Goal: Information Seeking & Learning: Learn about a topic

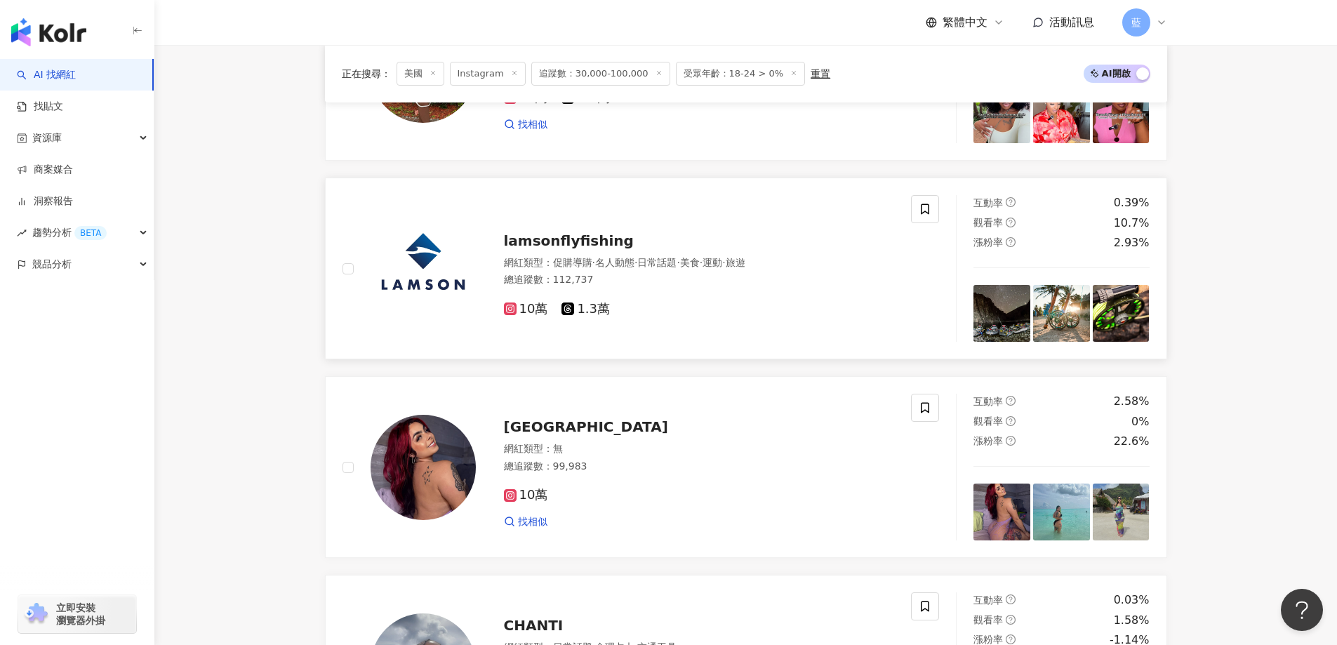
scroll to position [842, 0]
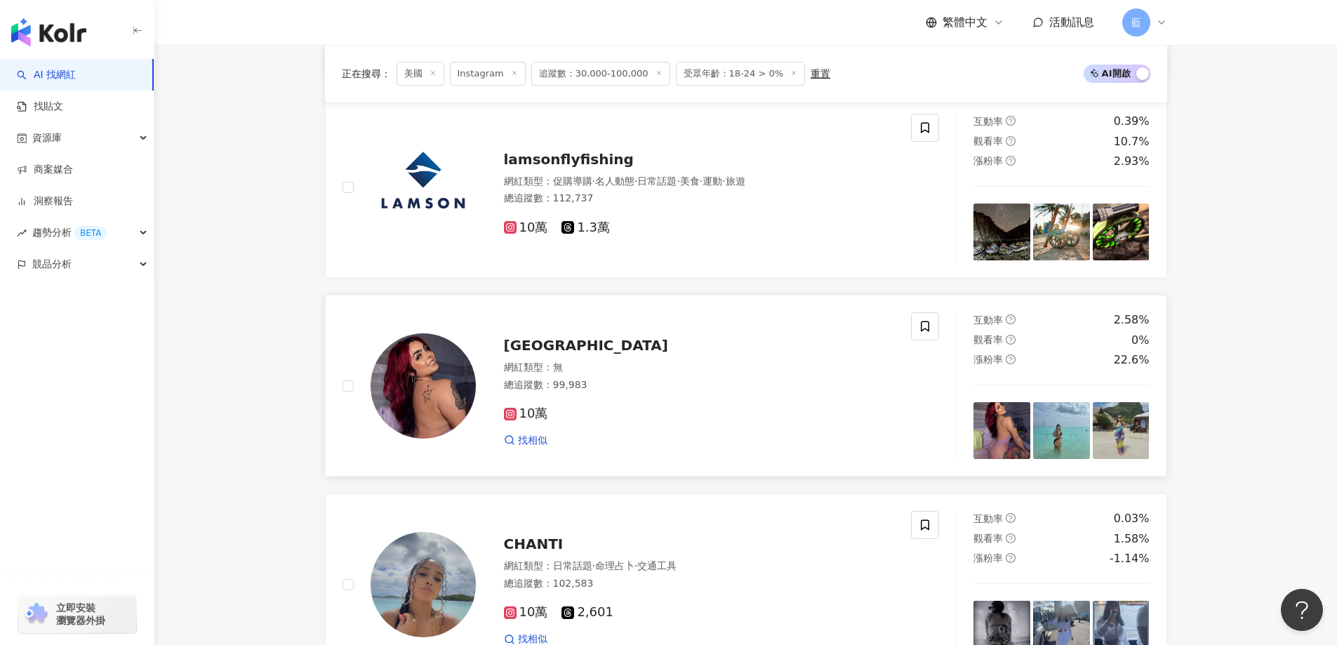
click at [515, 354] on span "[GEOGRAPHIC_DATA]" at bounding box center [586, 345] width 164 height 17
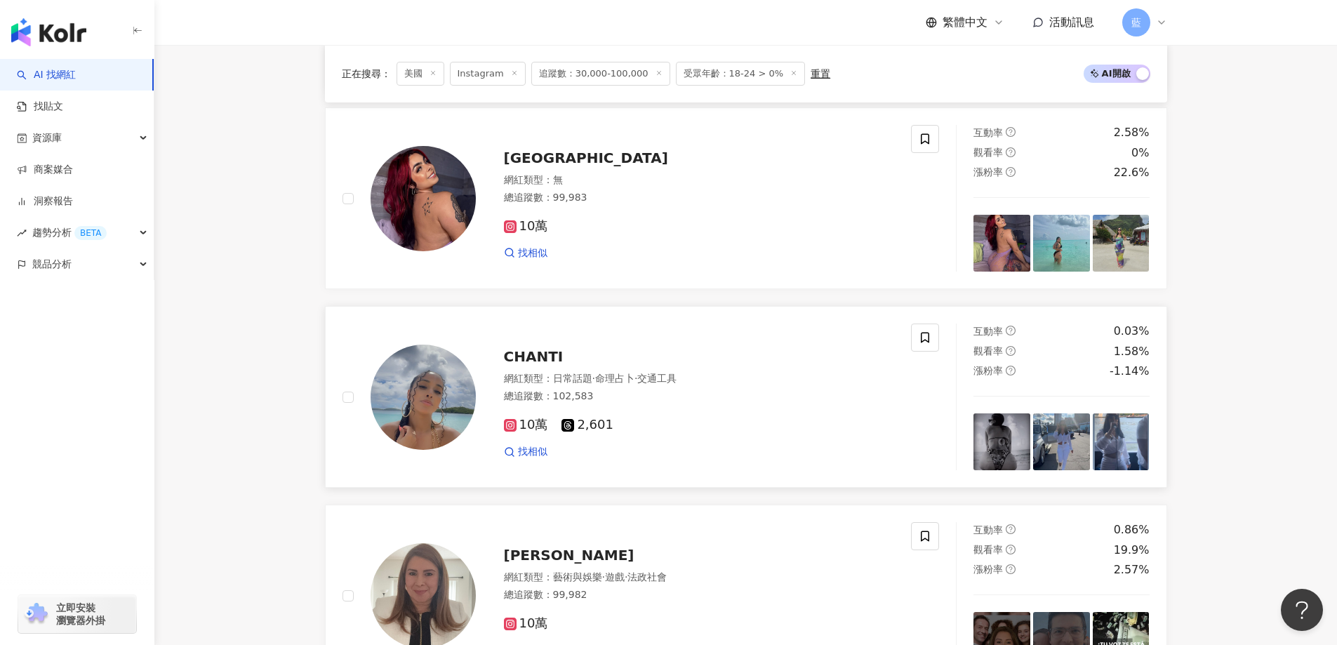
scroll to position [1123, 0]
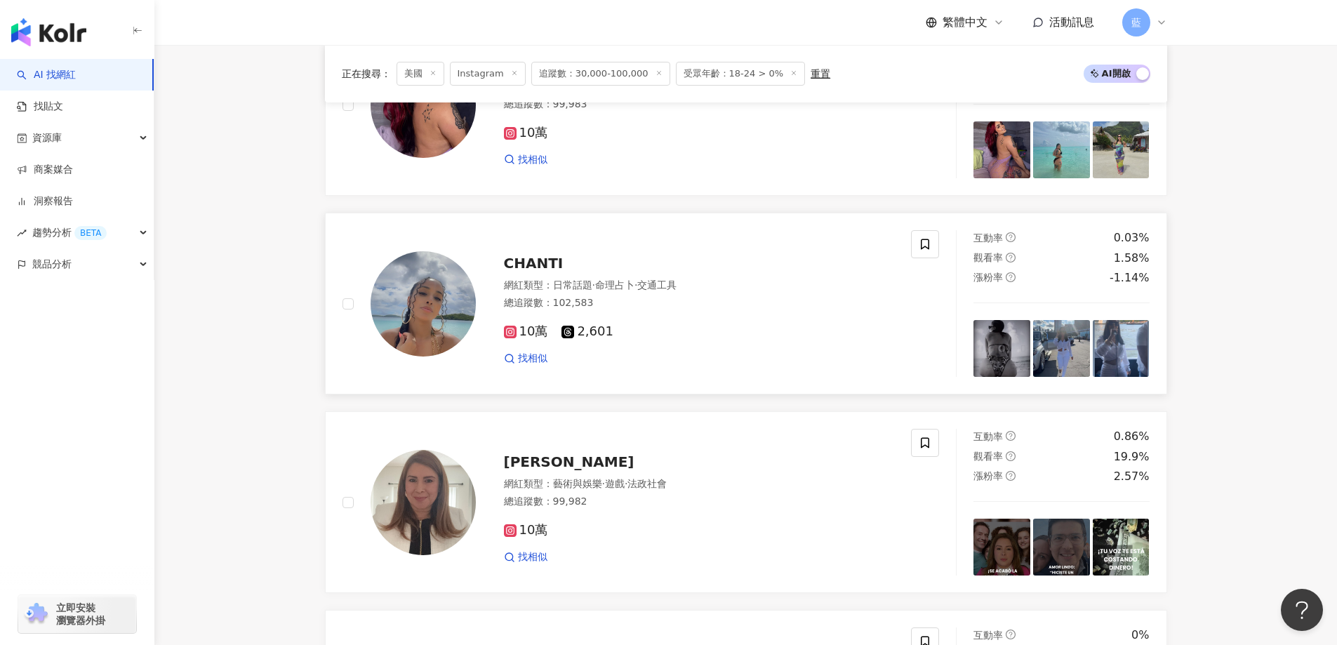
click at [553, 266] on span "CHANTI" at bounding box center [534, 263] width 60 height 17
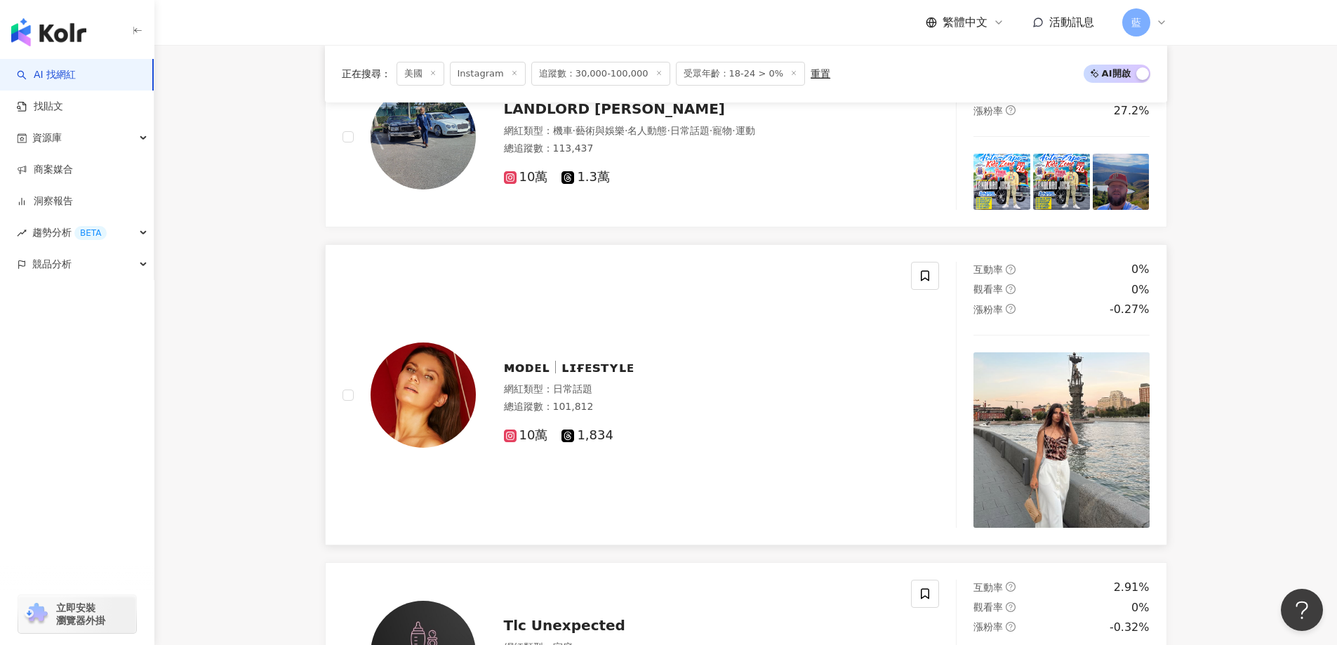
scroll to position [2316, 0]
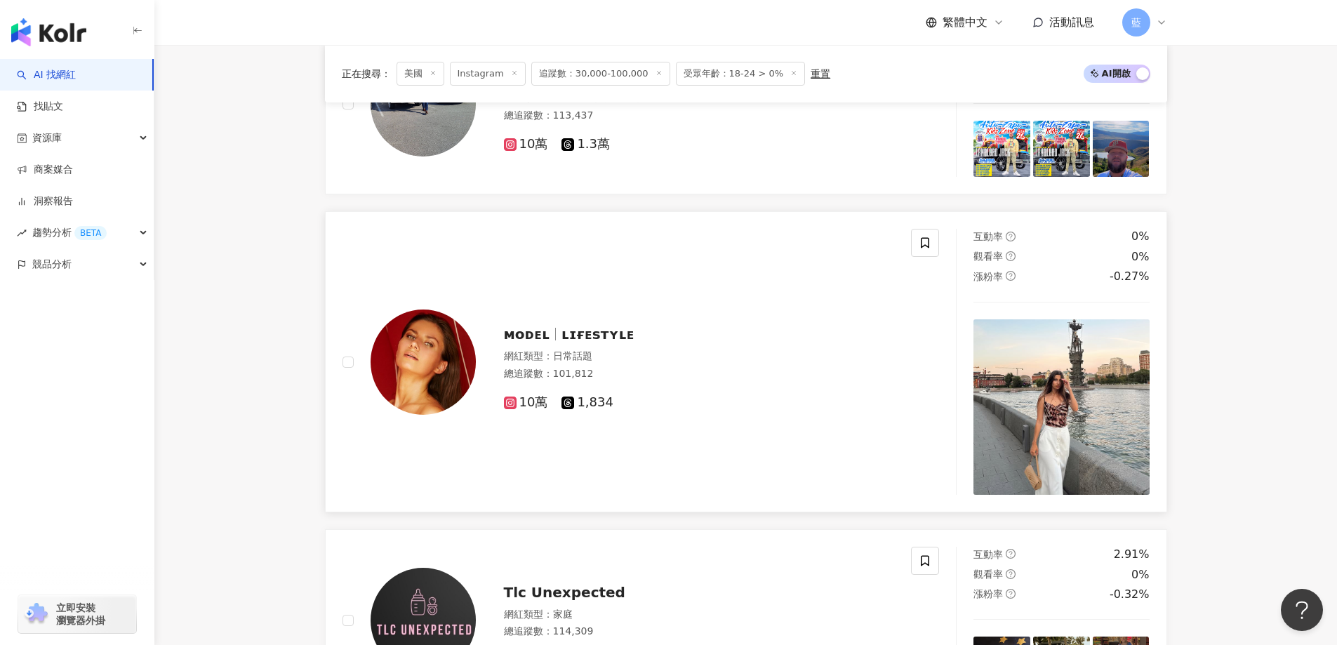
click at [597, 342] on span "ʟɪғᴇsᴛʏʟᴇ" at bounding box center [597, 334] width 73 height 17
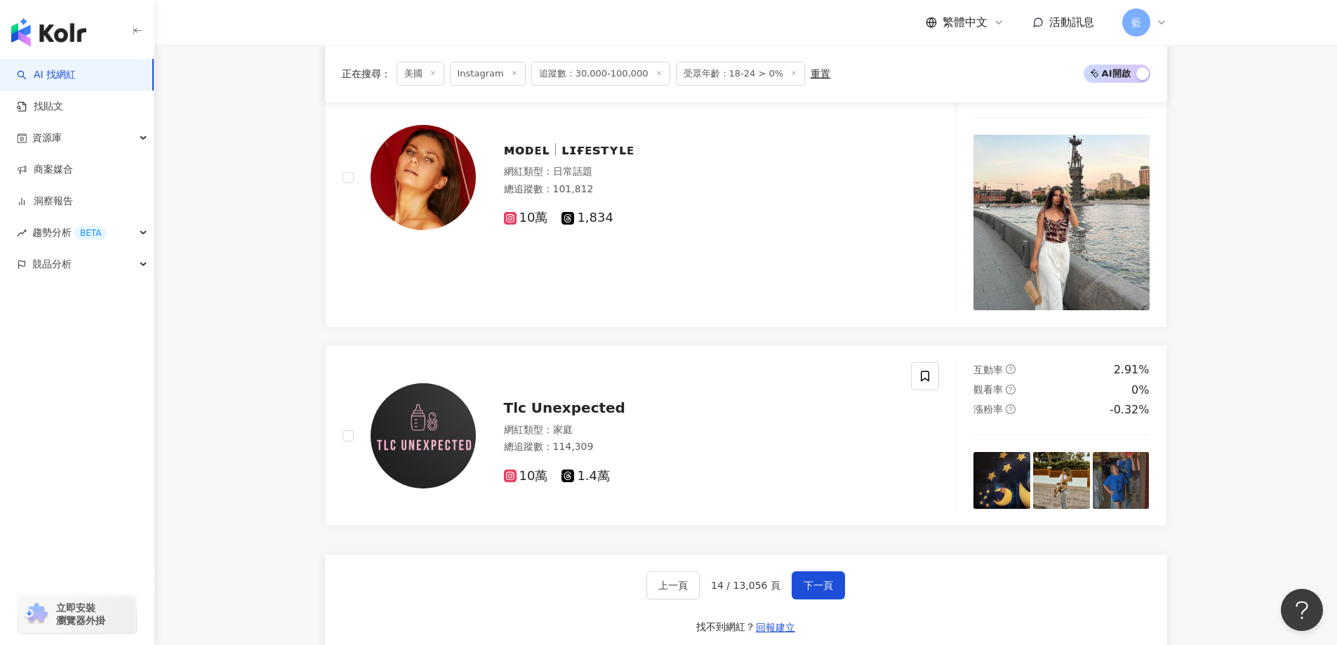
scroll to position [2667, 0]
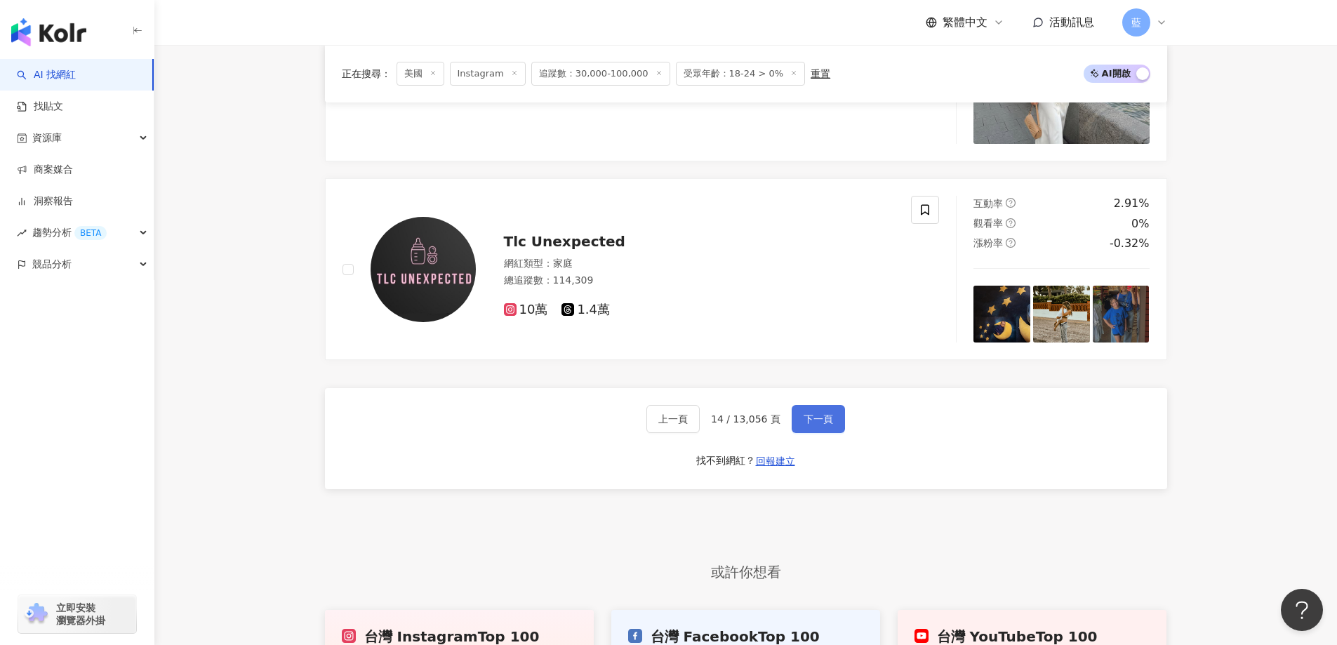
click at [806, 425] on span "下一頁" at bounding box center [818, 418] width 29 height 11
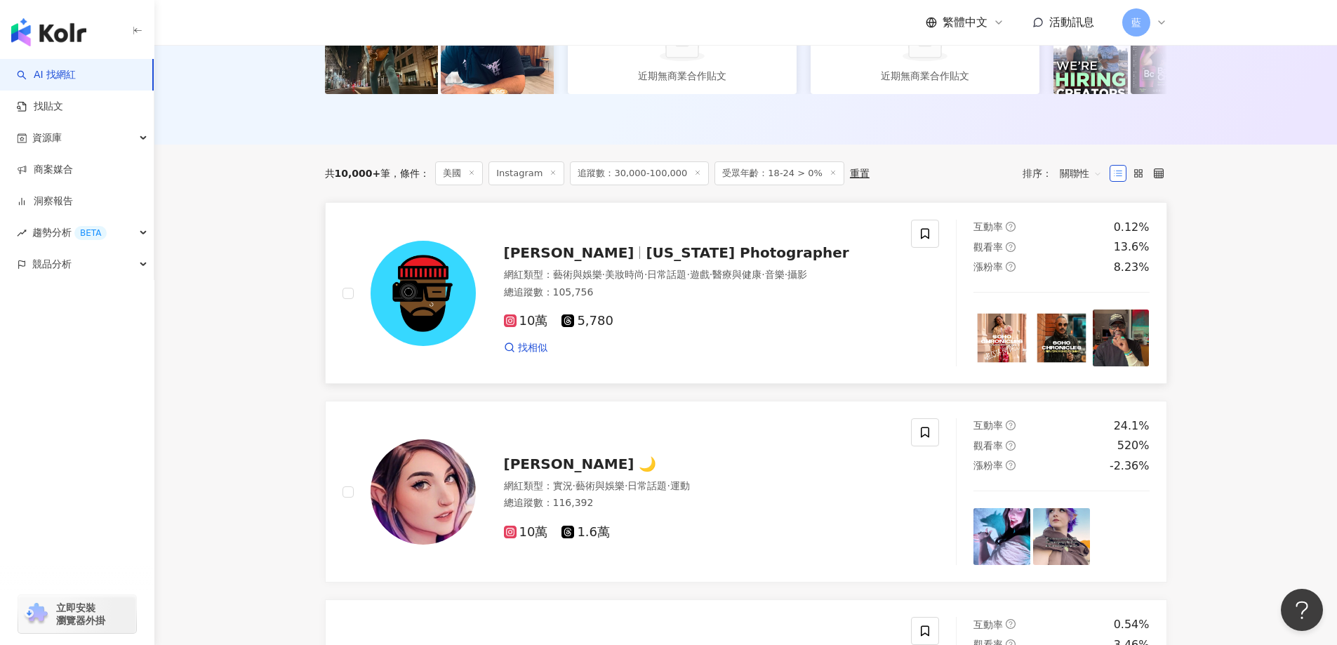
scroll to position [373, 0]
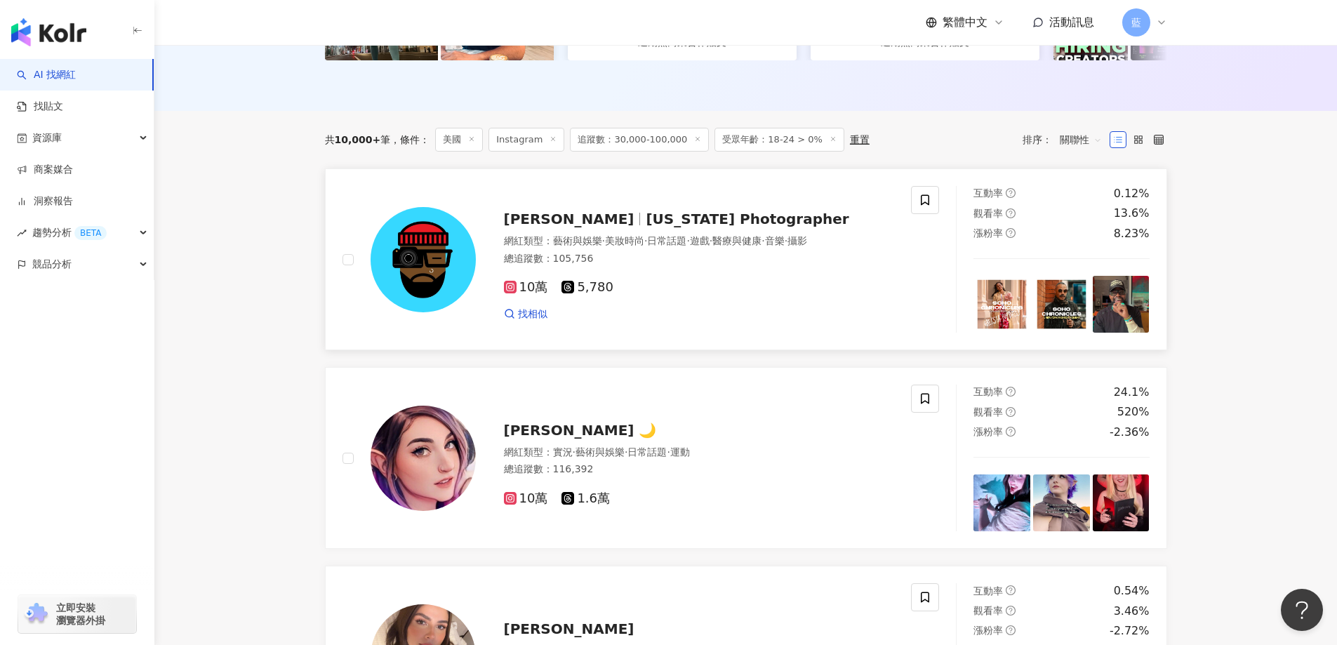
click at [646, 227] on span "New York Photographer" at bounding box center [747, 219] width 203 height 17
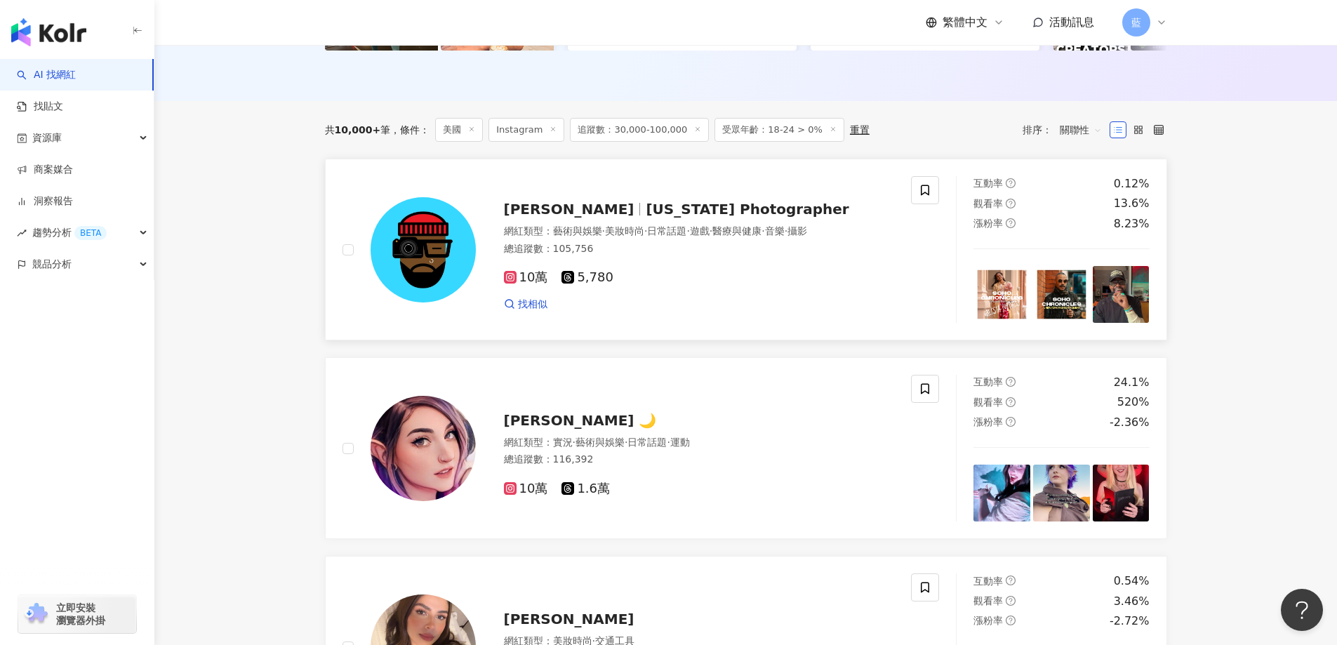
scroll to position [583, 0]
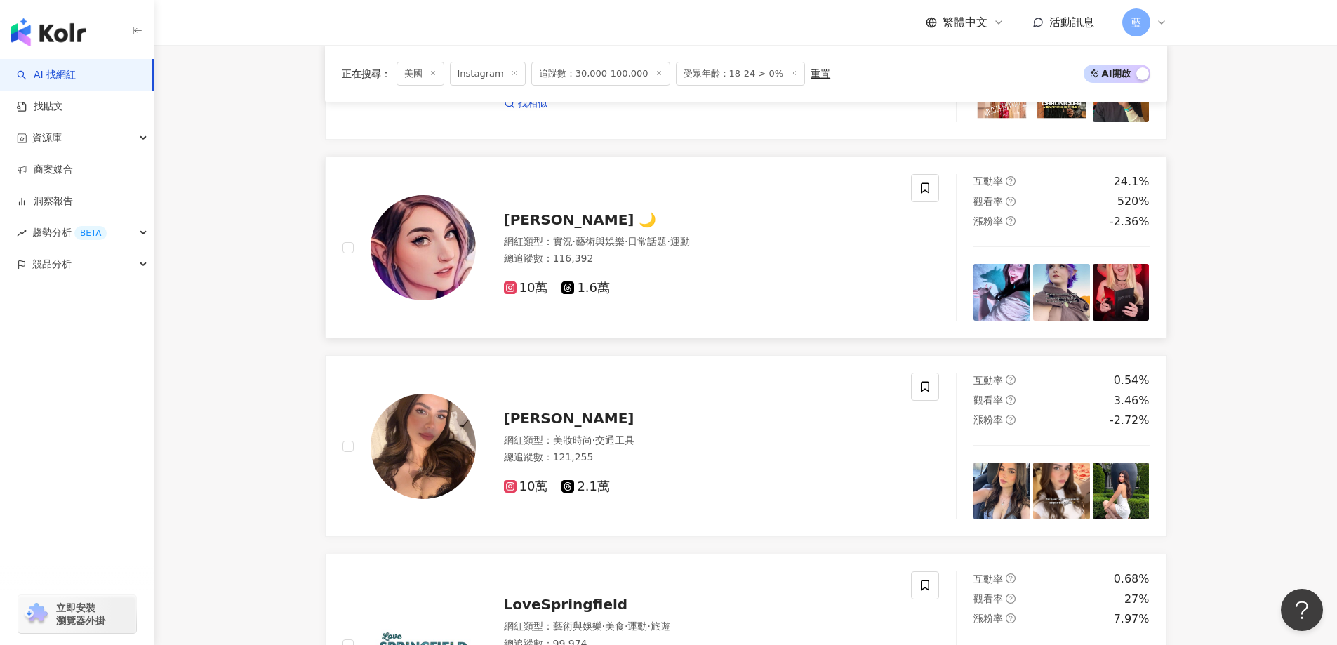
click at [532, 228] on span "[PERSON_NAME] 🌙" at bounding box center [580, 219] width 153 height 17
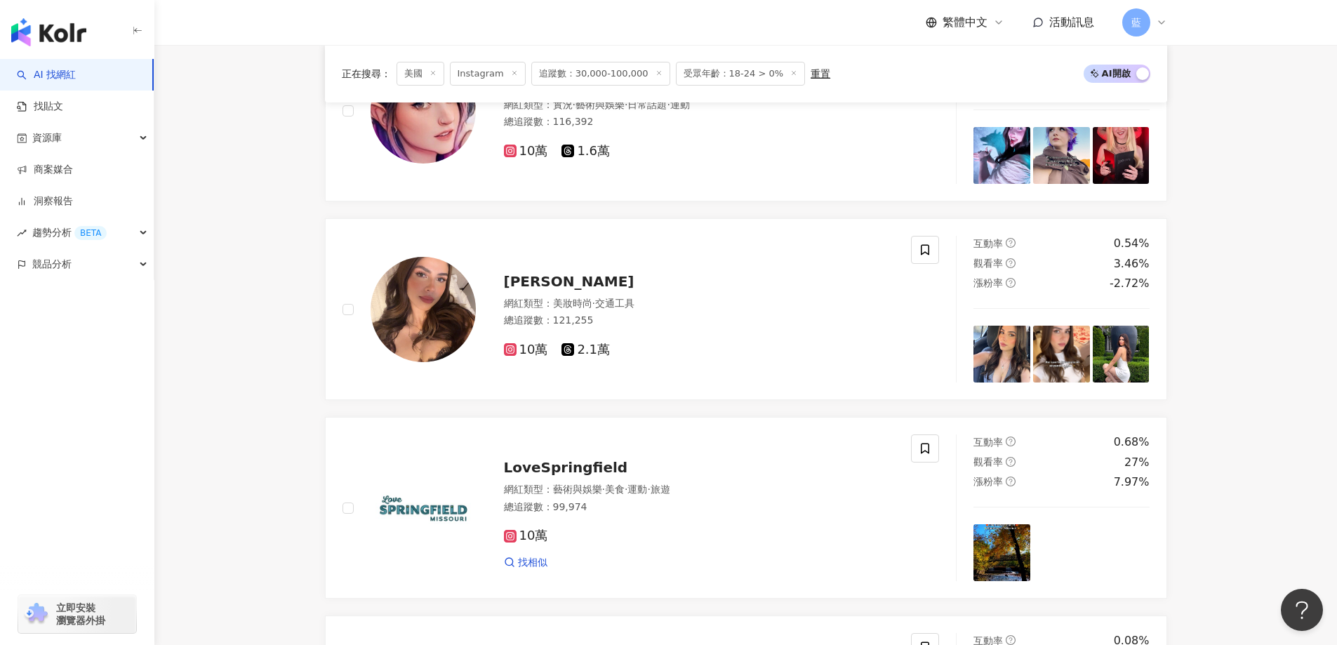
scroll to position [864, 0]
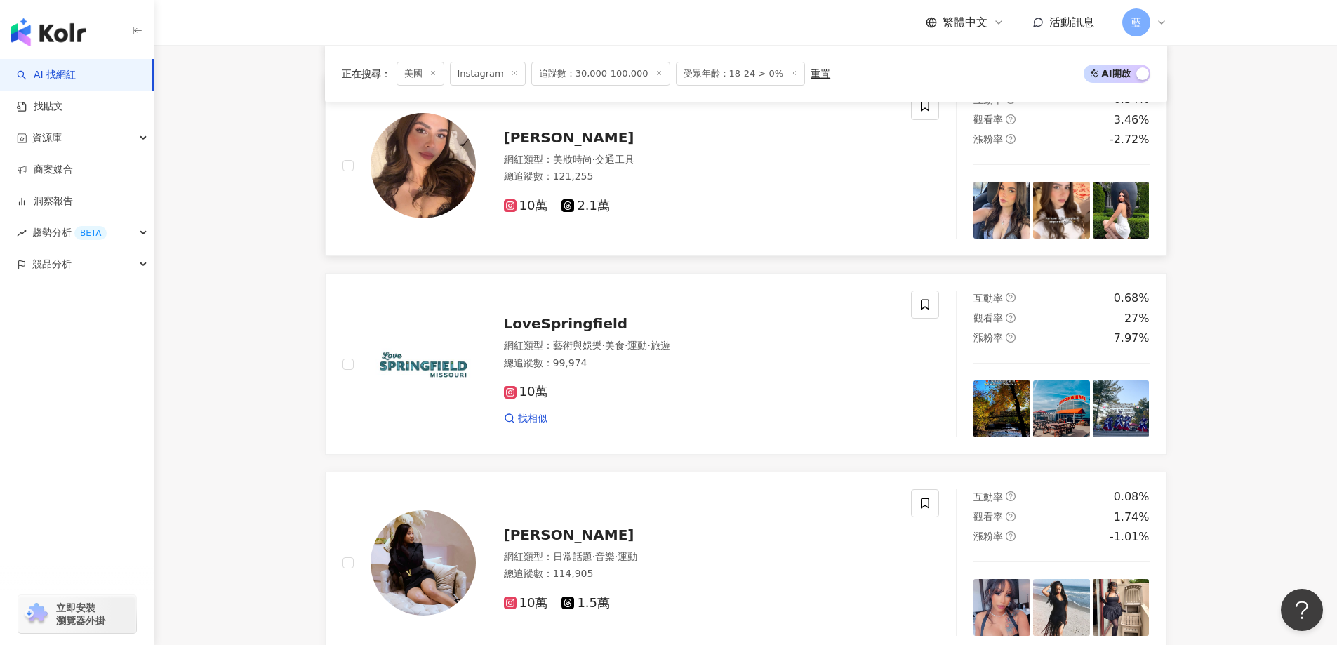
click at [607, 146] on span "[PERSON_NAME]" at bounding box center [569, 137] width 131 height 17
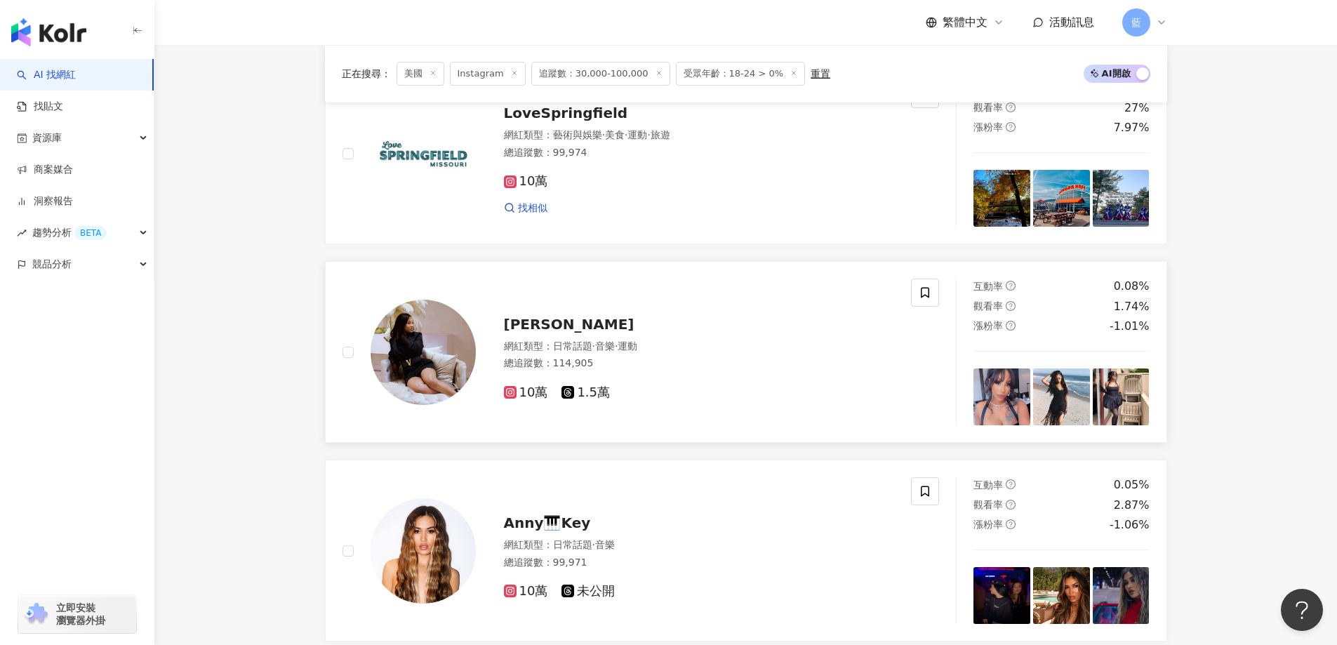
click at [562, 333] on span "Kissie Lee" at bounding box center [569, 324] width 131 height 17
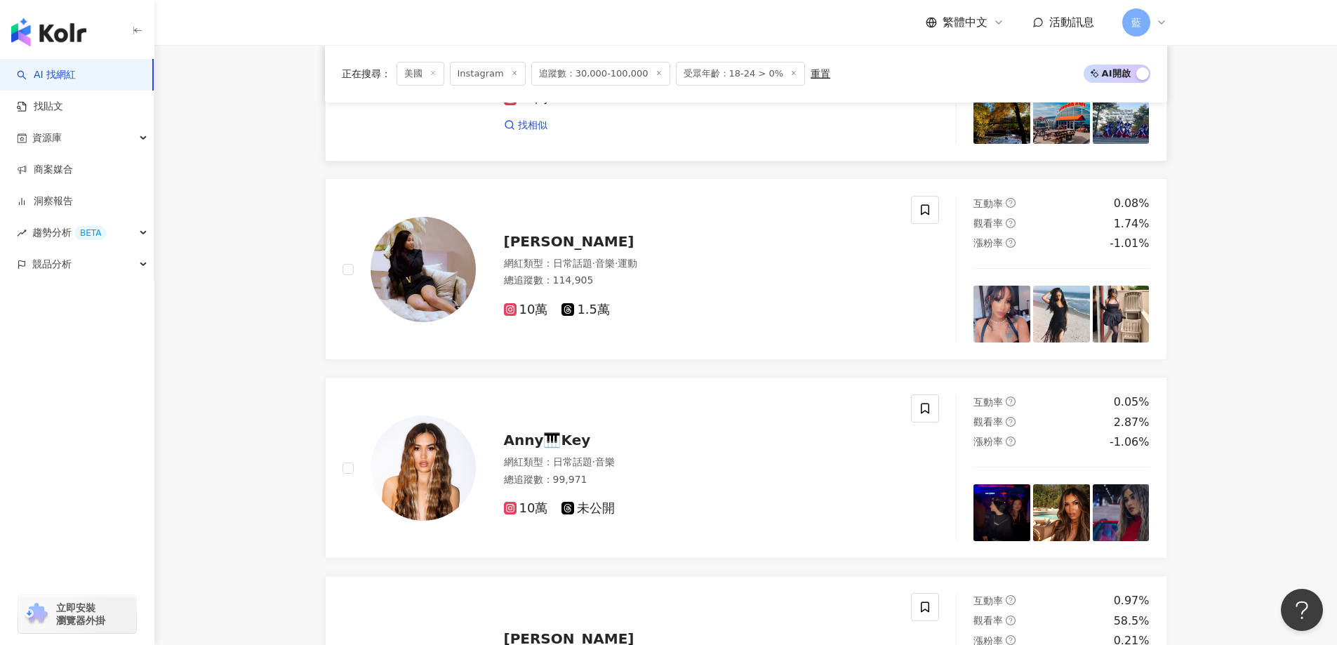
scroll to position [1285, 0]
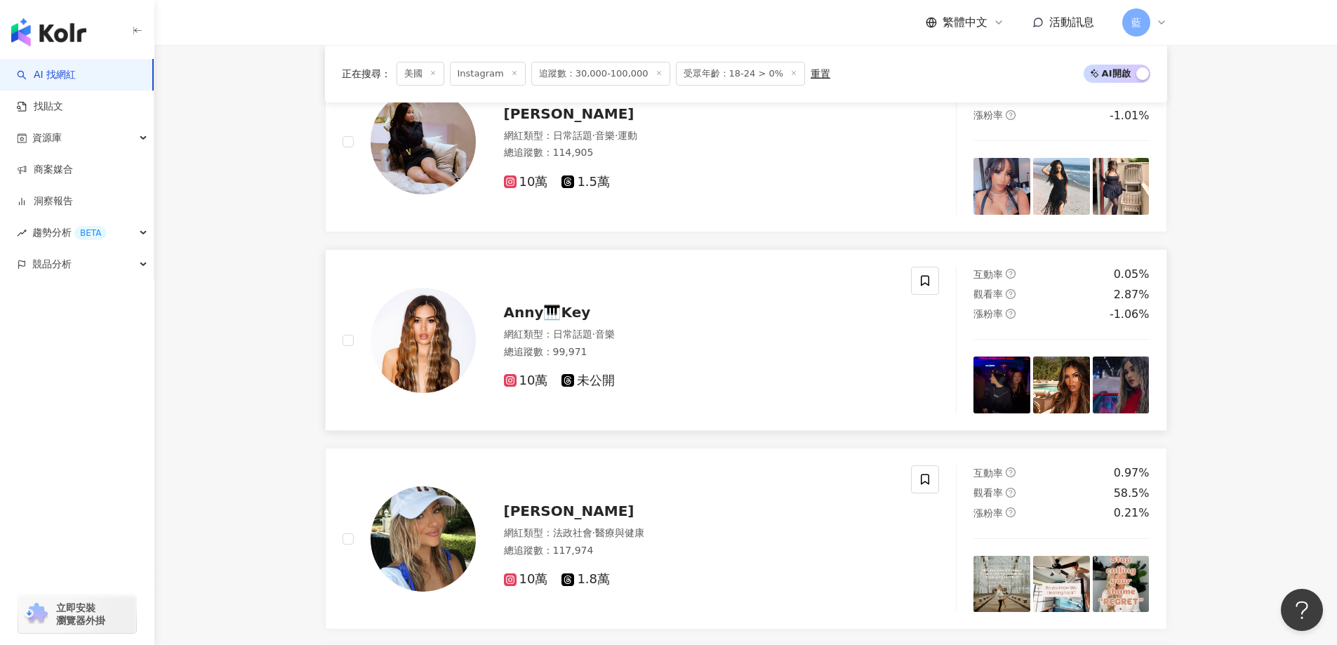
click at [572, 319] on span "Anny🎹Key" at bounding box center [547, 312] width 87 height 17
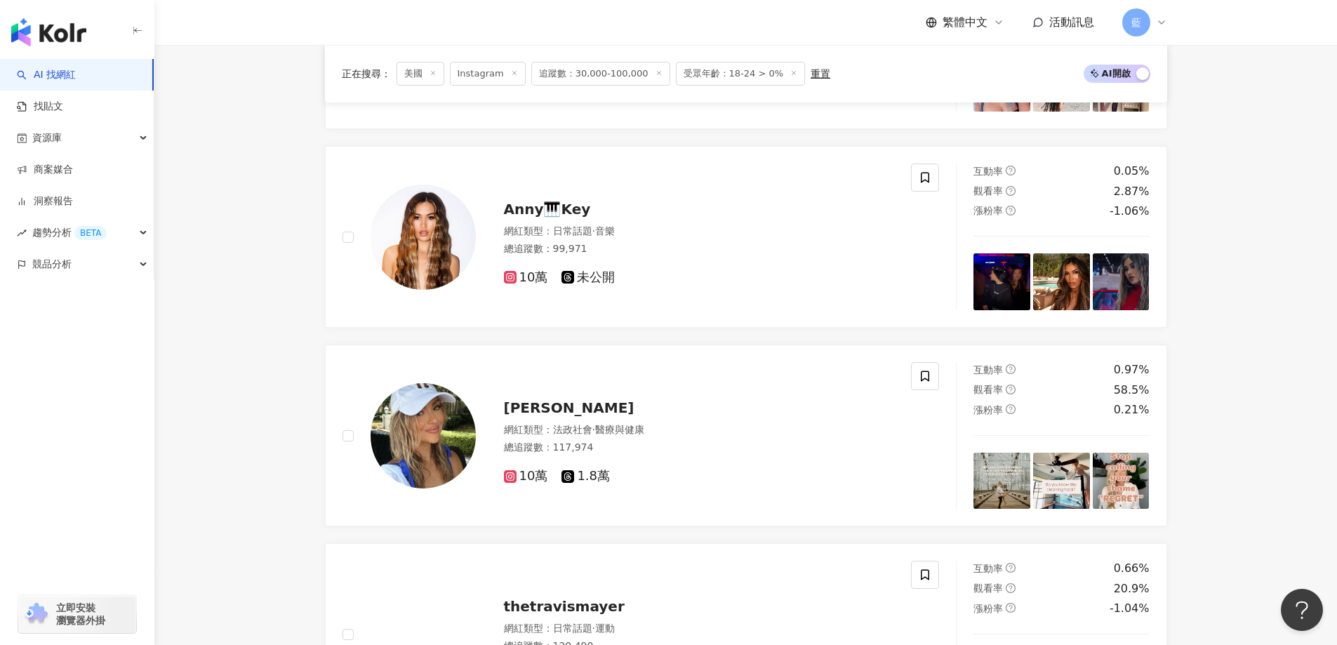
scroll to position [1496, 0]
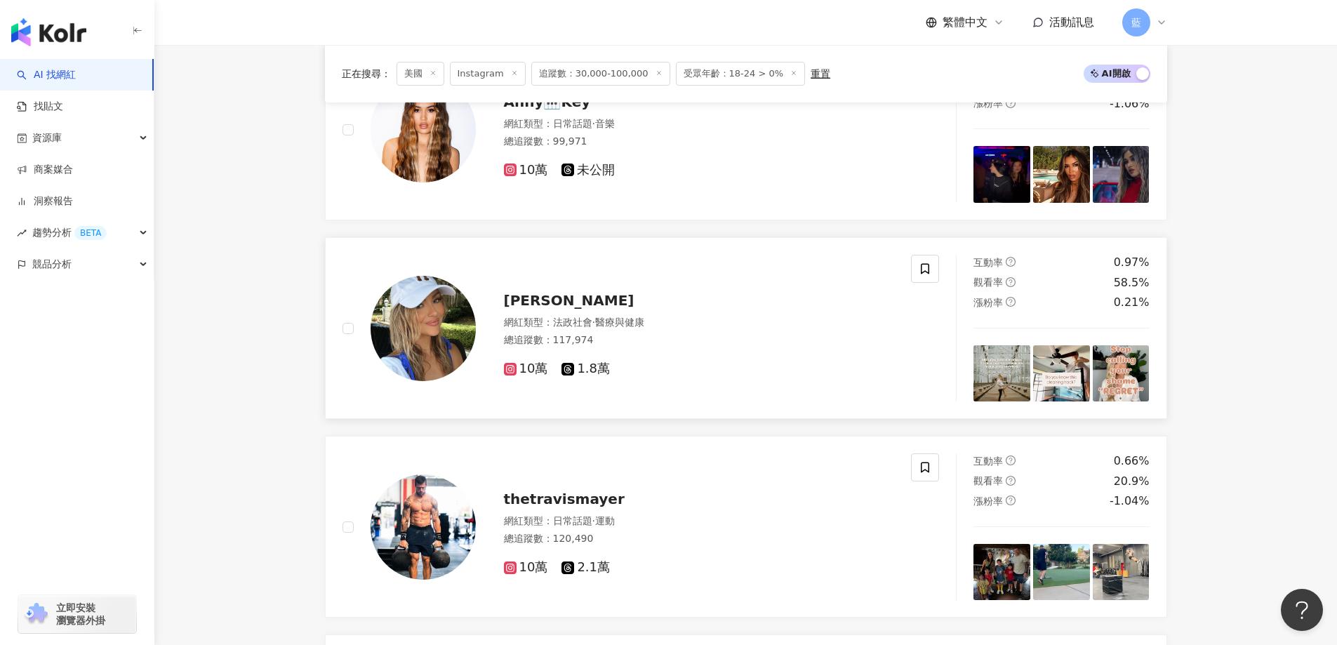
click at [548, 309] on span "Lindsey Maestas" at bounding box center [569, 300] width 131 height 17
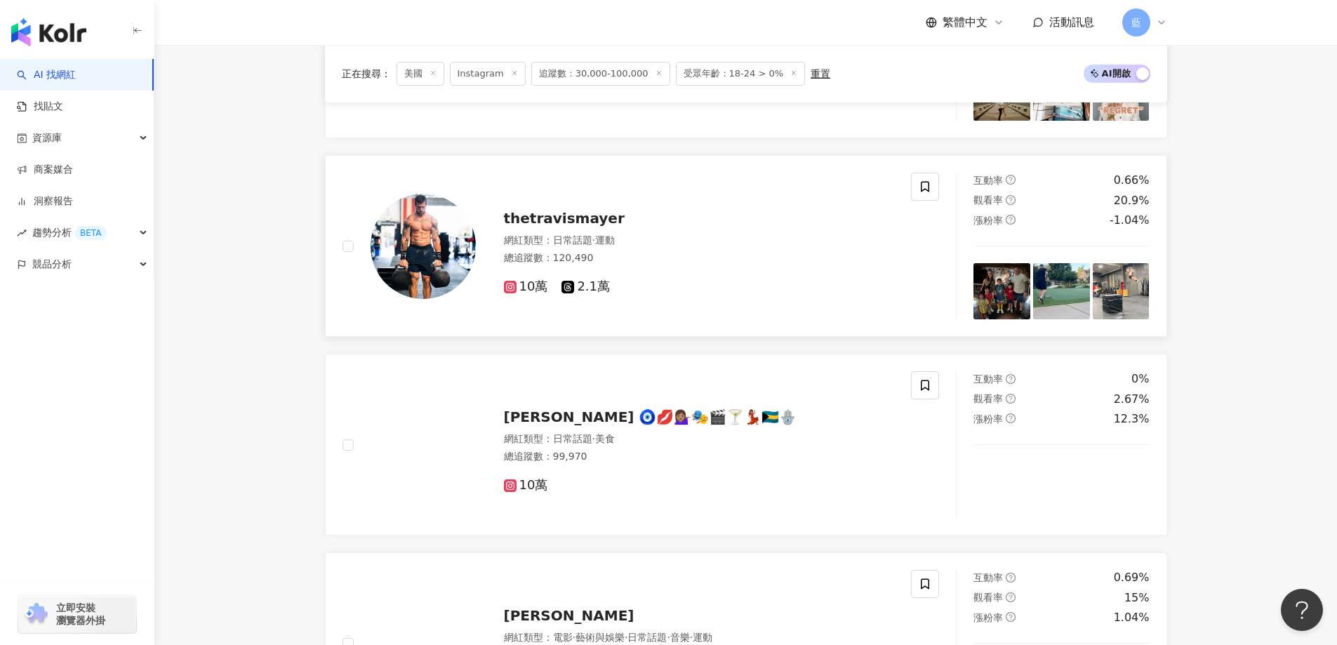
scroll to position [1987, 0]
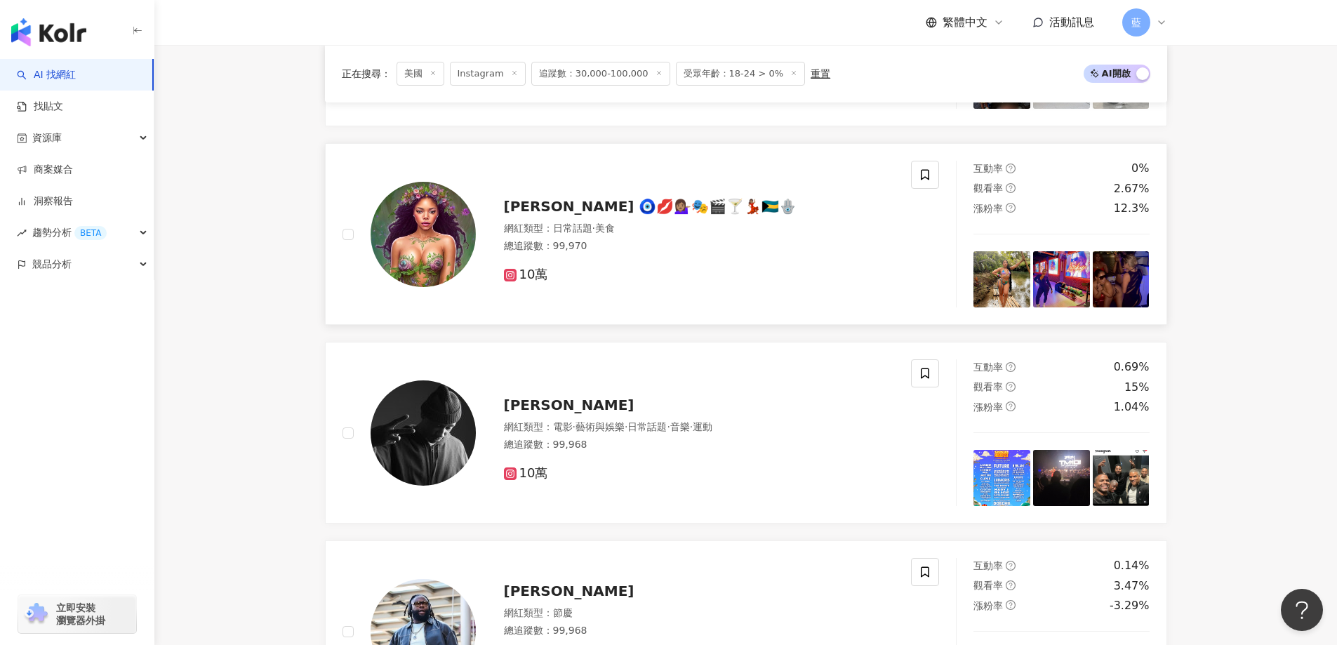
click at [548, 215] on span "[PERSON_NAME] 🧿💋💁🏽‍♀️🎭🎬🍸💃🏽🇧🇸🪬" at bounding box center [650, 206] width 293 height 17
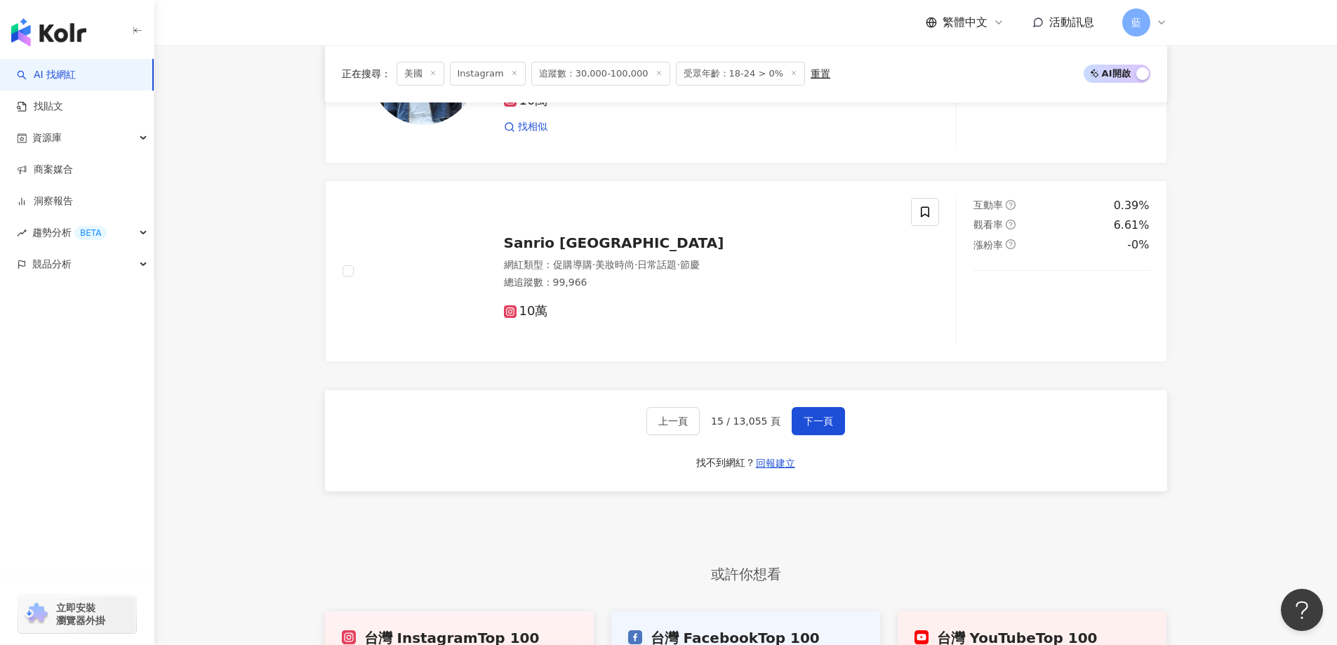
scroll to position [2548, 0]
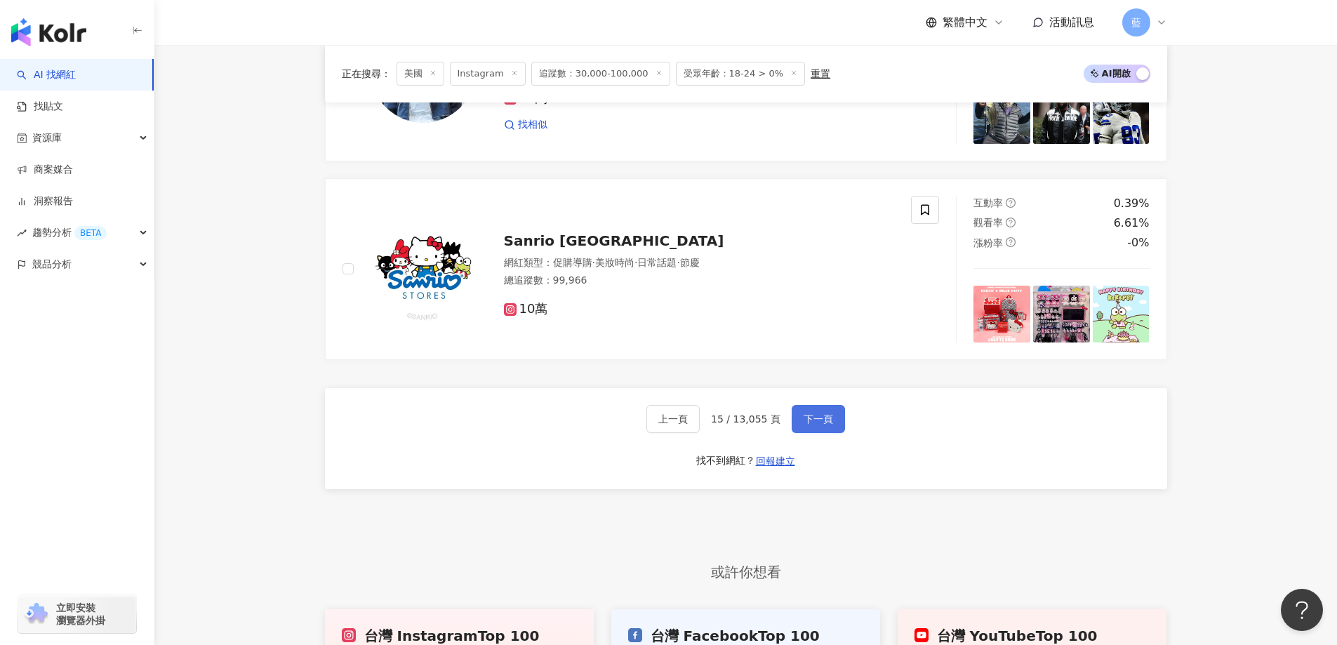
click at [818, 433] on button "下一頁" at bounding box center [818, 419] width 53 height 28
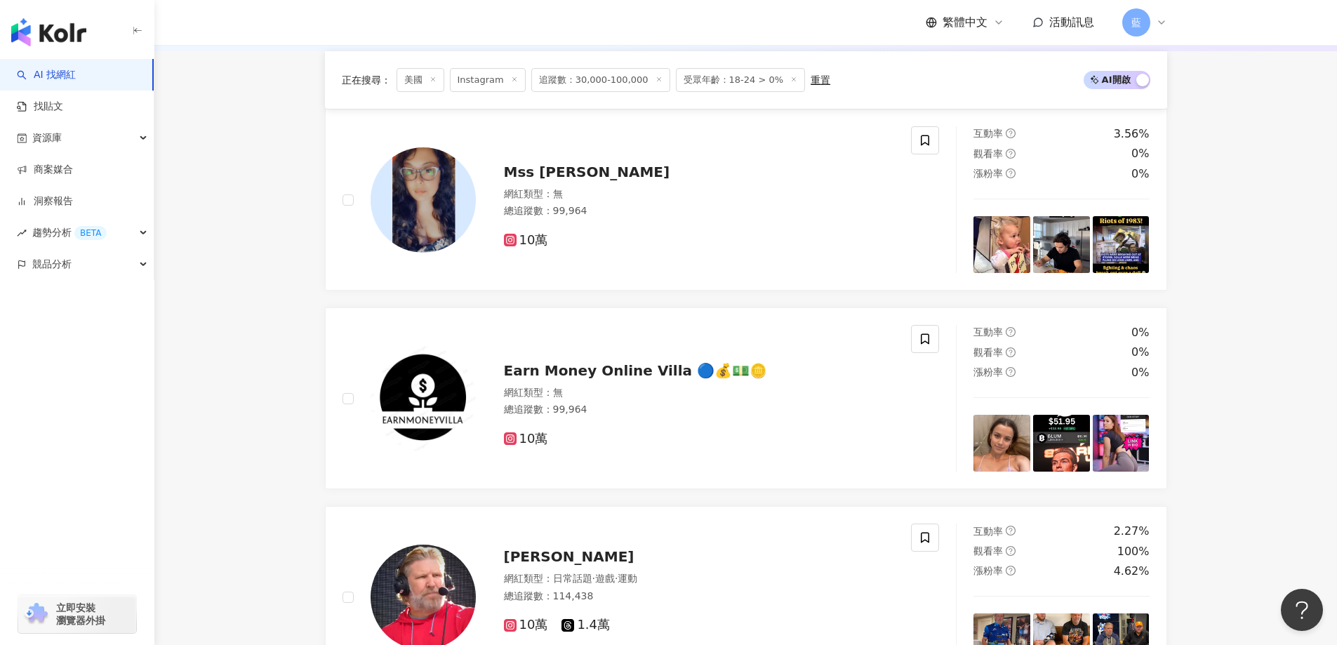
scroll to position [281, 0]
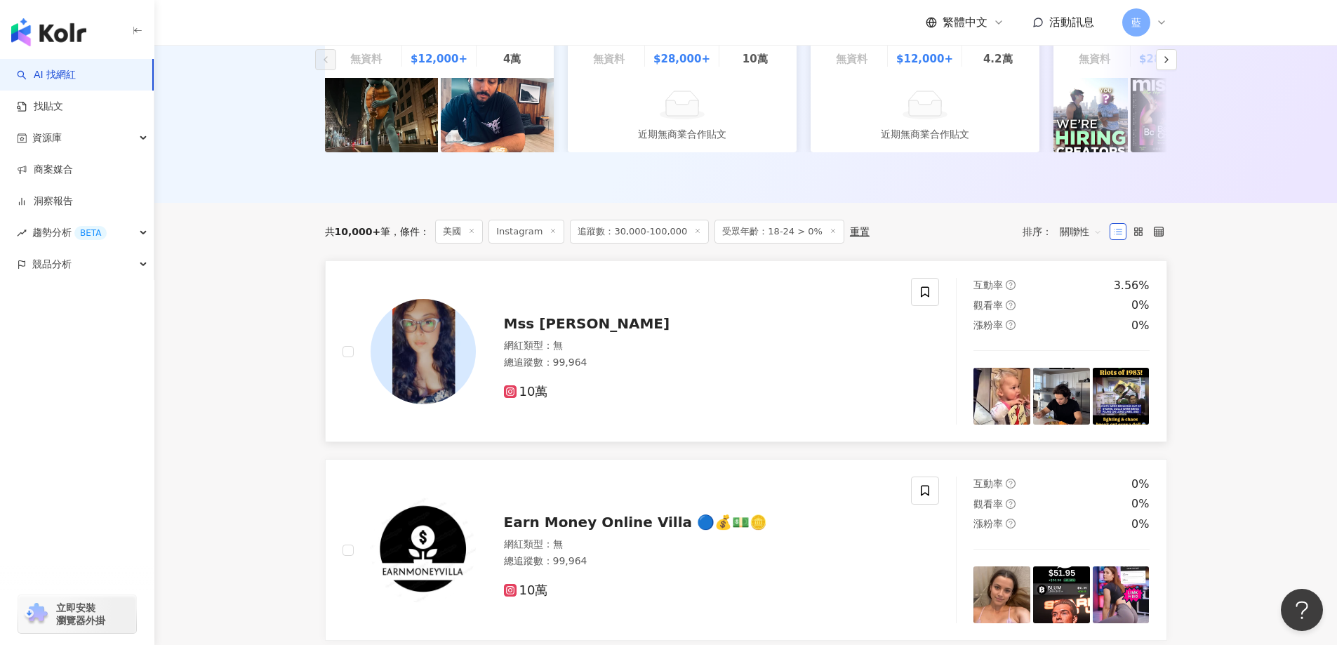
click at [554, 332] on span "Mss [PERSON_NAME]" at bounding box center [587, 323] width 166 height 17
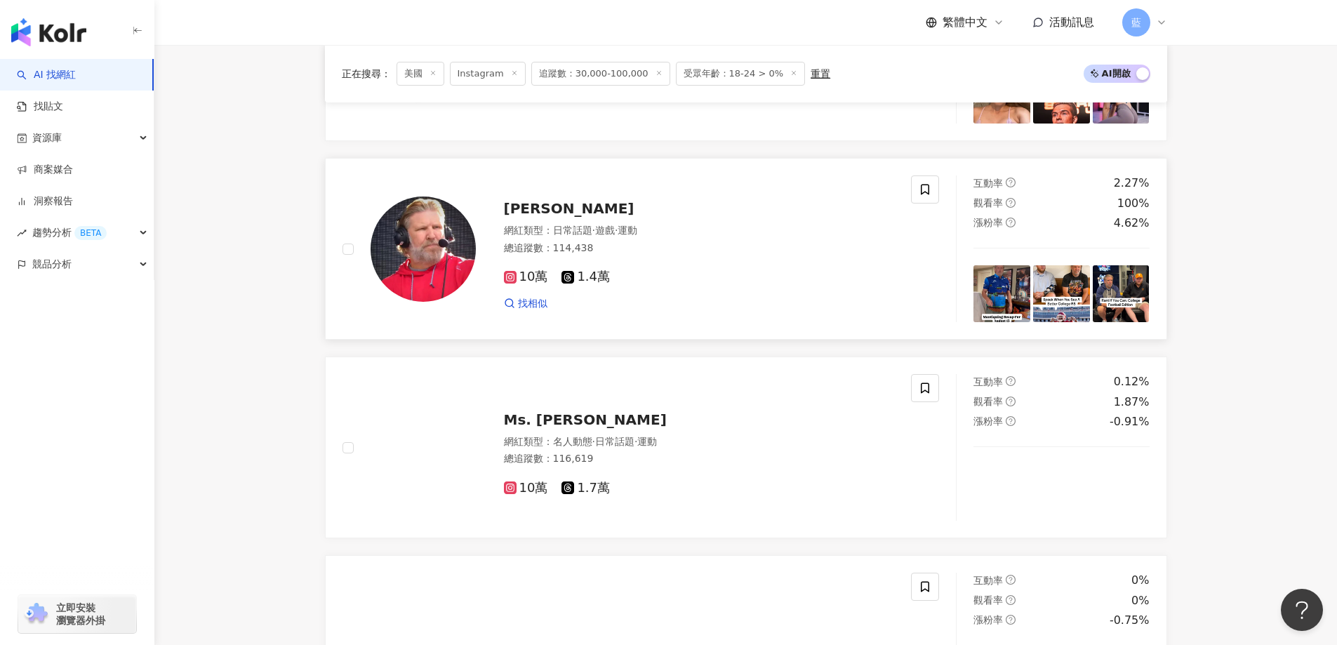
scroll to position [842, 0]
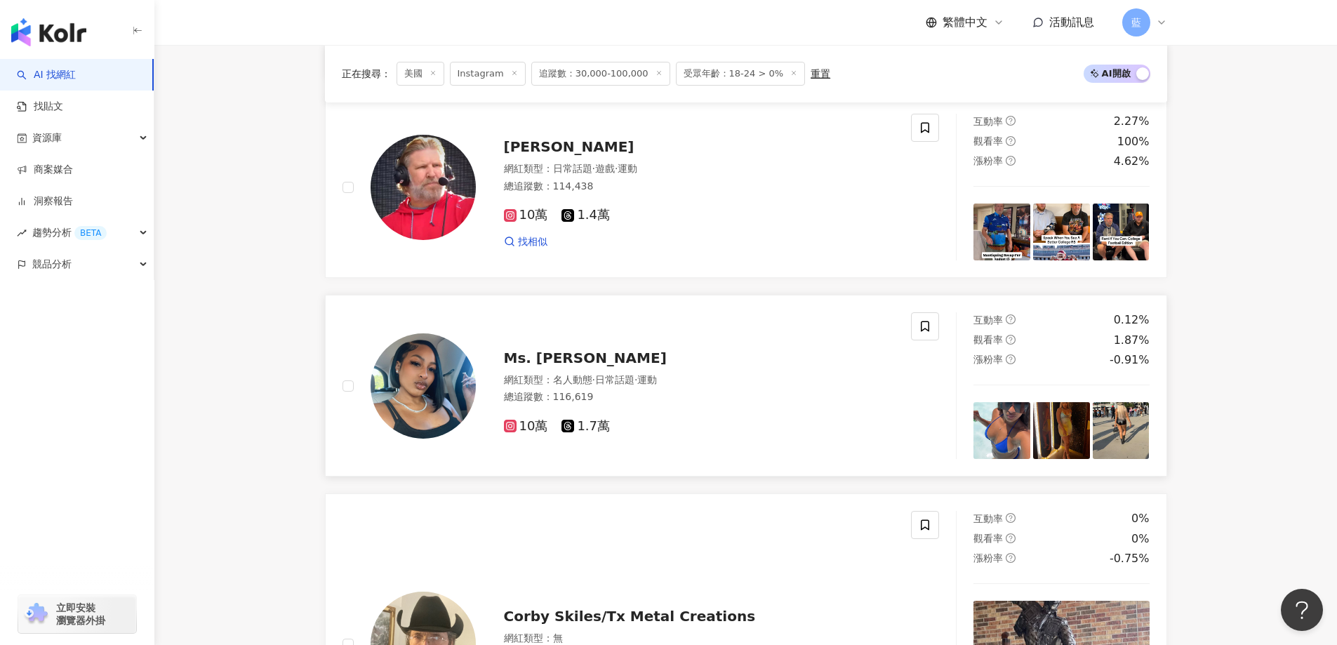
click at [567, 366] on span "Ms. Jones" at bounding box center [585, 358] width 163 height 17
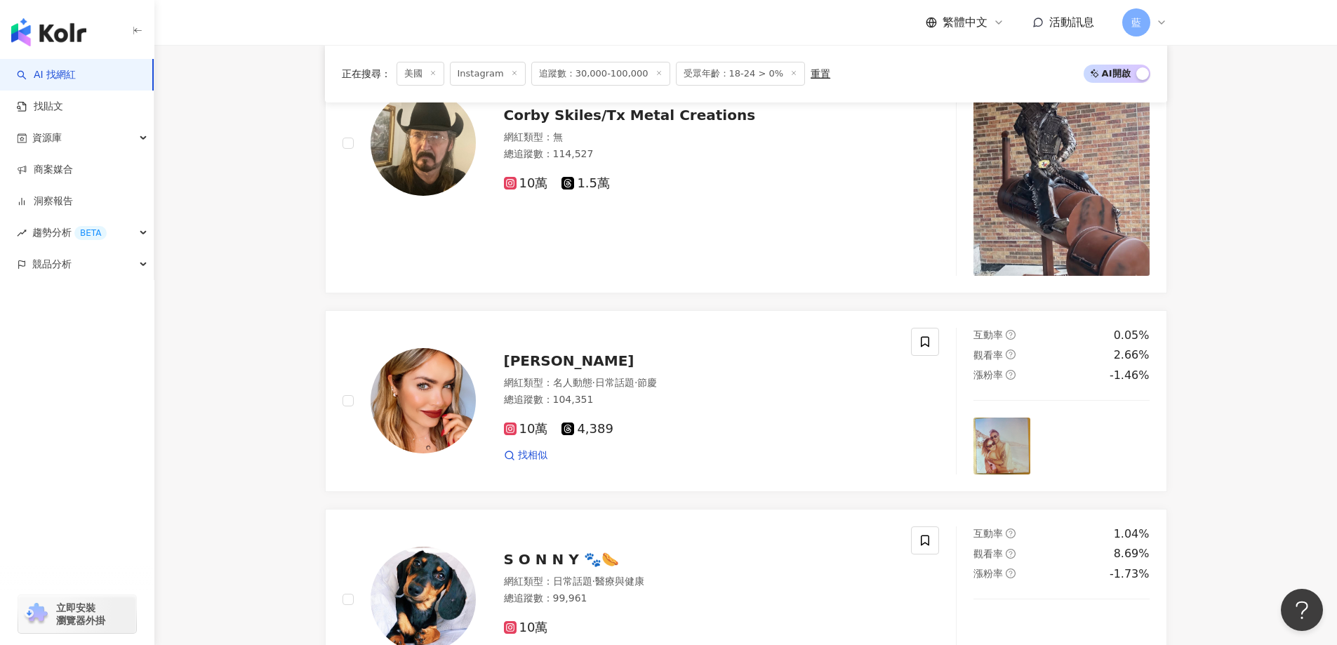
scroll to position [1474, 0]
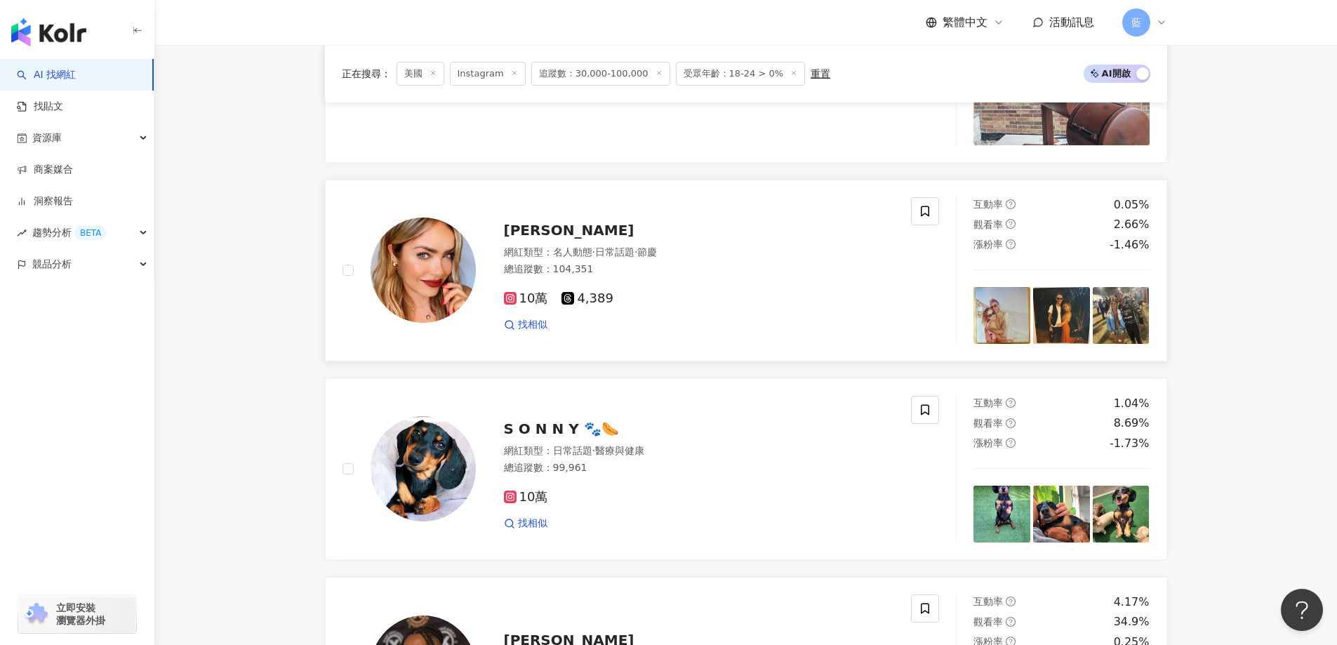
click at [634, 239] on span "Chauntal Capri Lewis" at bounding box center [569, 230] width 131 height 17
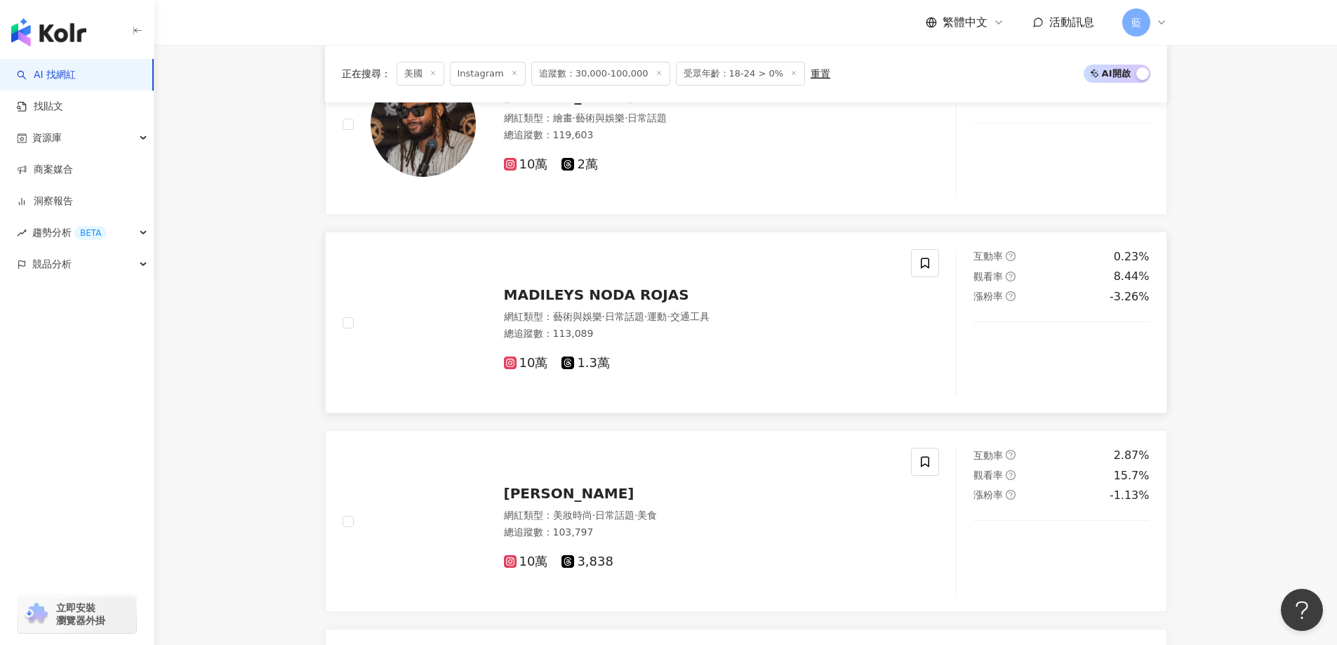
scroll to position [2035, 0]
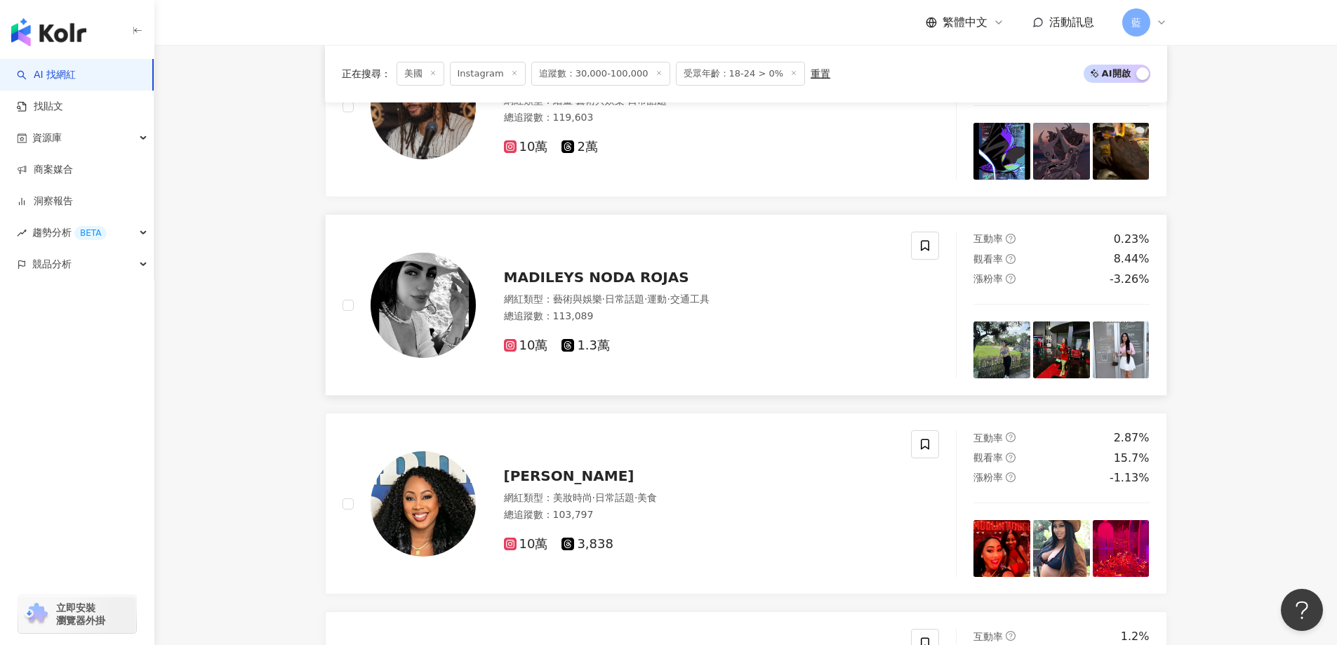
click at [608, 285] on span "MADILEYS NODA ROJAS" at bounding box center [596, 277] width 185 height 17
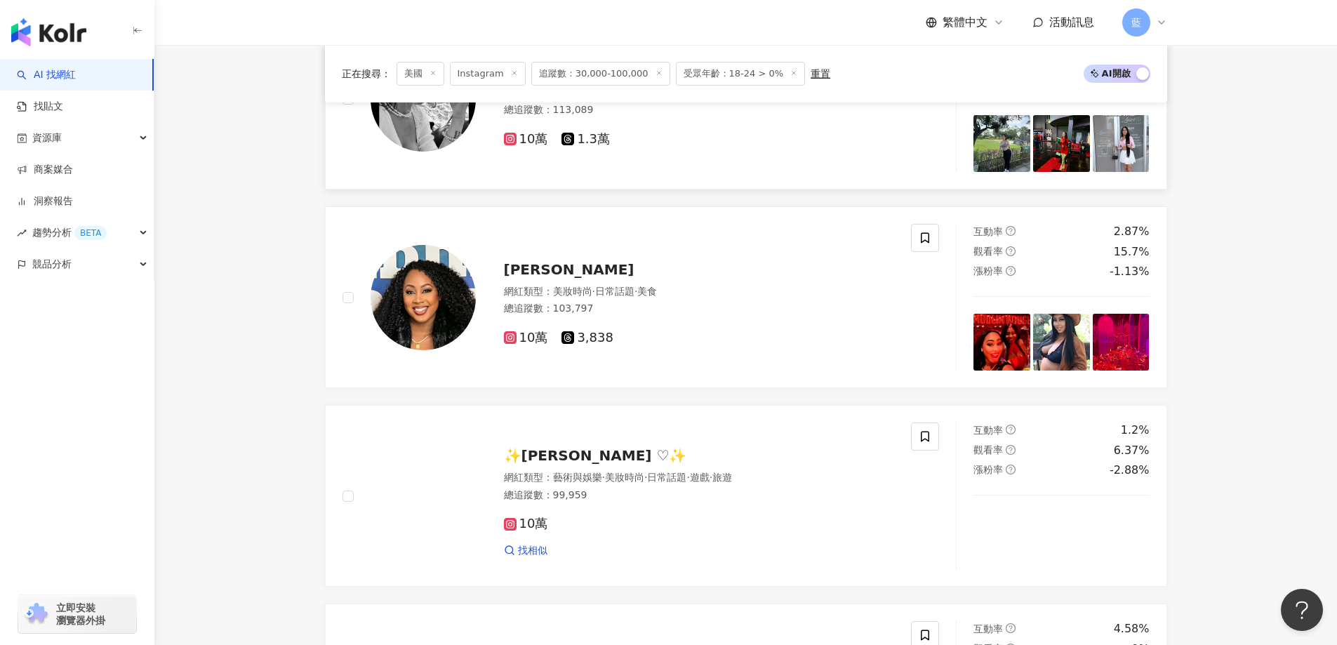
scroll to position [2386, 0]
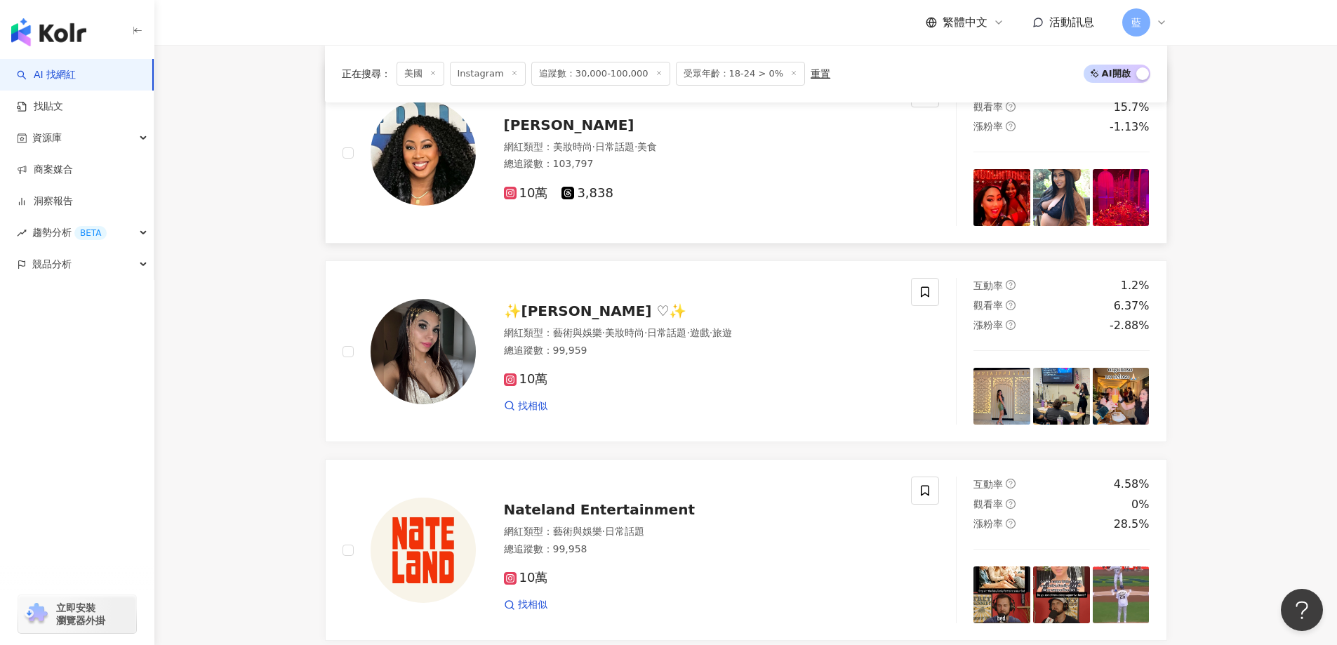
click at [581, 126] on span "Quania Jones" at bounding box center [569, 125] width 131 height 17
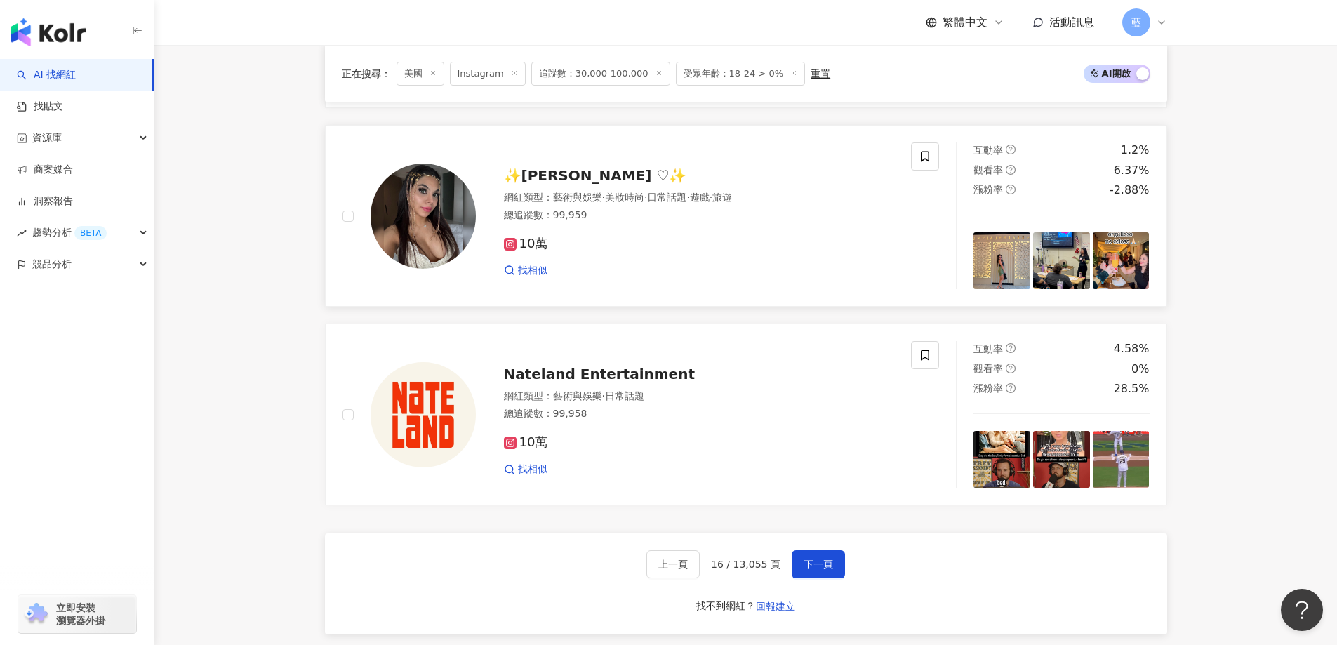
scroll to position [2597, 0]
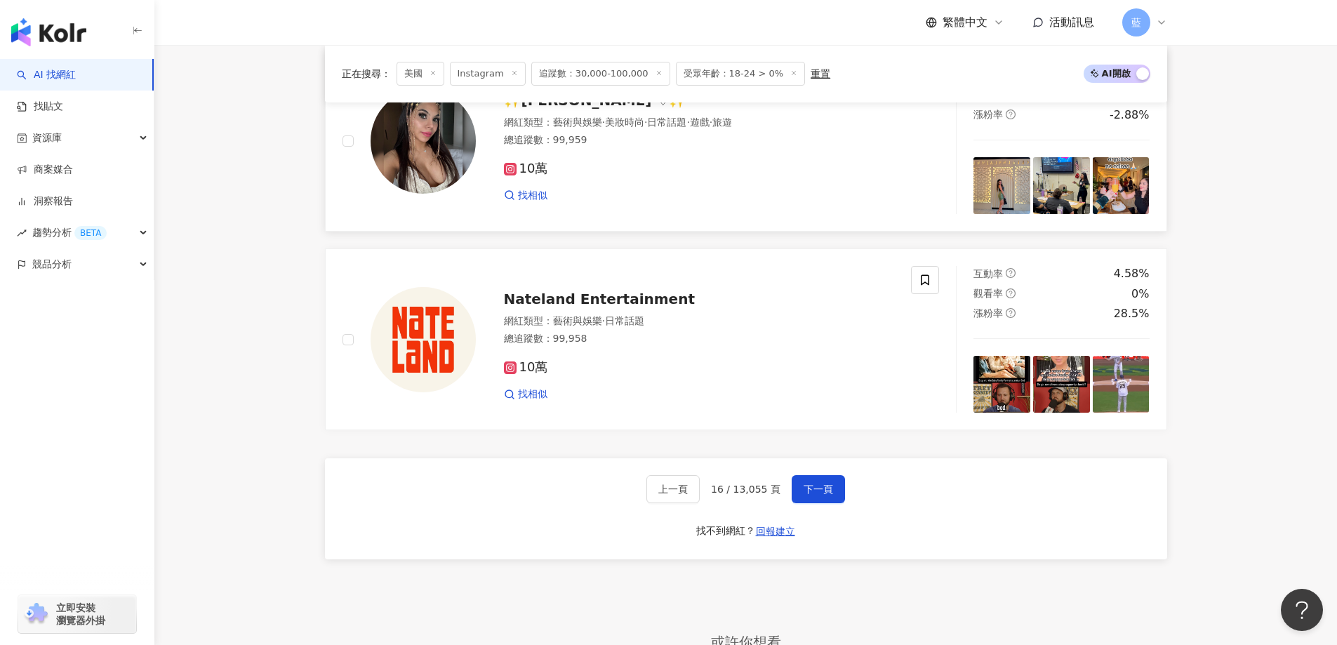
click at [609, 109] on span "✨Adriana Guadamuz ♡✨" at bounding box center [595, 100] width 183 height 17
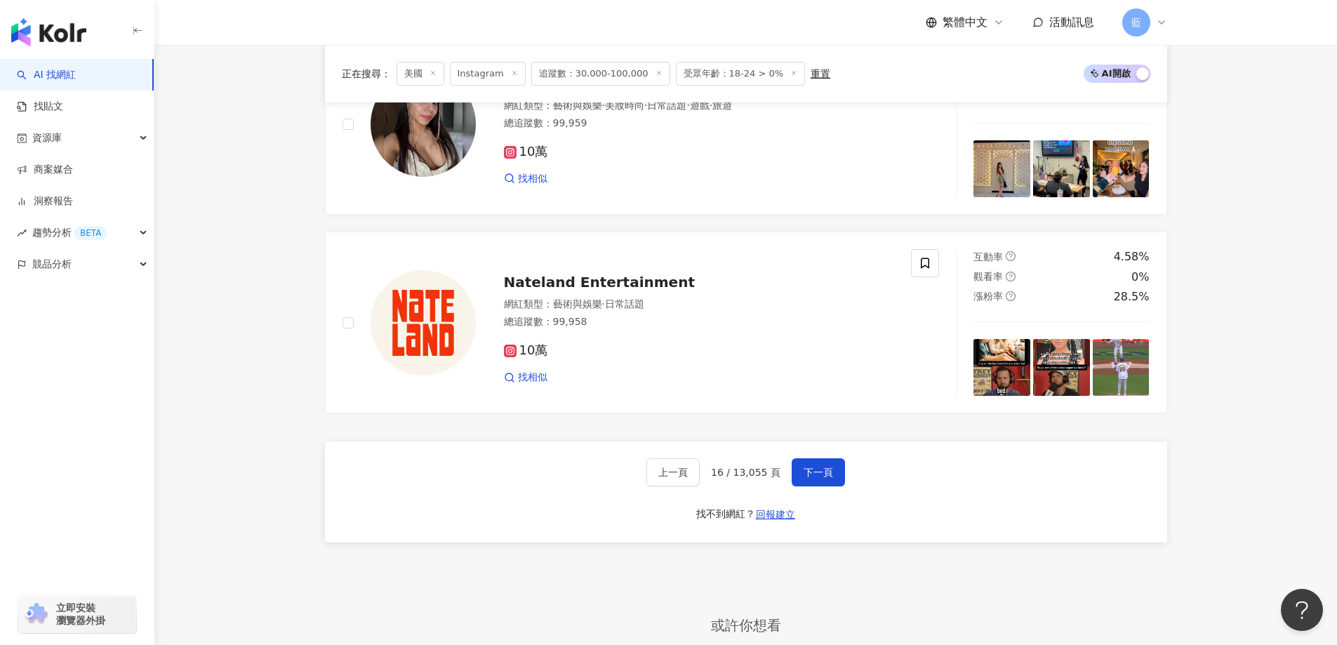
scroll to position [2737, 0]
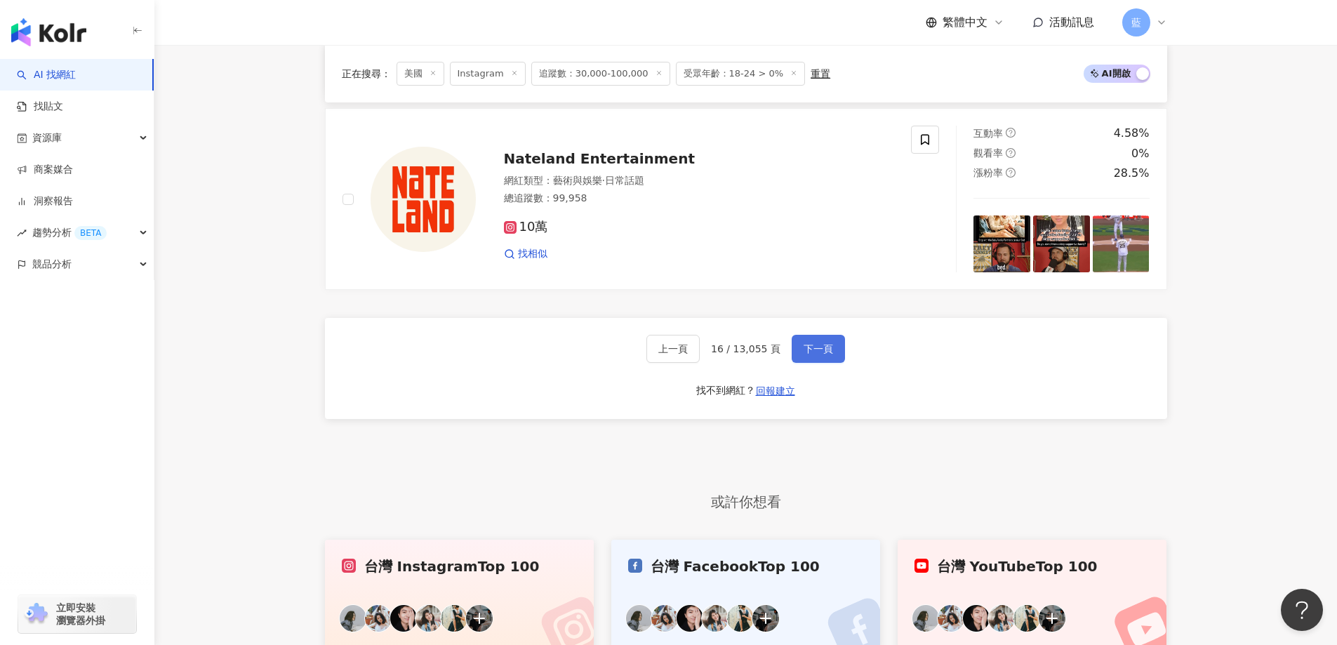
click at [812, 350] on button "下一頁" at bounding box center [818, 349] width 53 height 28
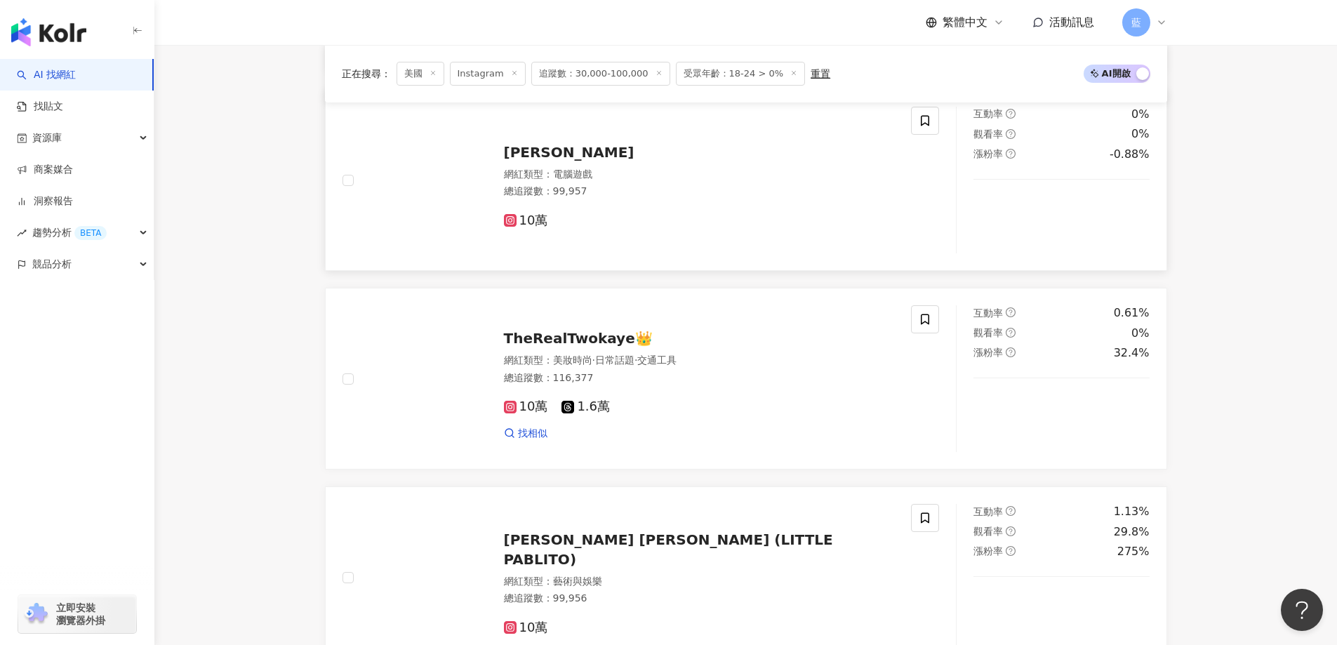
scroll to position [518, 0]
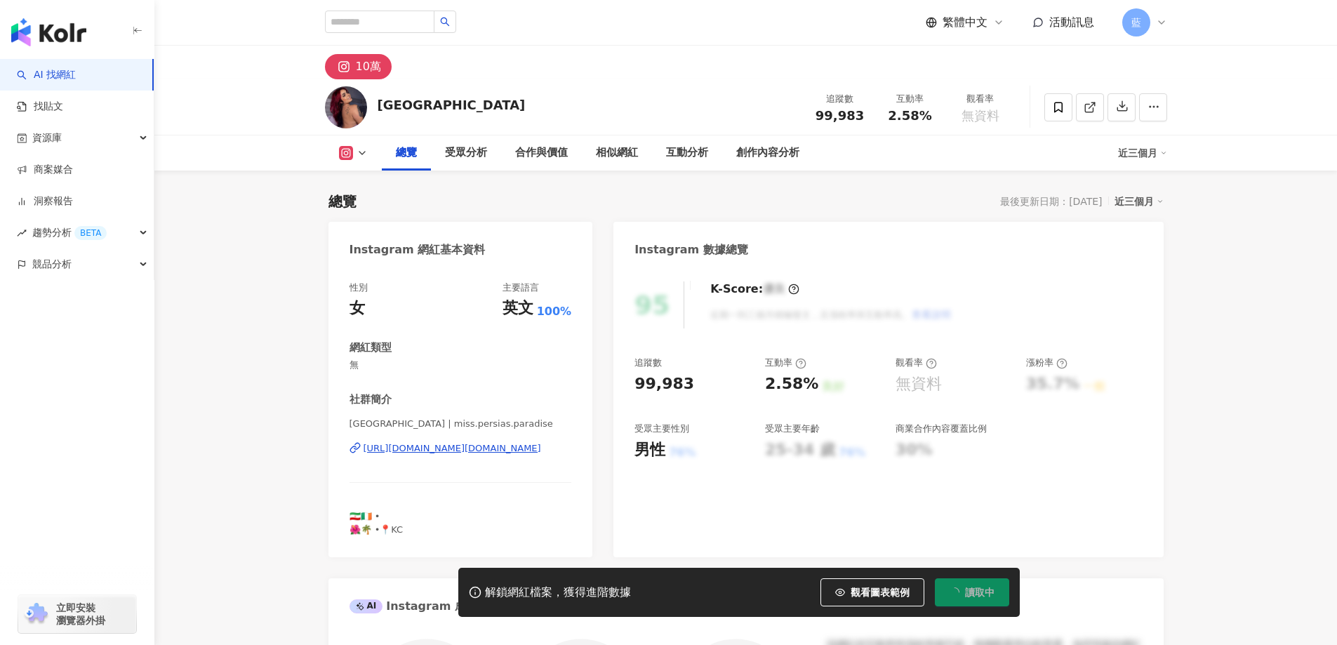
click at [540, 446] on div "https://www.instagram.com/miss.persias.paradise/" at bounding box center [453, 448] width 178 height 13
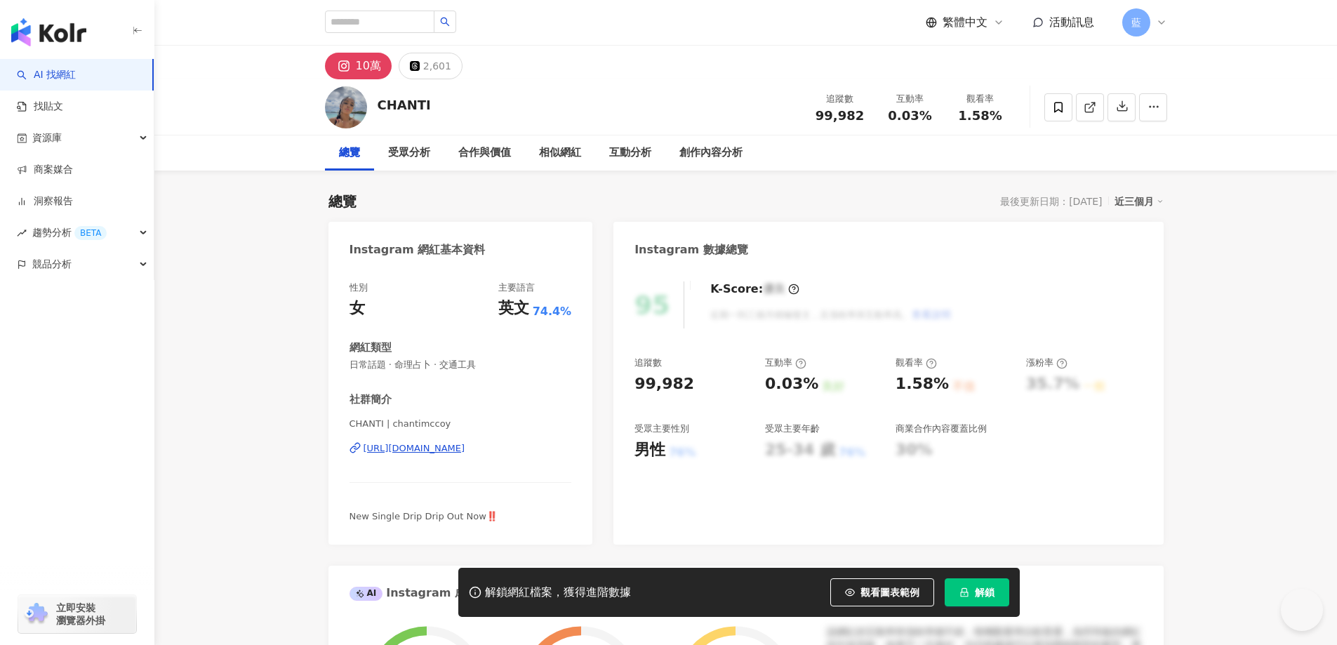
click at [465, 450] on div "https://www.instagram.com/chantimccoy/" at bounding box center [415, 448] width 102 height 13
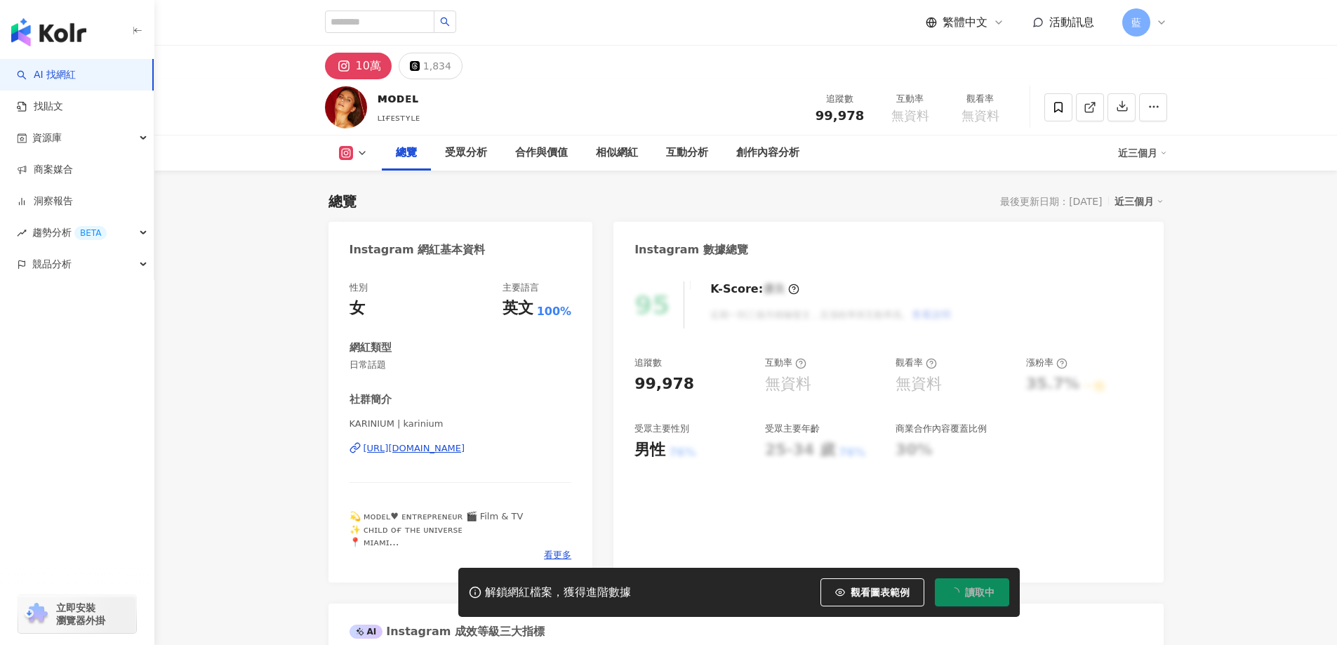
click at [465, 448] on div "https://www.instagram.com/karinium/" at bounding box center [415, 448] width 102 height 13
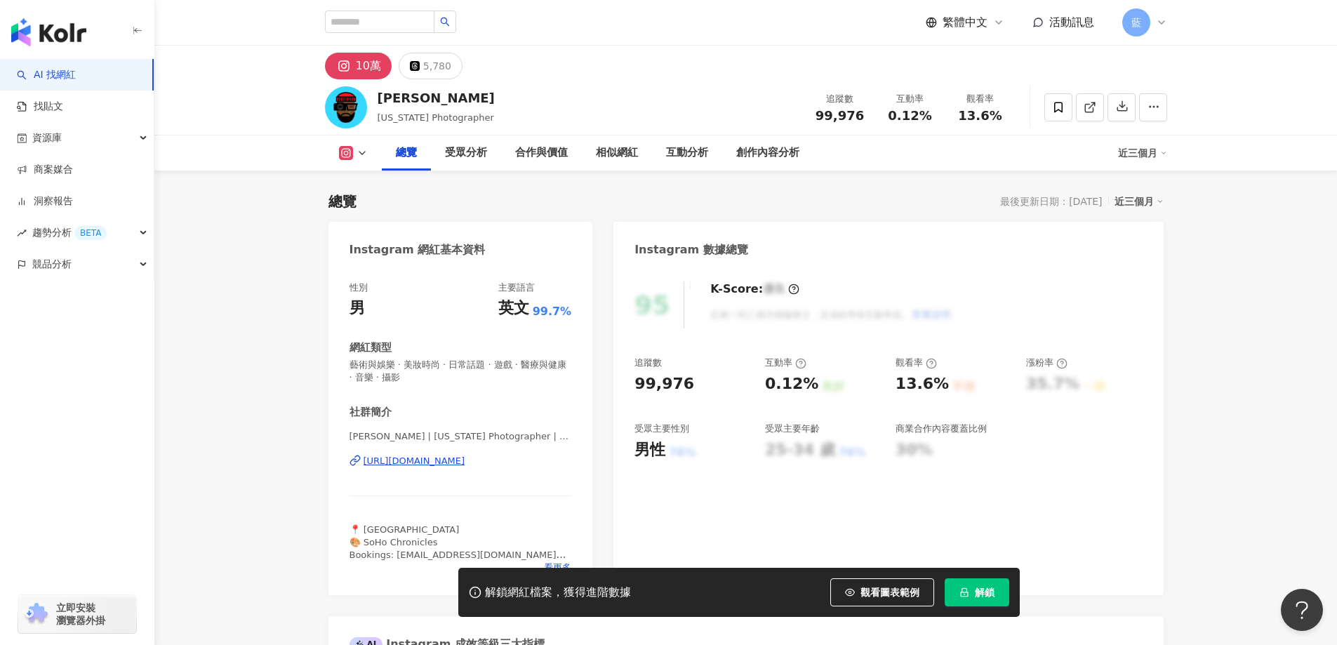
click at [465, 458] on div "[URL][DOMAIN_NAME]" at bounding box center [415, 461] width 102 height 13
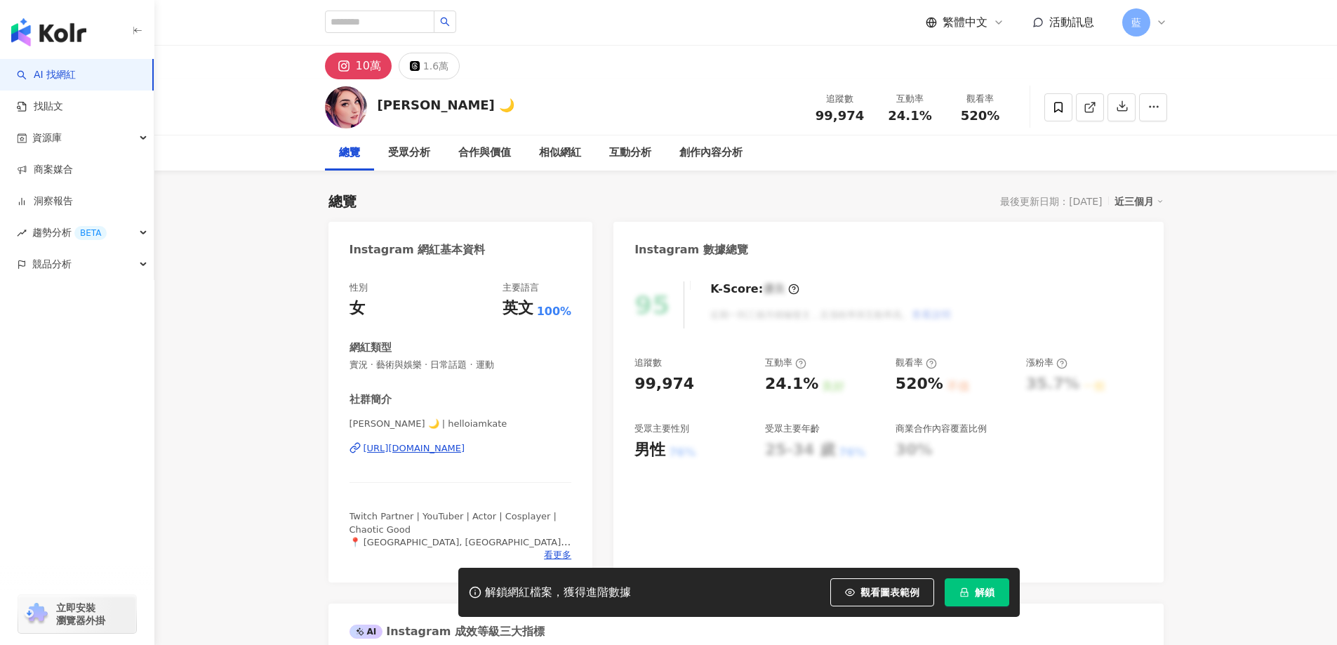
click at [465, 450] on div "[URL][DOMAIN_NAME]" at bounding box center [415, 448] width 102 height 13
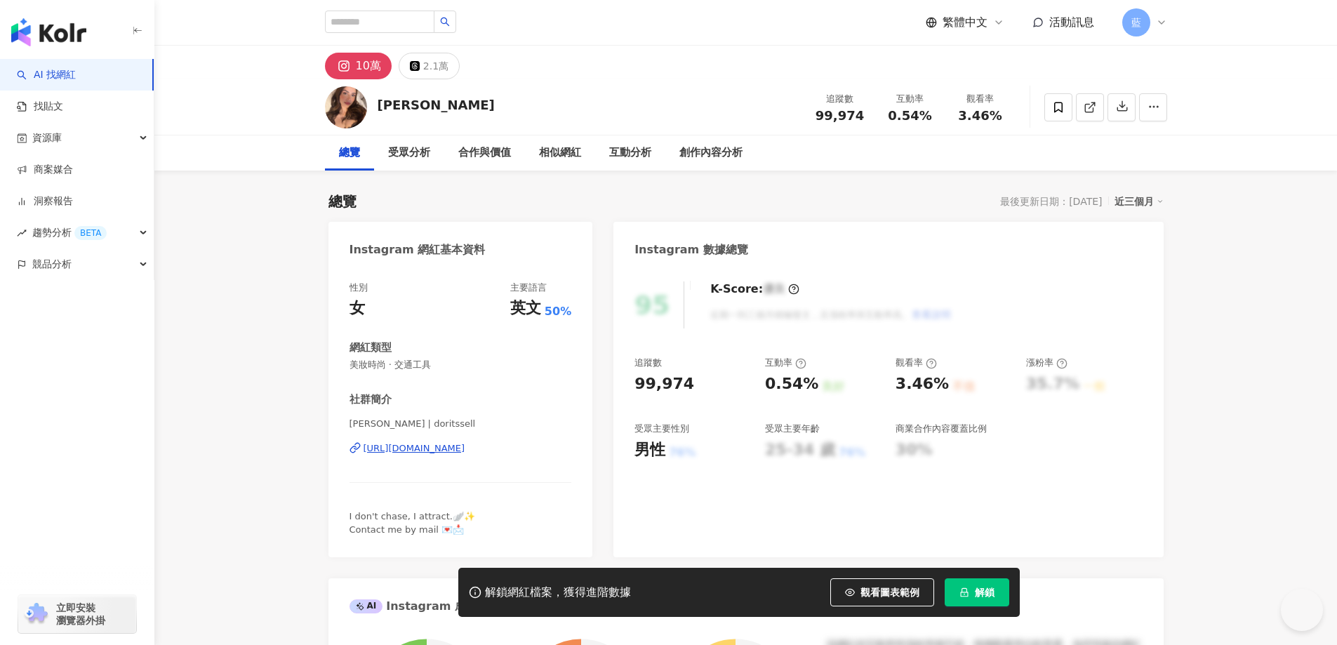
click at [426, 450] on div "[URL][DOMAIN_NAME]" at bounding box center [415, 448] width 102 height 13
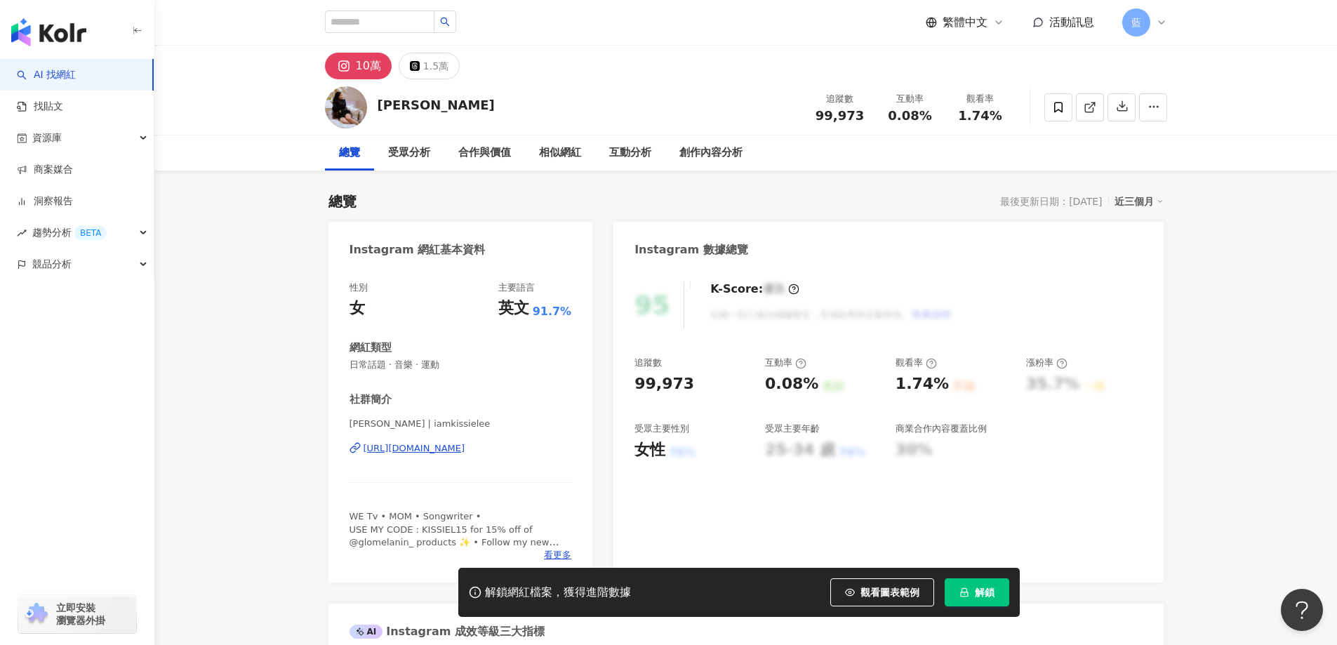
click at [465, 446] on div "https://www.instagram.com/iamkissielee/" at bounding box center [415, 448] width 102 height 13
click at [465, 450] on div "https://www.instagram.com/iamkissielee/" at bounding box center [415, 448] width 102 height 13
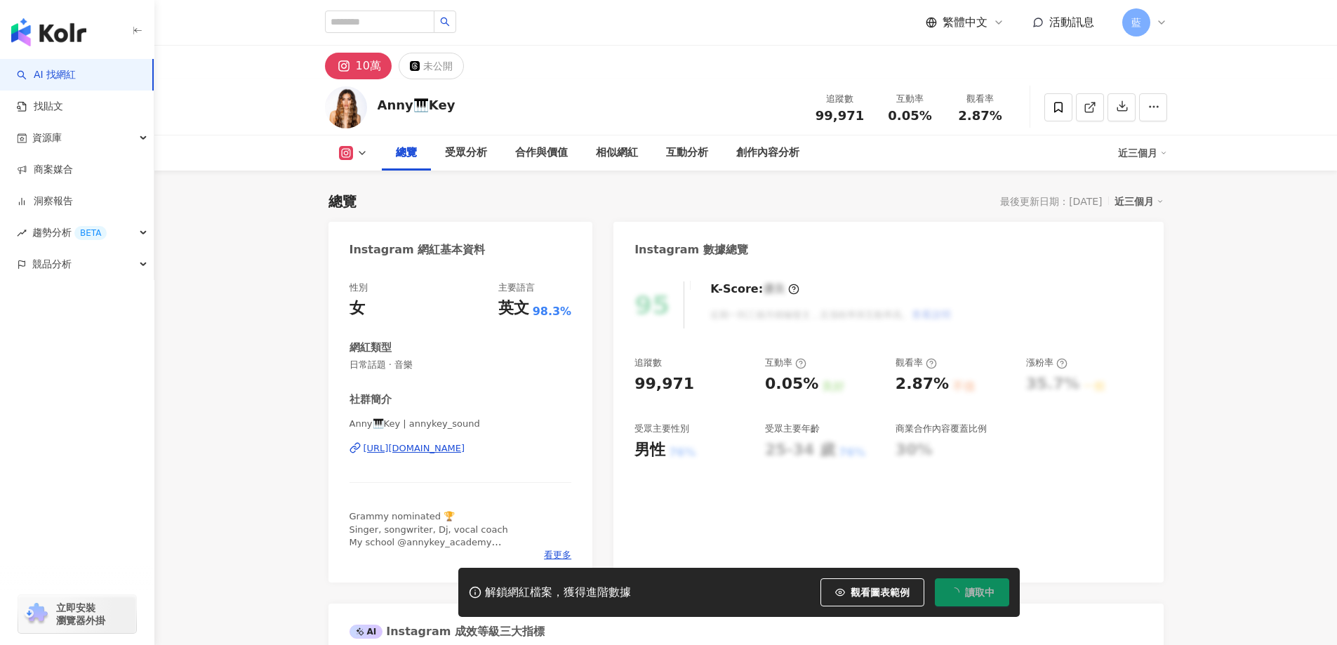
click at [414, 452] on div "https://www.instagram.com/annykey_sound/" at bounding box center [415, 448] width 102 height 13
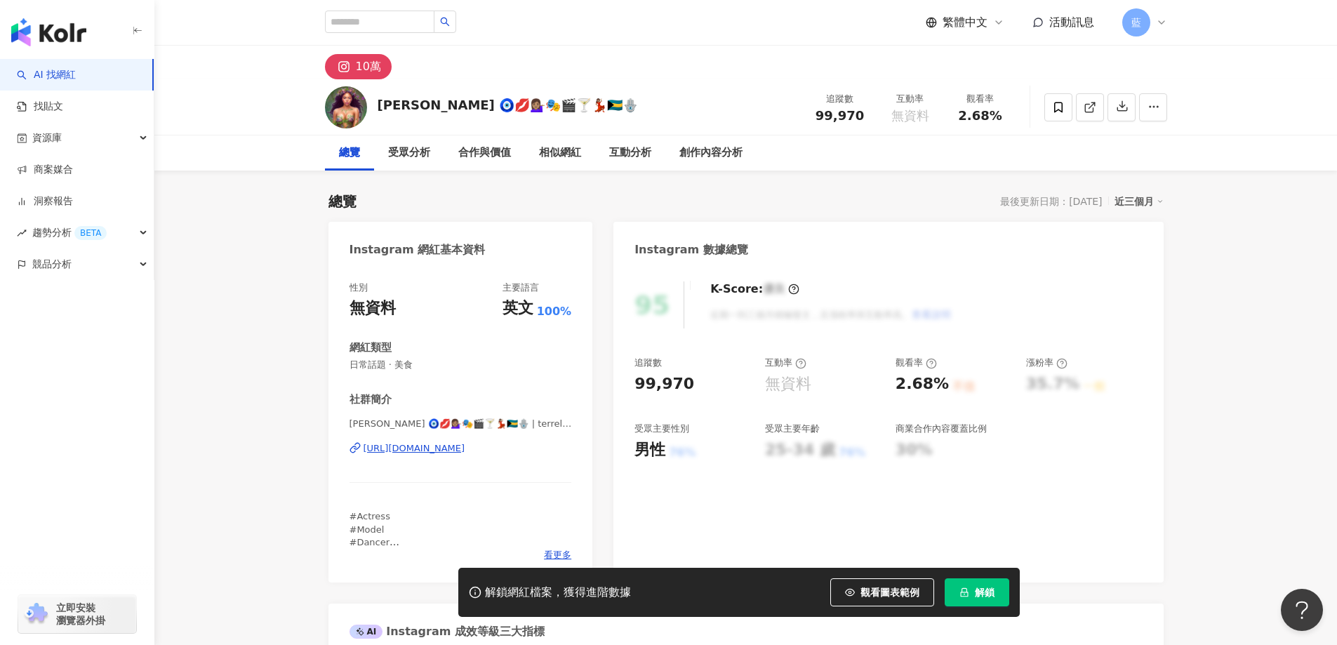
click at [465, 451] on div "https://www.instagram.com/terrelletreco/" at bounding box center [415, 448] width 102 height 13
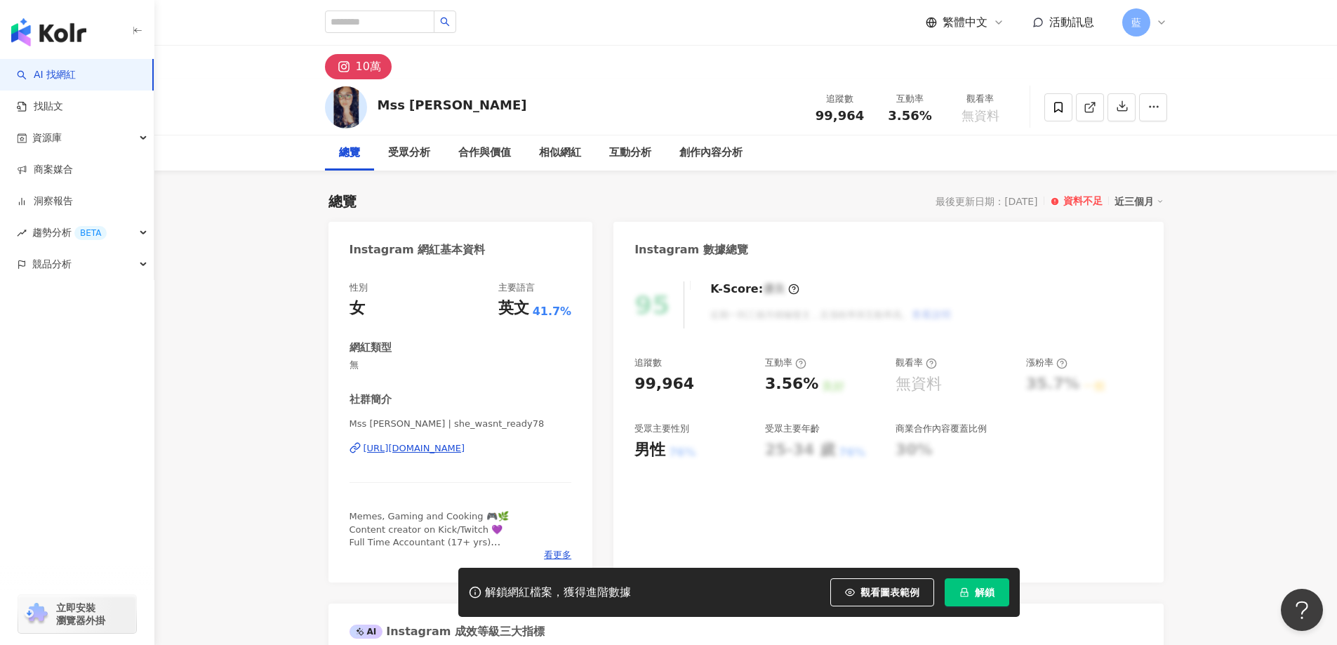
click at [465, 452] on div "https://www.instagram.com/she_wasnt_ready78/" at bounding box center [415, 448] width 102 height 13
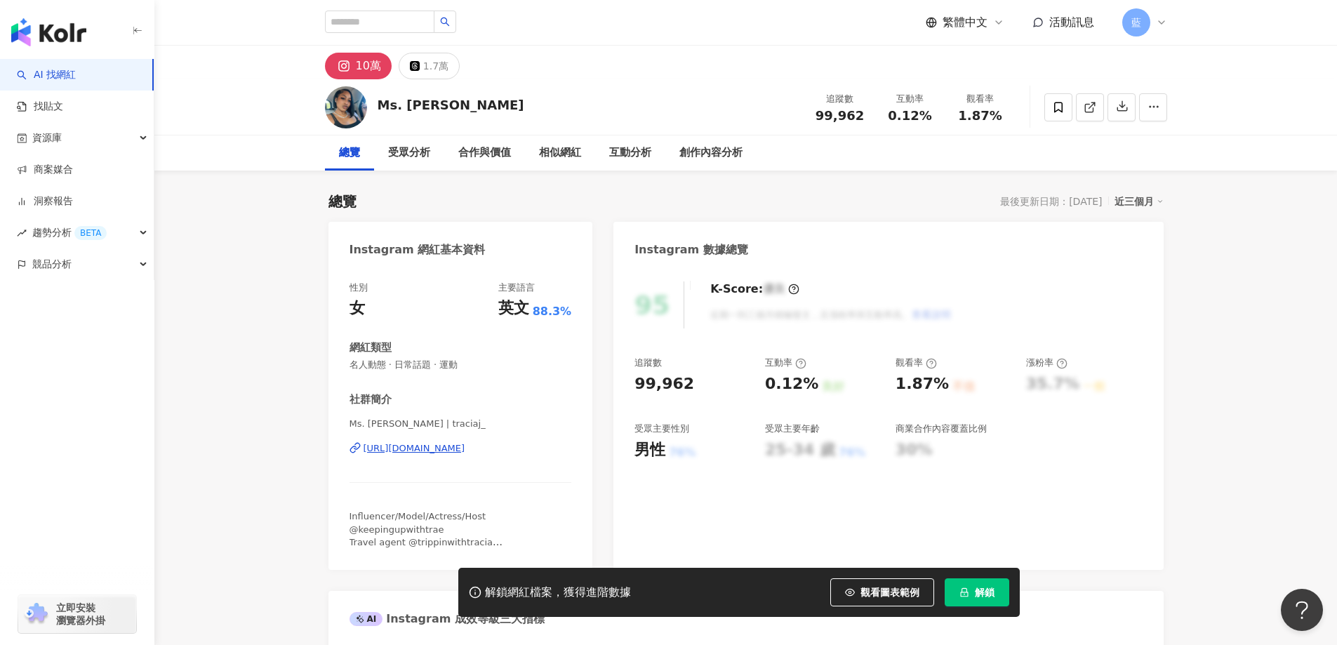
click at [465, 446] on div "https://www.instagram.com/traciaj_/" at bounding box center [415, 448] width 102 height 13
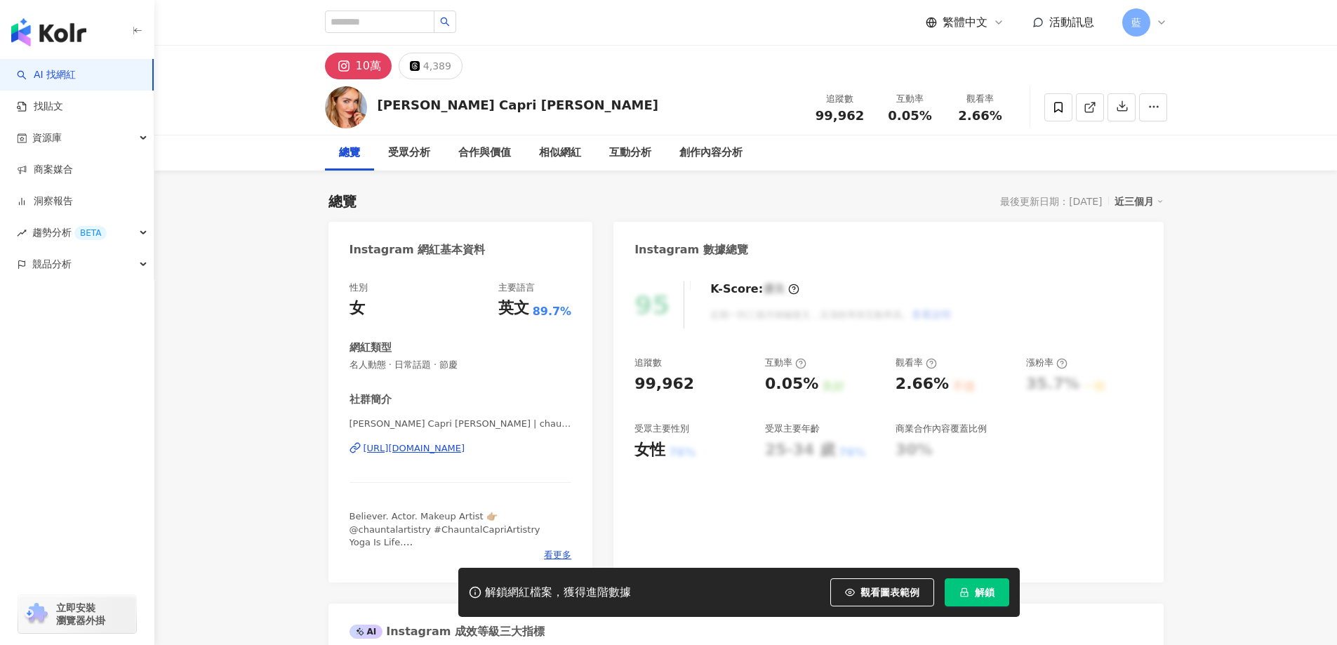
click at [465, 446] on div "[URL][DOMAIN_NAME]" at bounding box center [415, 448] width 102 height 13
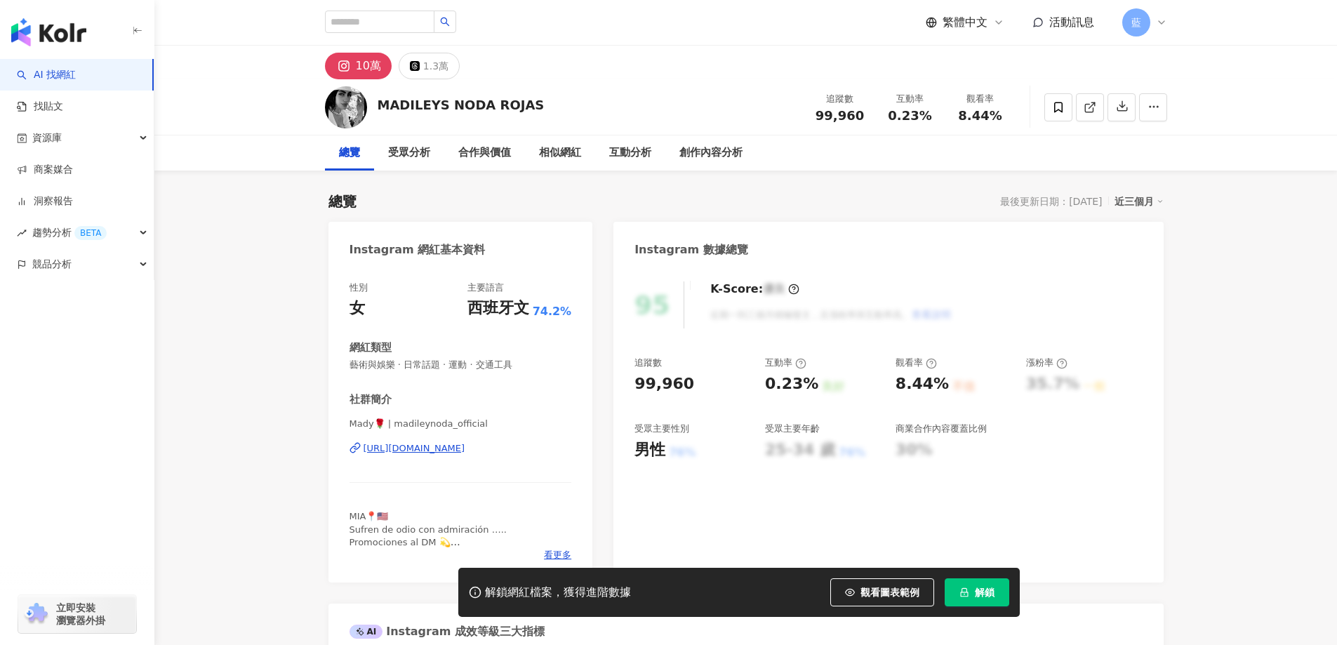
click at [459, 451] on div "https://www.instagram.com/madileynoda_official/" at bounding box center [415, 448] width 102 height 13
click at [465, 444] on div "https://www.instagram.com/madileynoda_official/" at bounding box center [415, 448] width 102 height 13
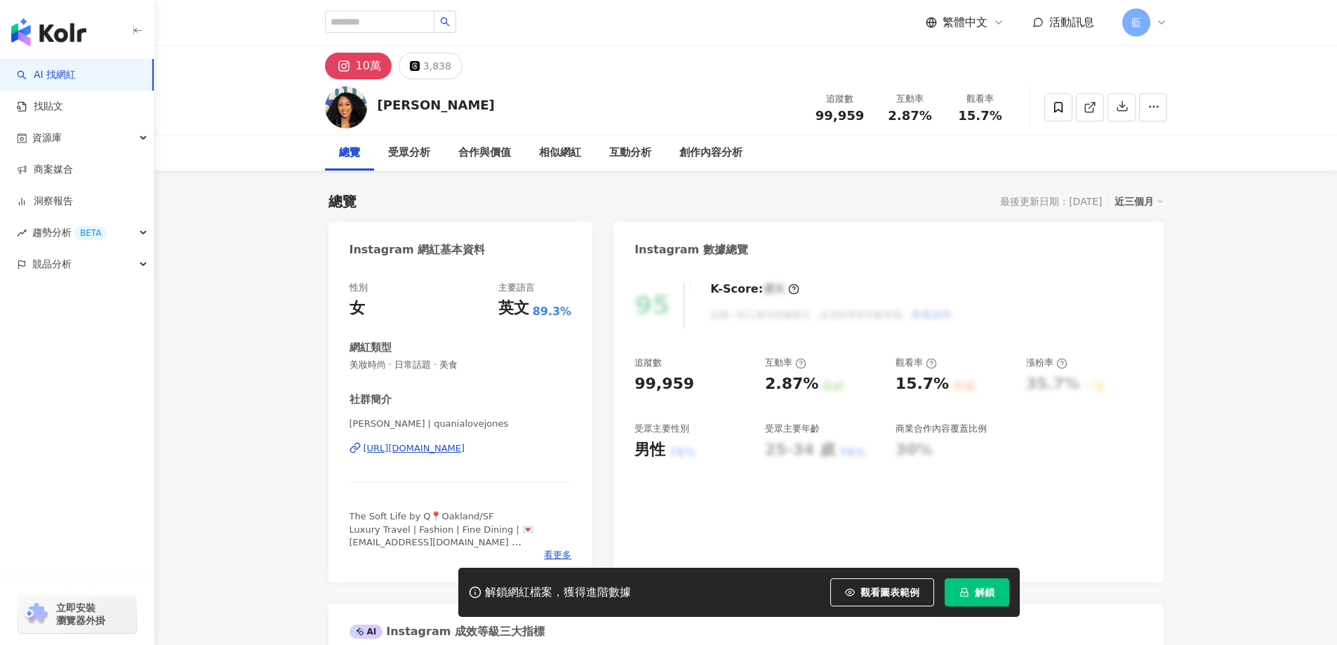
click at [465, 443] on div "[URL][DOMAIN_NAME]" at bounding box center [415, 448] width 102 height 13
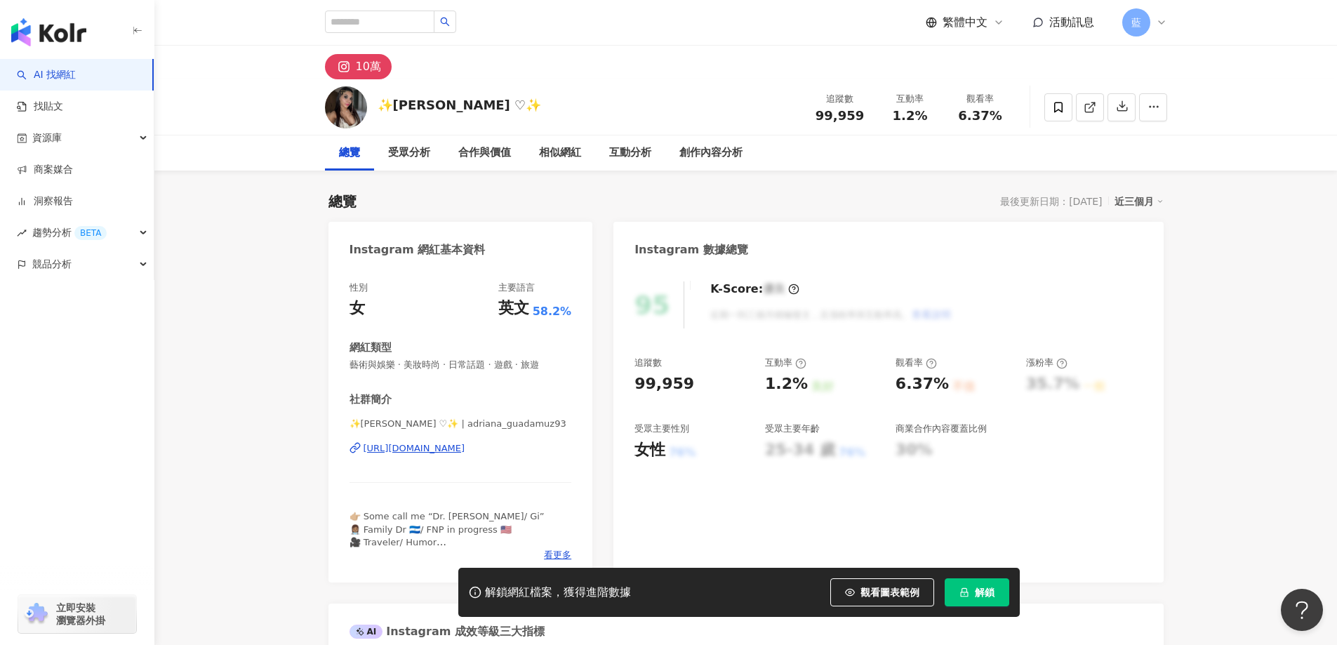
click at [535, 455] on div "✨Adriana Guadamuz ♡✨ | adriana_guadamuz93 https://www.instagram.com/adriana_gua…" at bounding box center [461, 459] width 222 height 82
click at [465, 448] on div "https://www.instagram.com/adriana_guadamuz93/" at bounding box center [415, 448] width 102 height 13
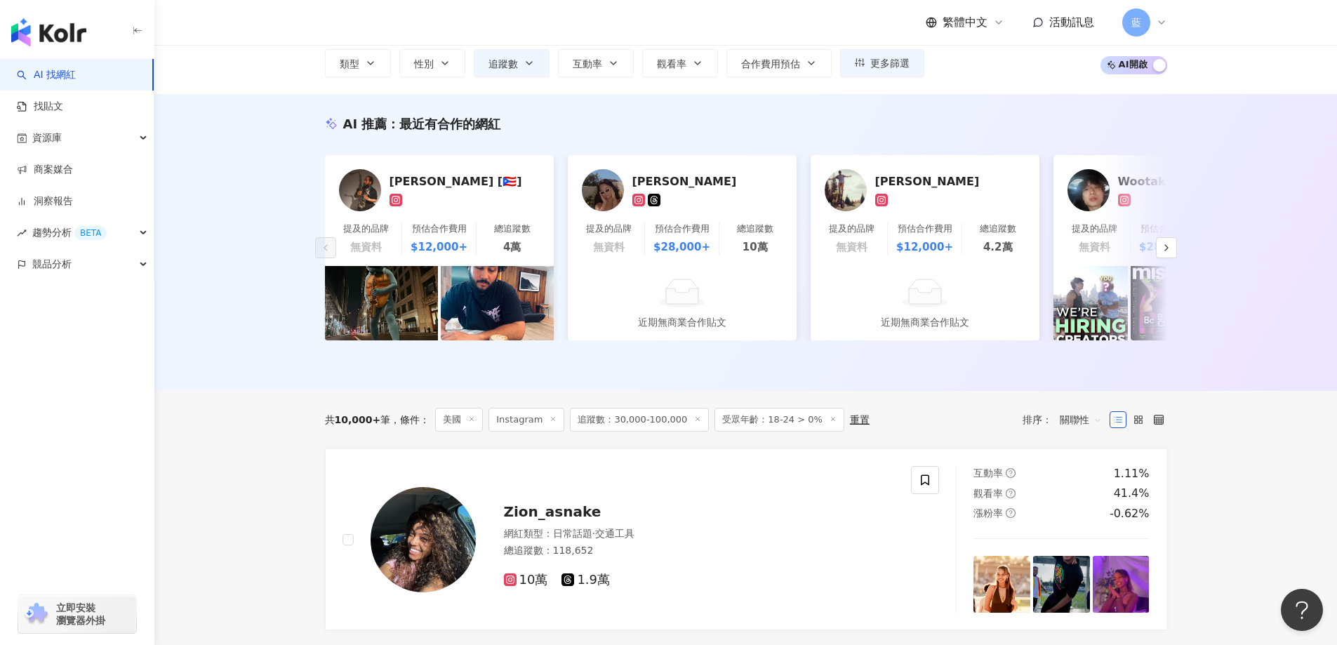
scroll to position [92, 0]
click at [548, 515] on span "Zion_asnake" at bounding box center [553, 512] width 98 height 17
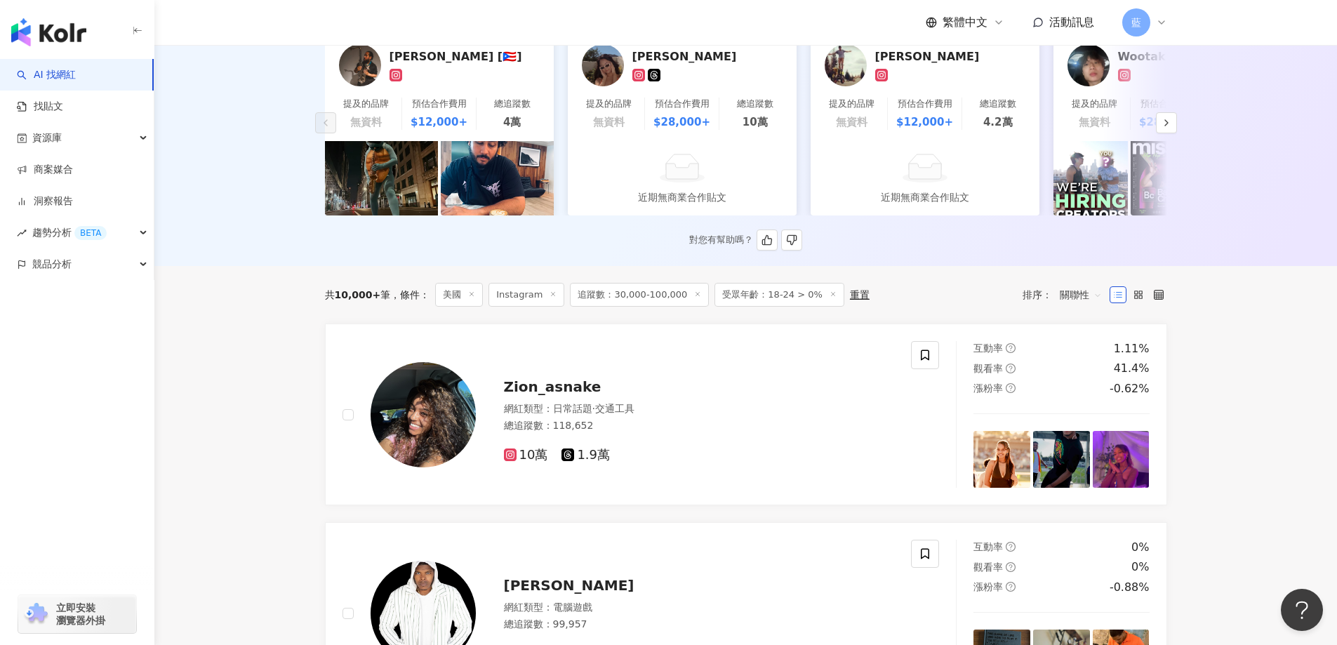
scroll to position [373, 0]
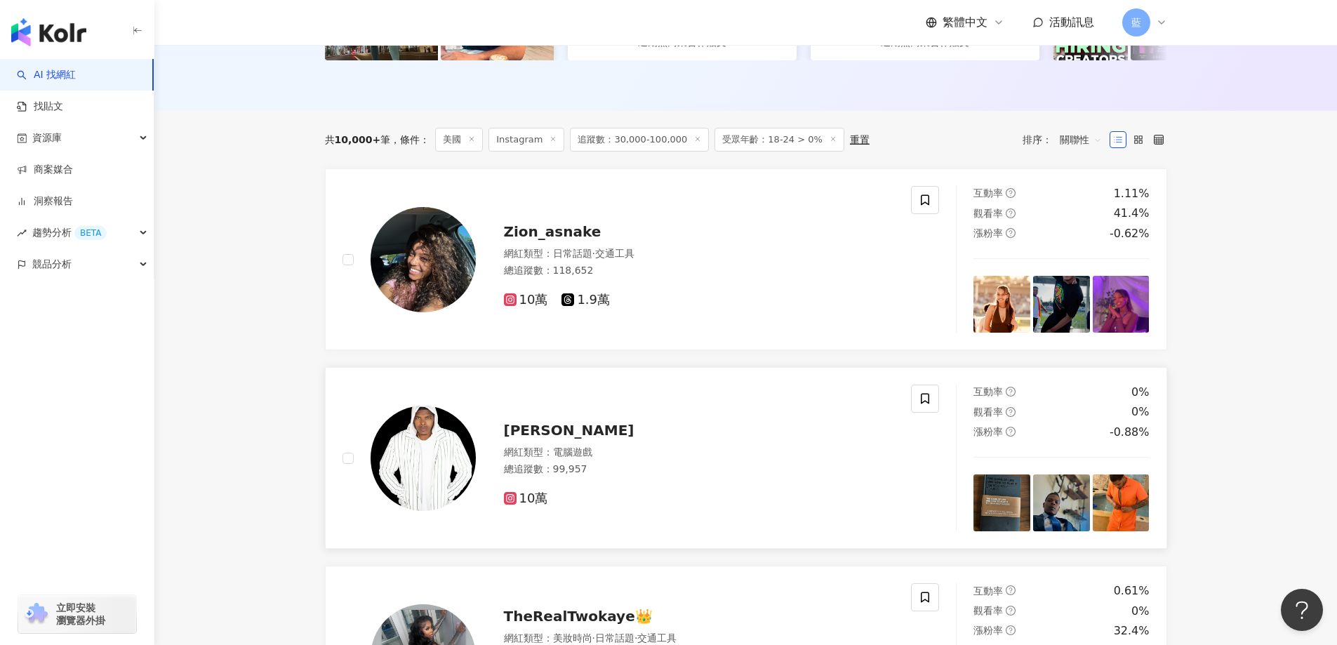
click at [581, 439] on span "[PERSON_NAME]" at bounding box center [569, 430] width 131 height 17
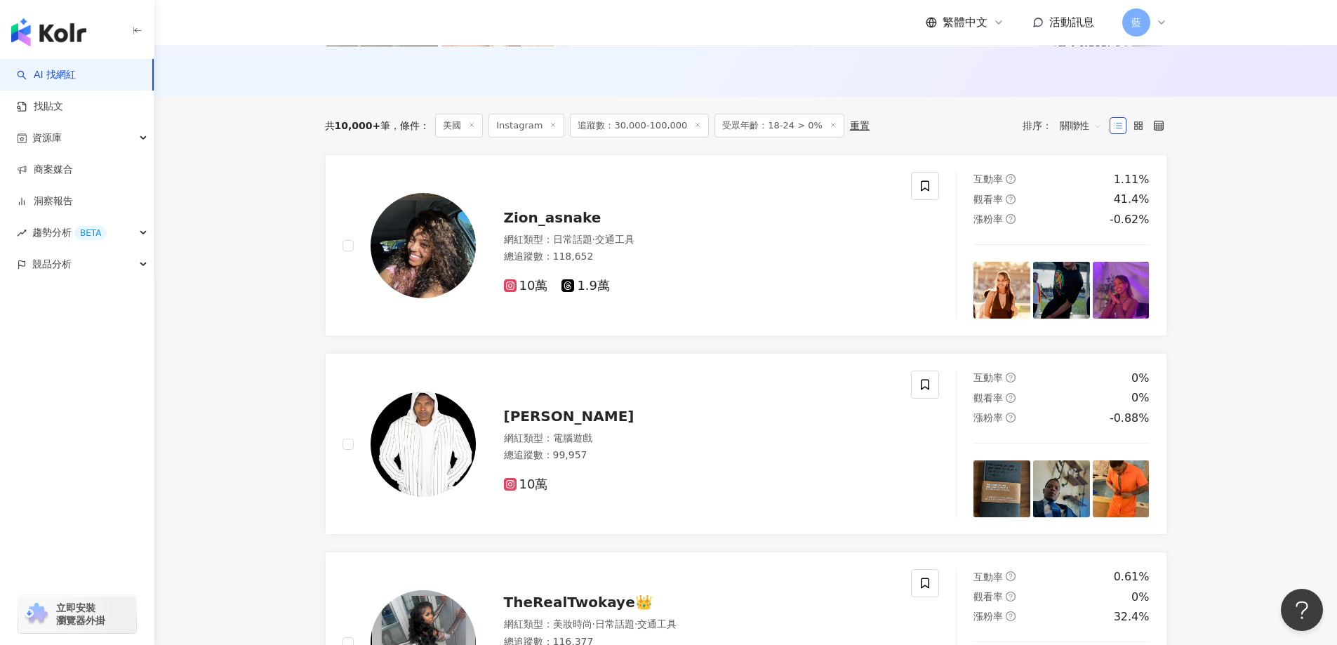
scroll to position [653, 0]
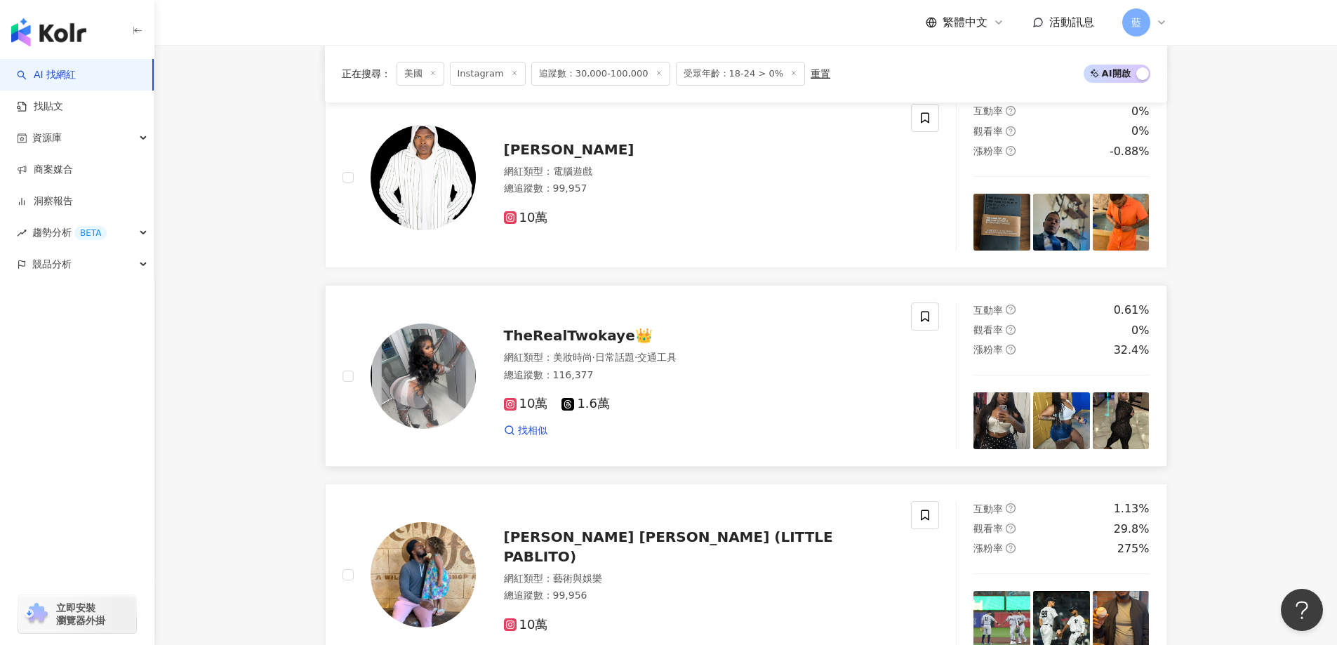
click at [606, 344] on span "TheRealTwokaye👑" at bounding box center [578, 335] width 149 height 17
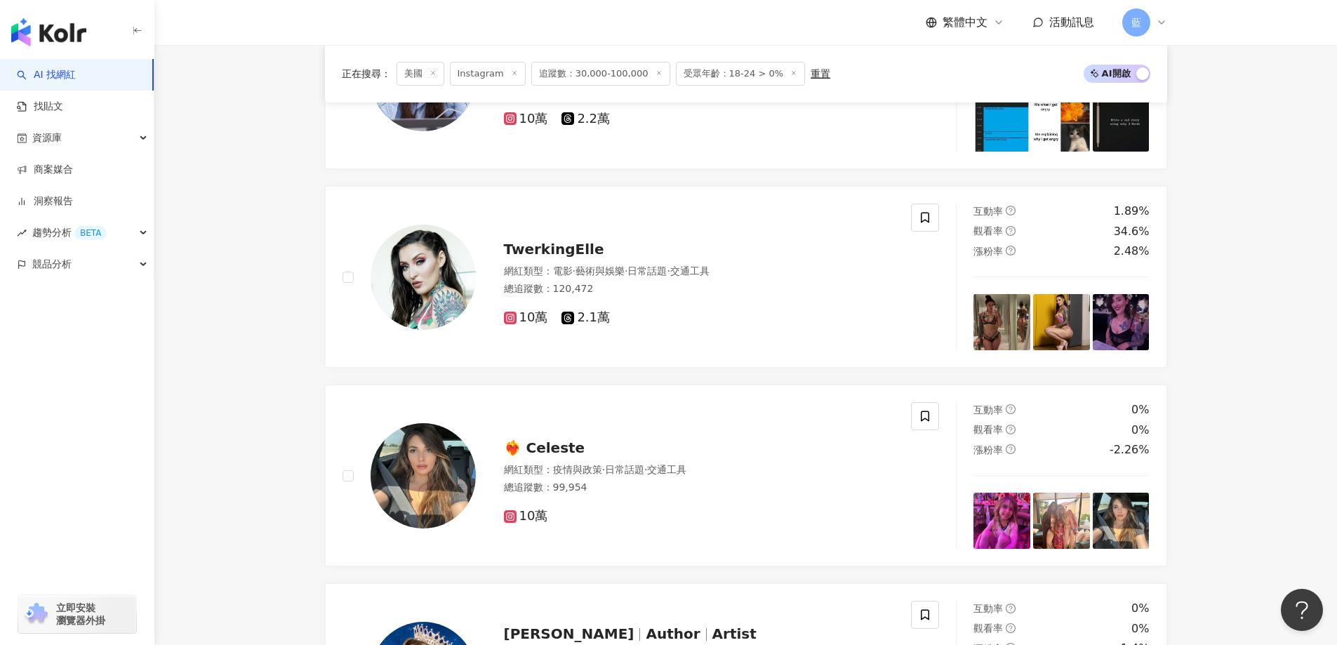
scroll to position [1566, 0]
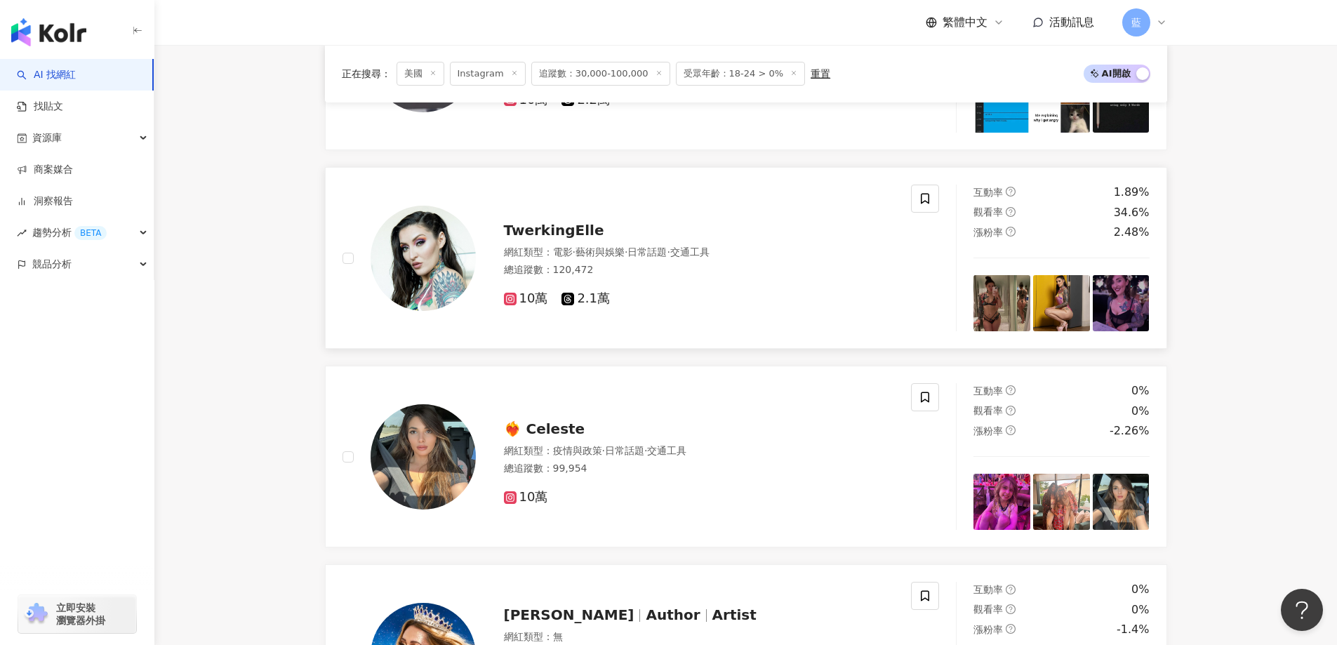
click at [592, 233] on span "TwerkingElle" at bounding box center [554, 230] width 100 height 17
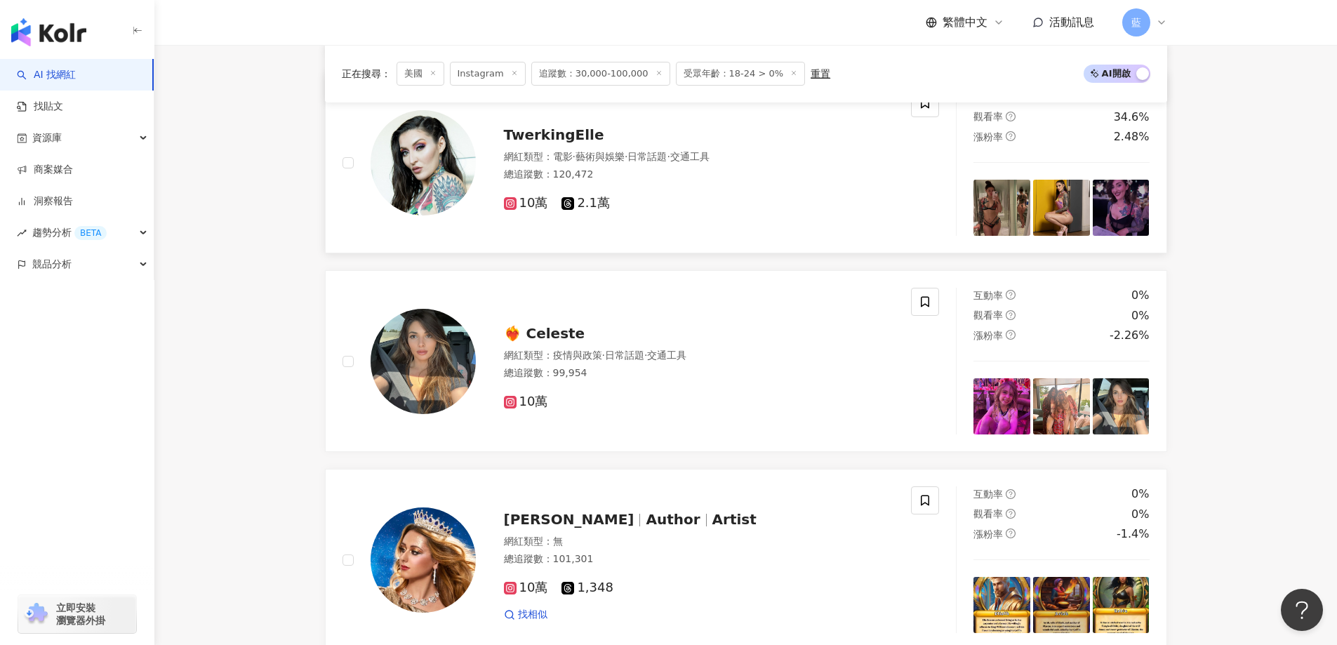
scroll to position [1776, 0]
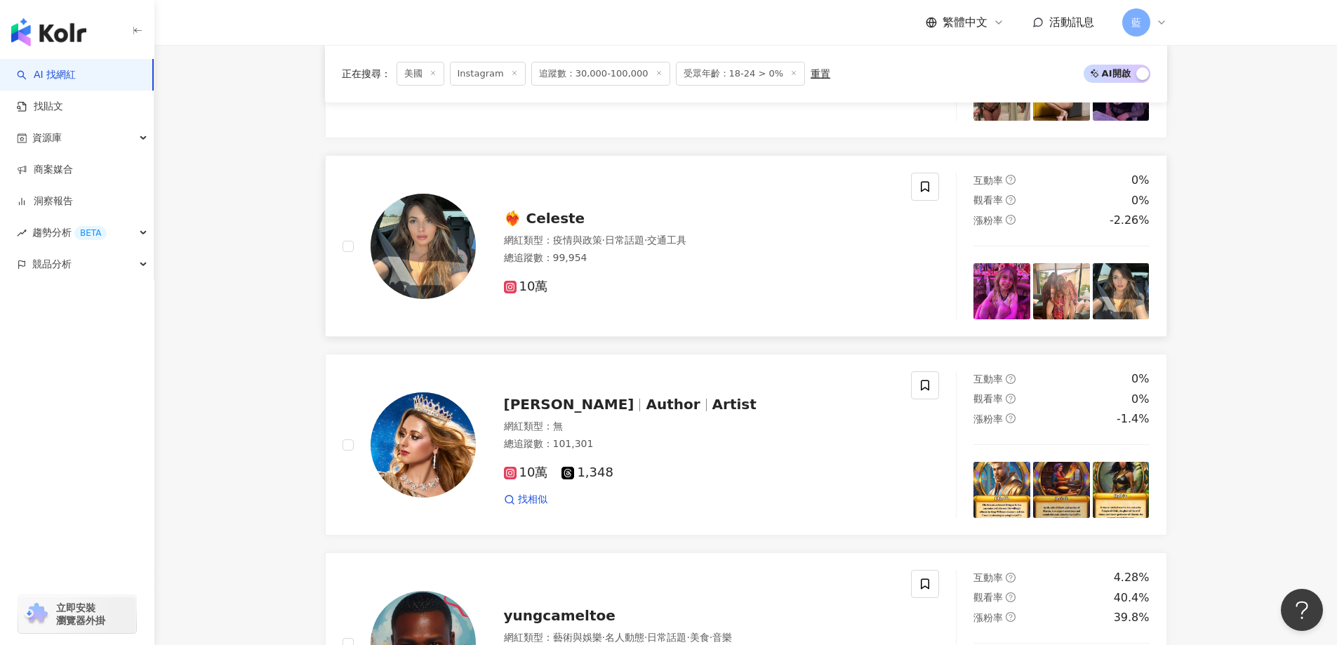
click at [556, 225] on span "❤️‍🔥 Celeste" at bounding box center [544, 218] width 81 height 17
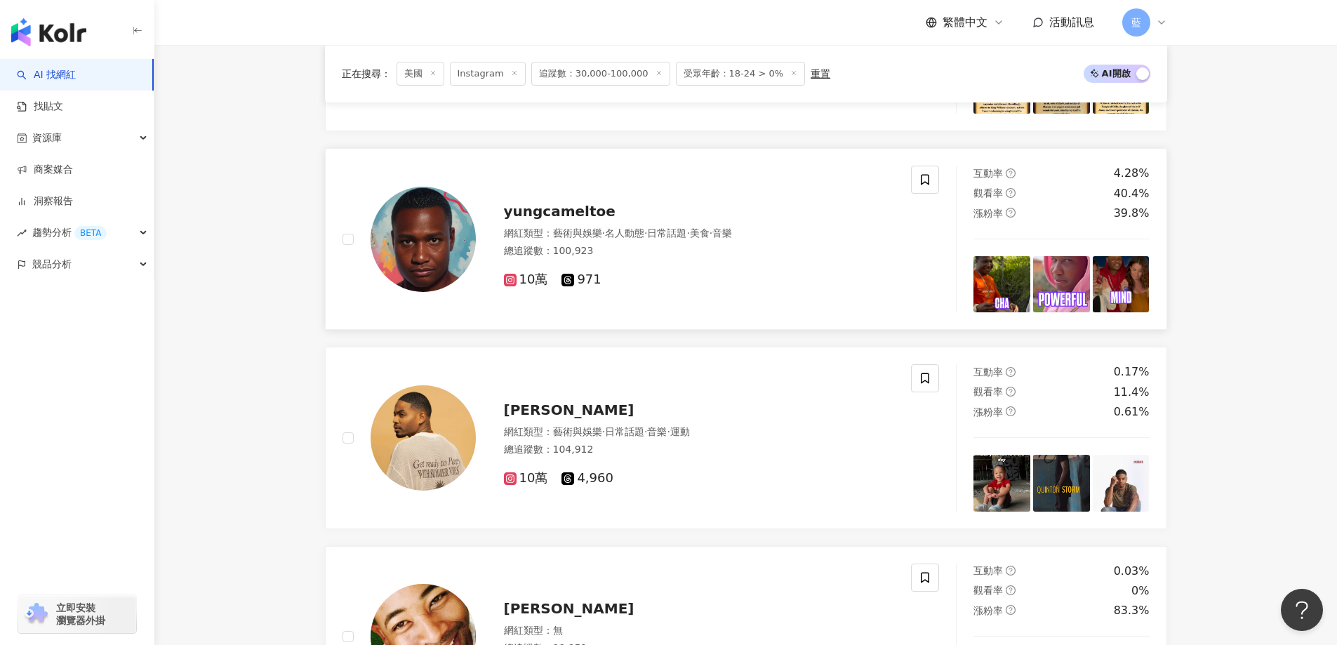
scroll to position [2338, 0]
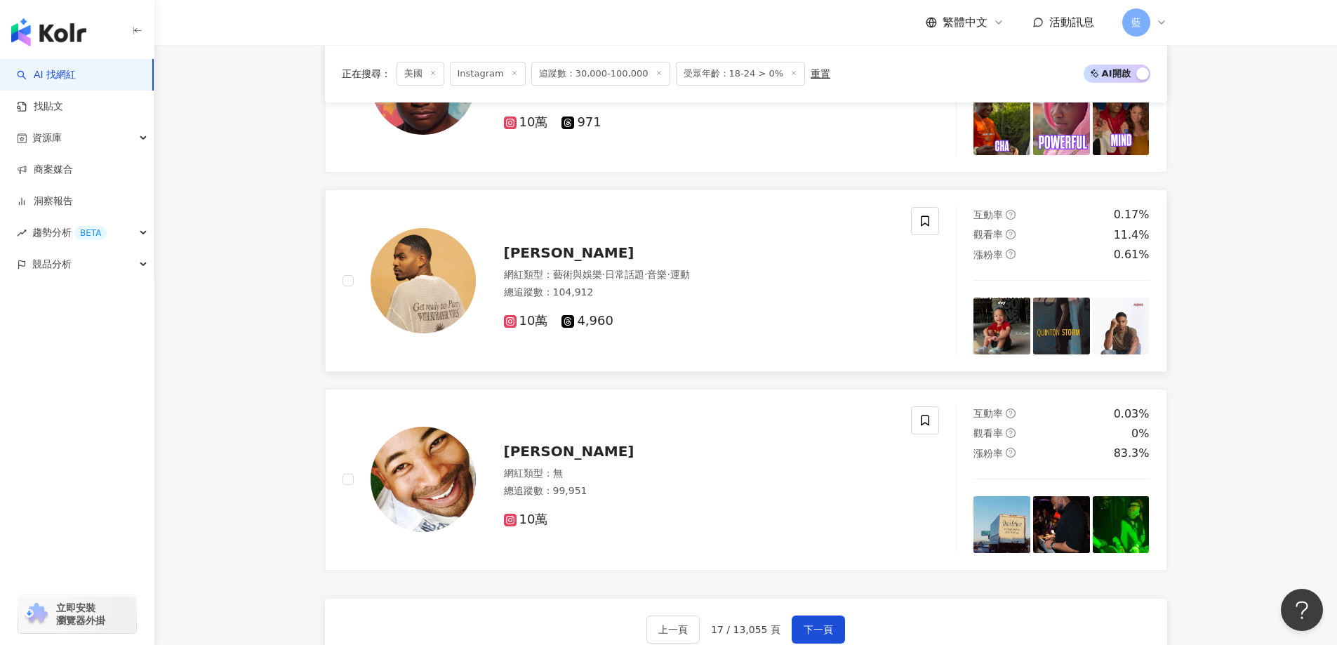
click at [566, 261] on span "Quinton Storm" at bounding box center [569, 252] width 131 height 17
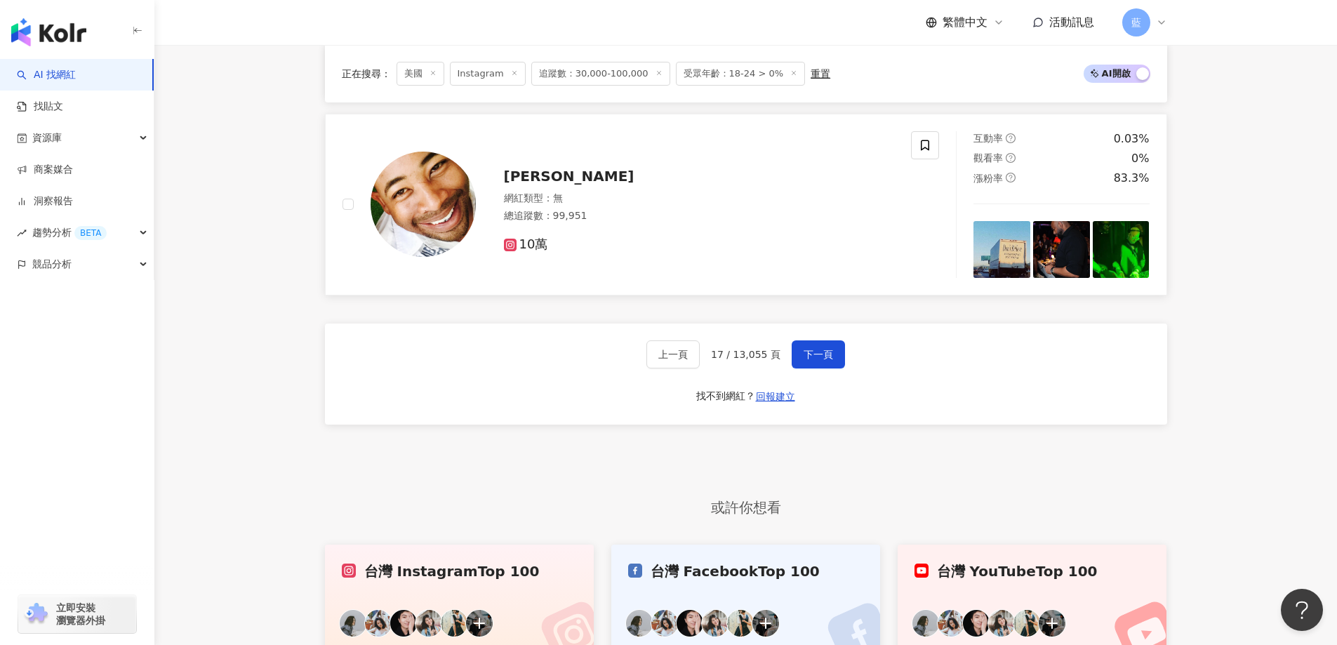
scroll to position [2619, 0]
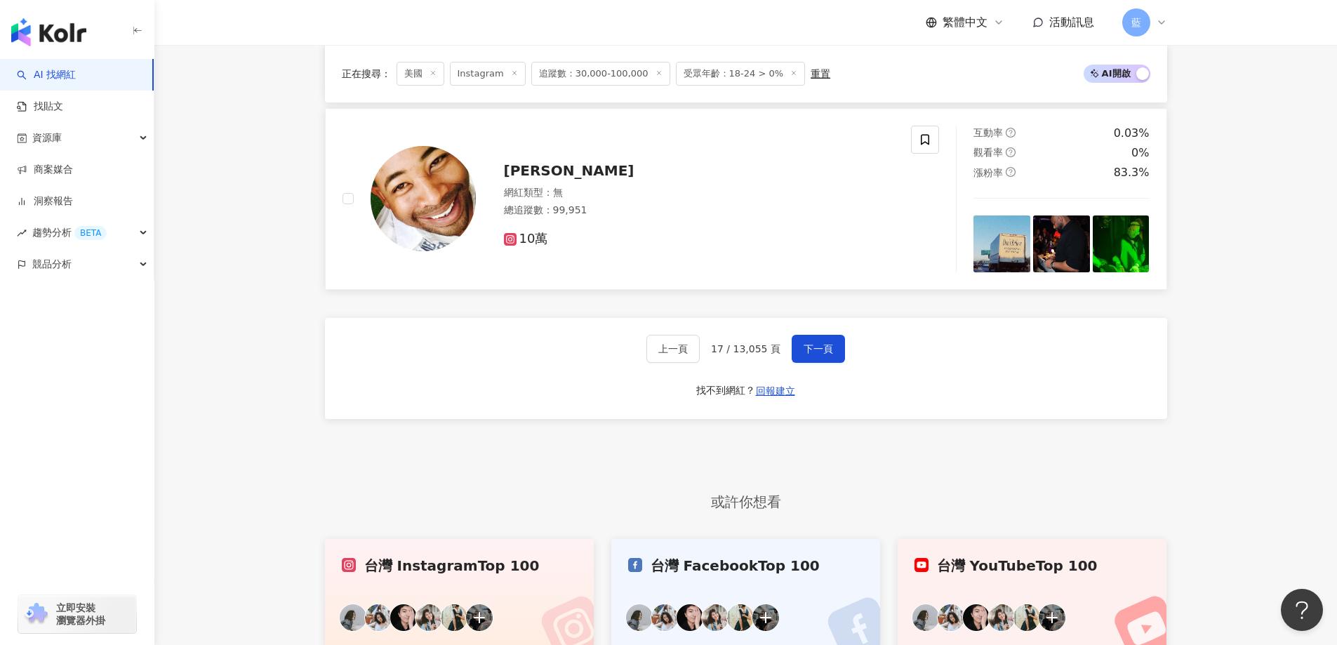
click at [560, 179] on span "Michael Estepan" at bounding box center [569, 170] width 131 height 17
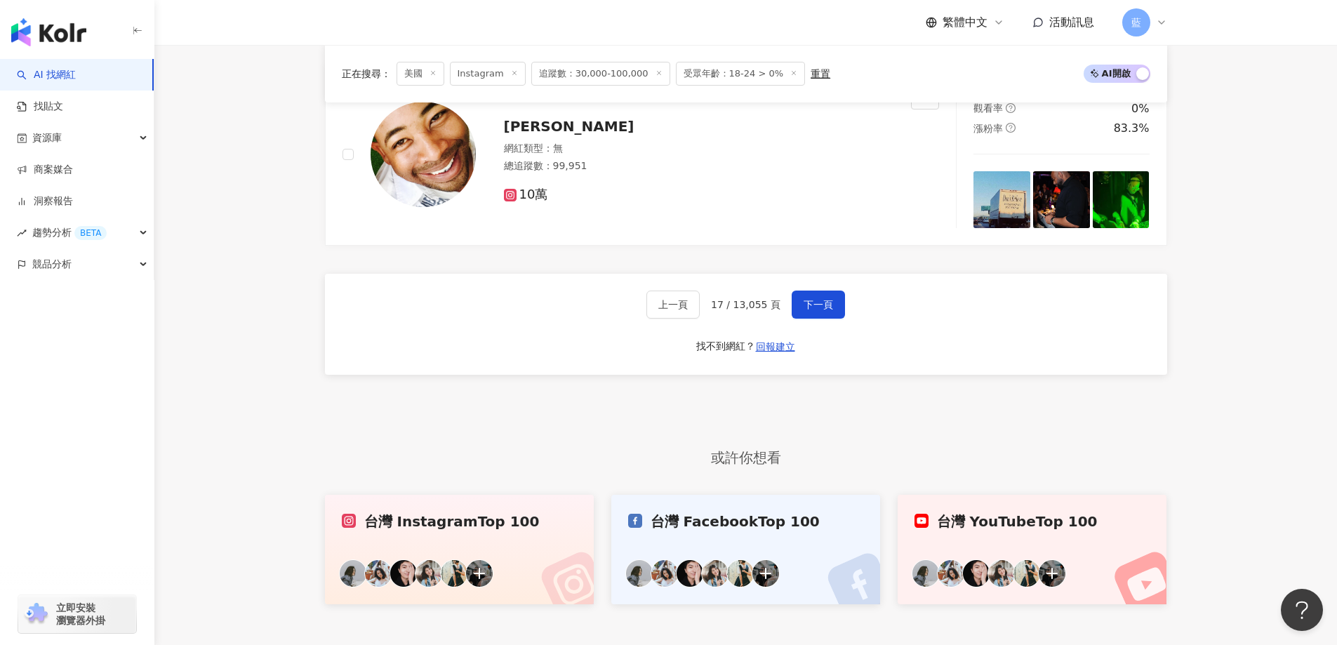
scroll to position [2788, 0]
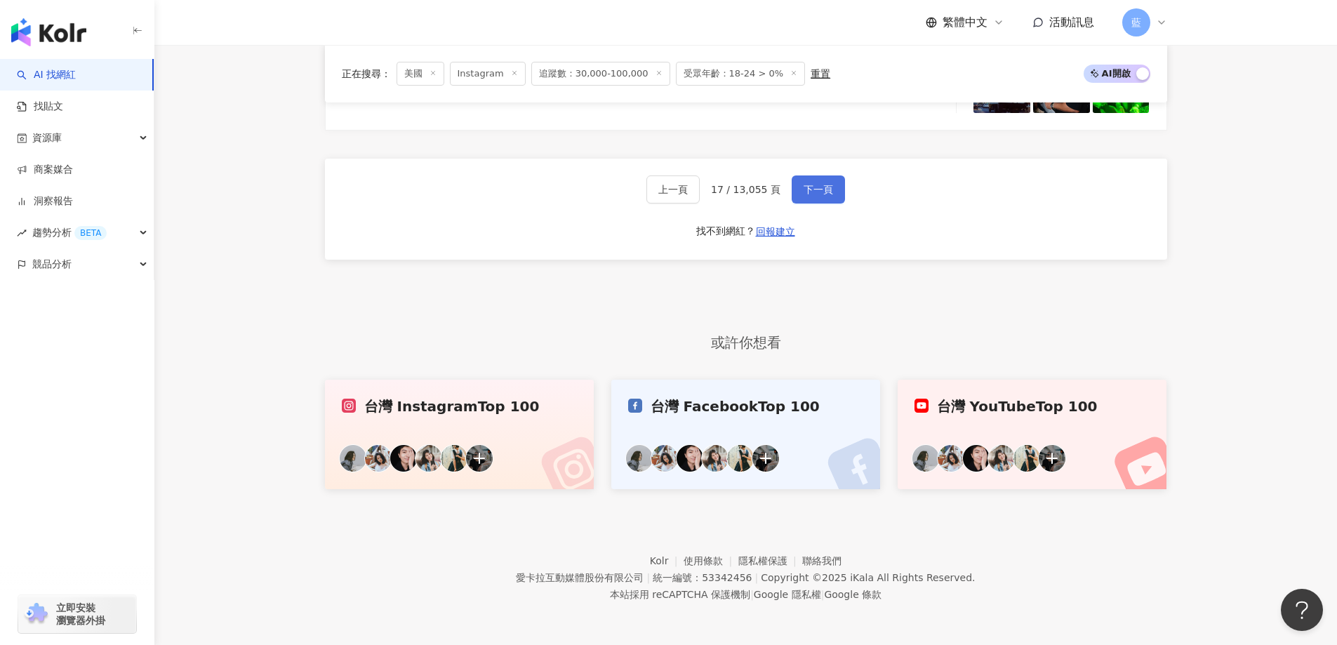
click at [809, 179] on button "下一頁" at bounding box center [818, 189] width 53 height 28
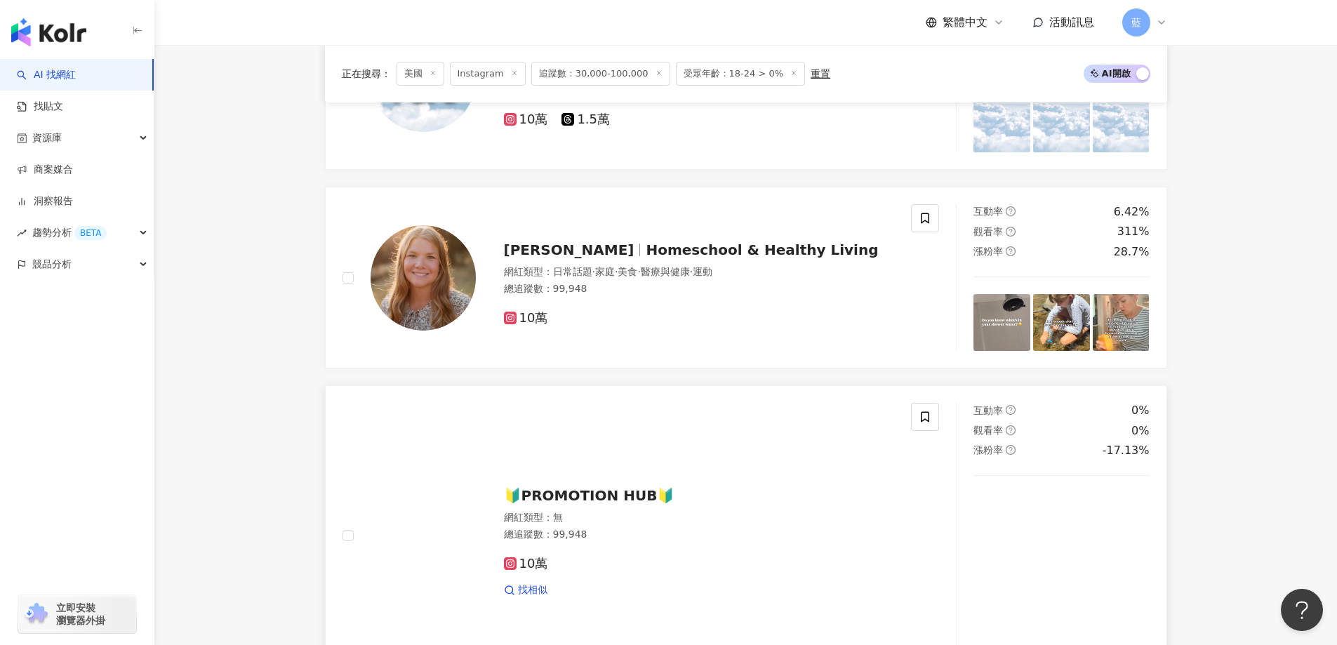
scroll to position [380, 0]
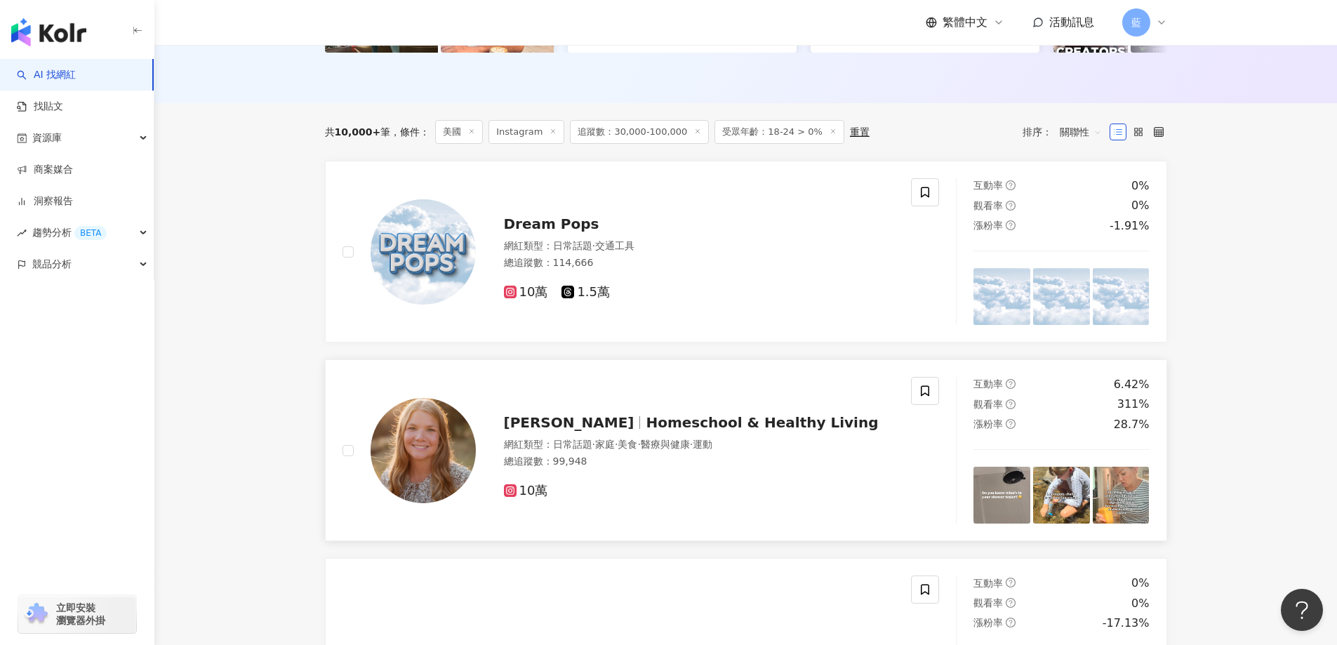
click at [726, 431] on span "Homeschool & Healthy Living" at bounding box center [762, 422] width 232 height 17
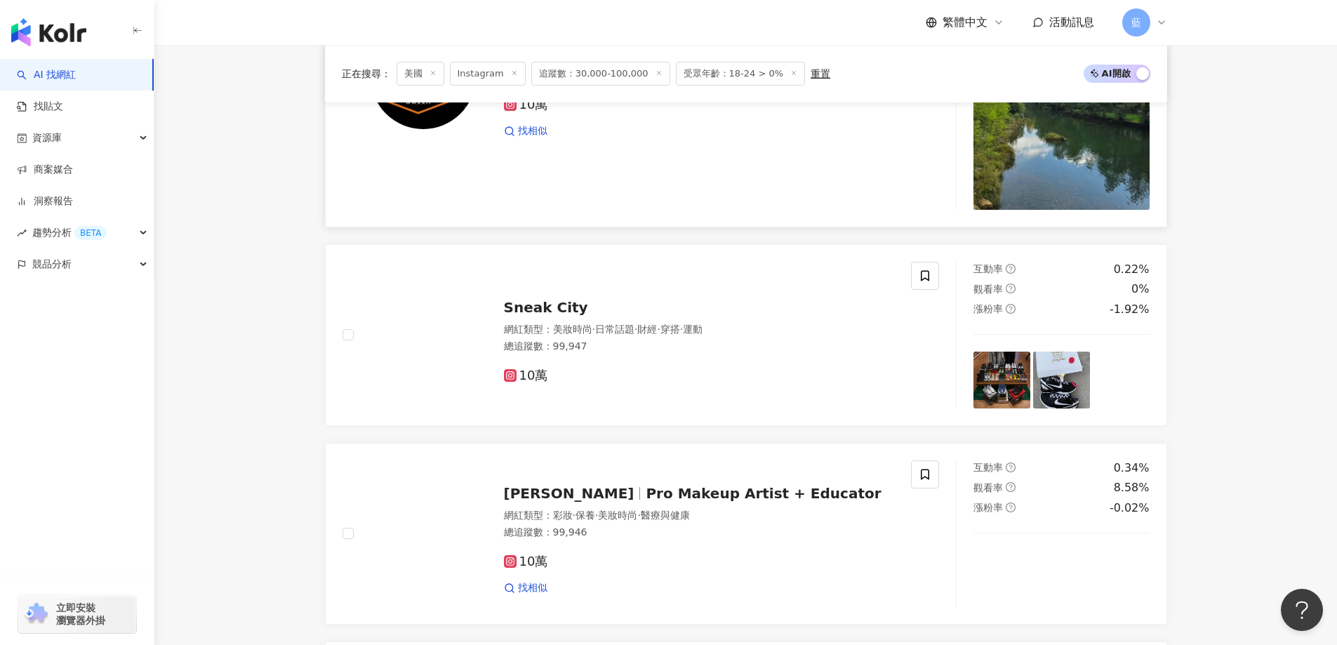
scroll to position [1293, 0]
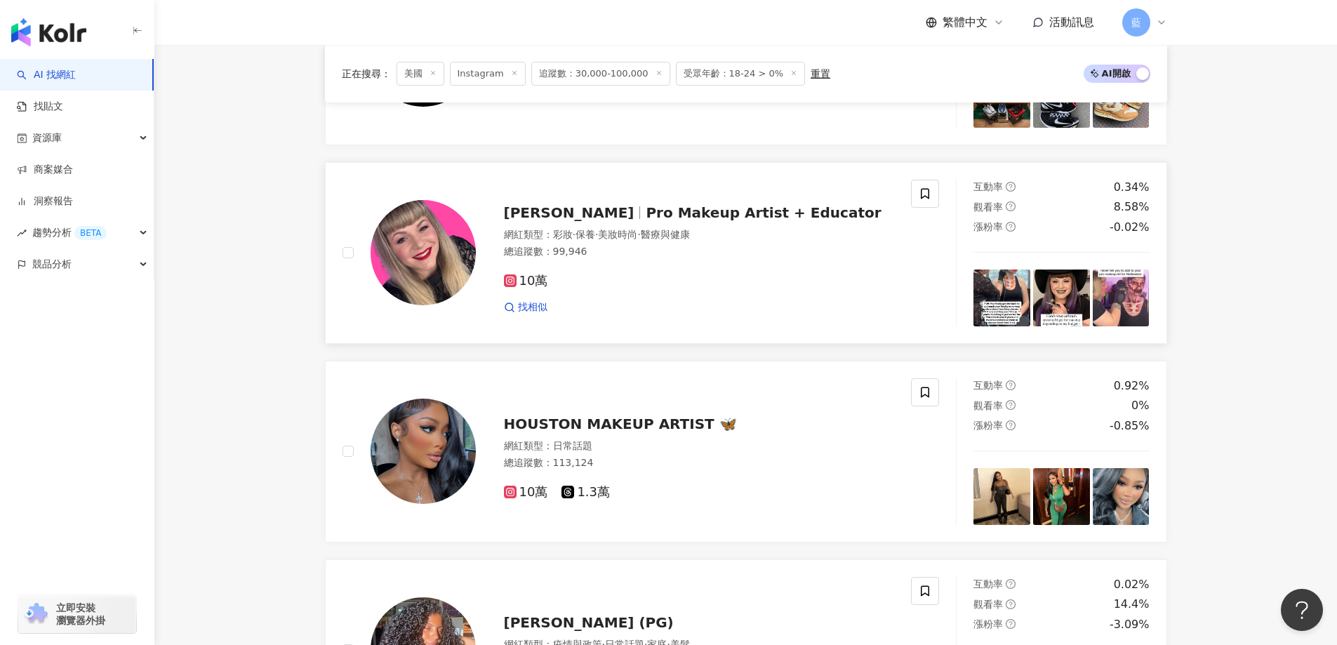
click at [679, 220] on span "Pro Makeup Artist + Educator" at bounding box center [763, 212] width 235 height 17
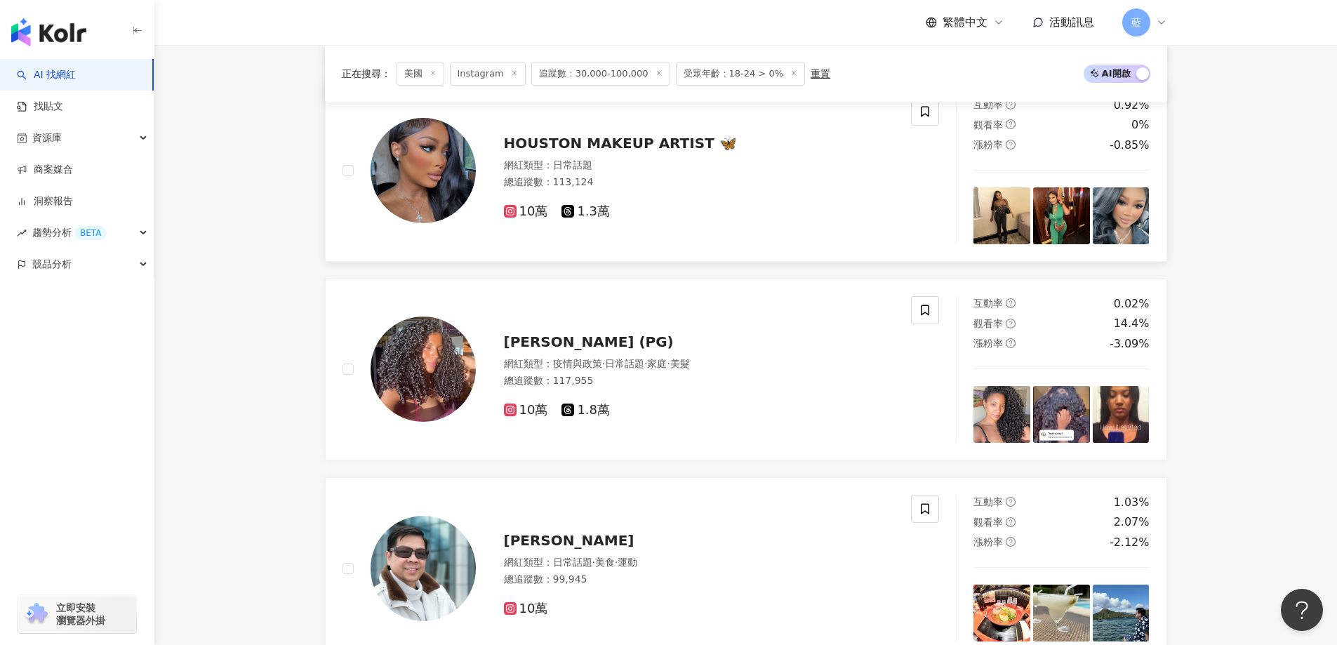
click at [632, 152] on span "HOUSTON MAKEUP ARTIST 🦋" at bounding box center [620, 143] width 233 height 17
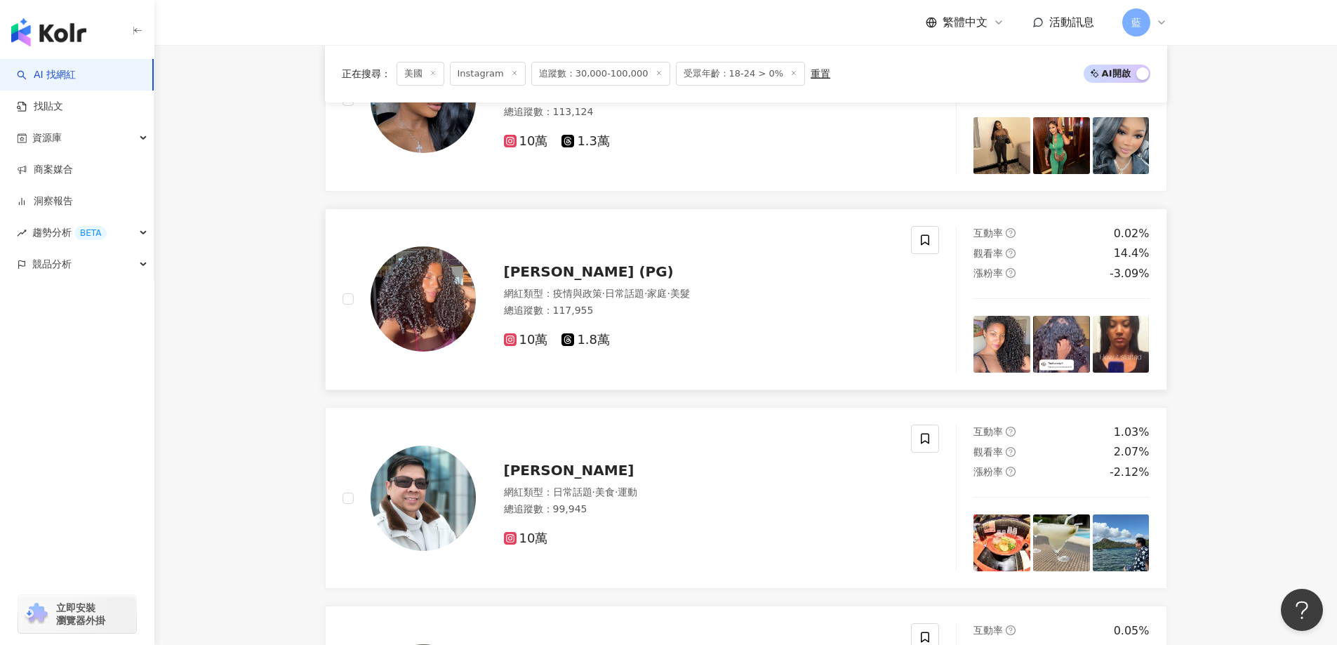
click at [548, 275] on span "Paige (PG)" at bounding box center [589, 271] width 170 height 17
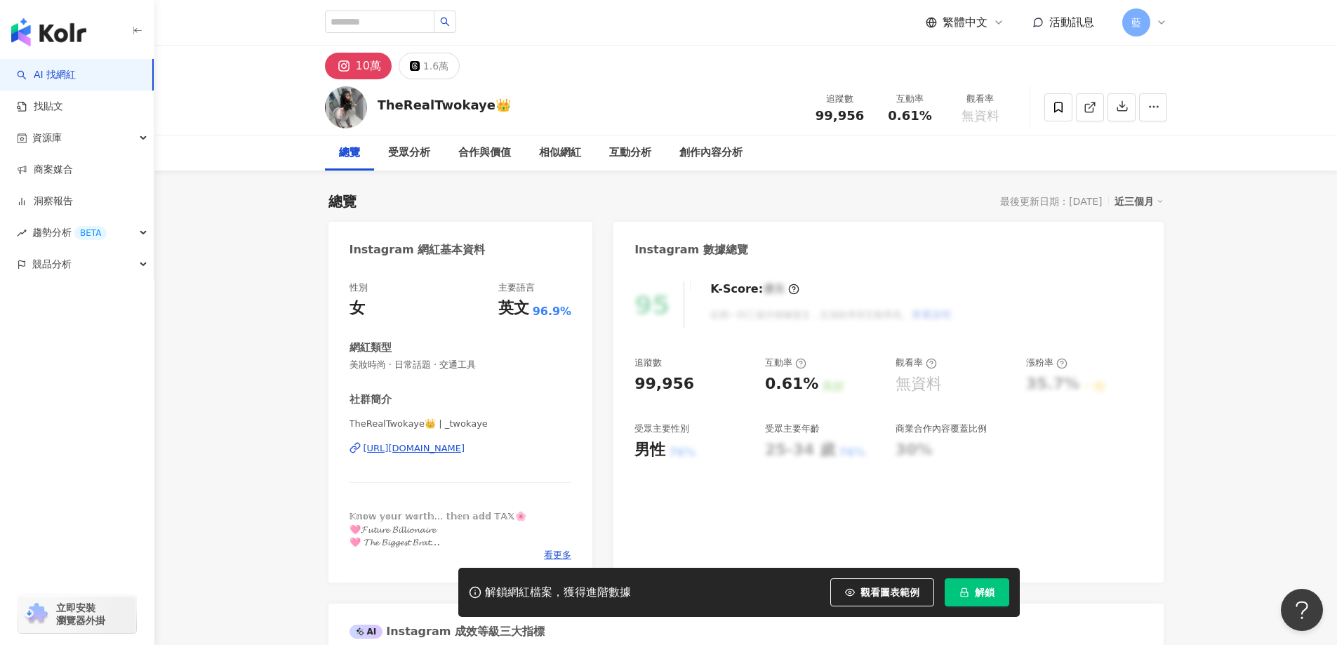
click div "https://www.instagram.com/_twokaye/"
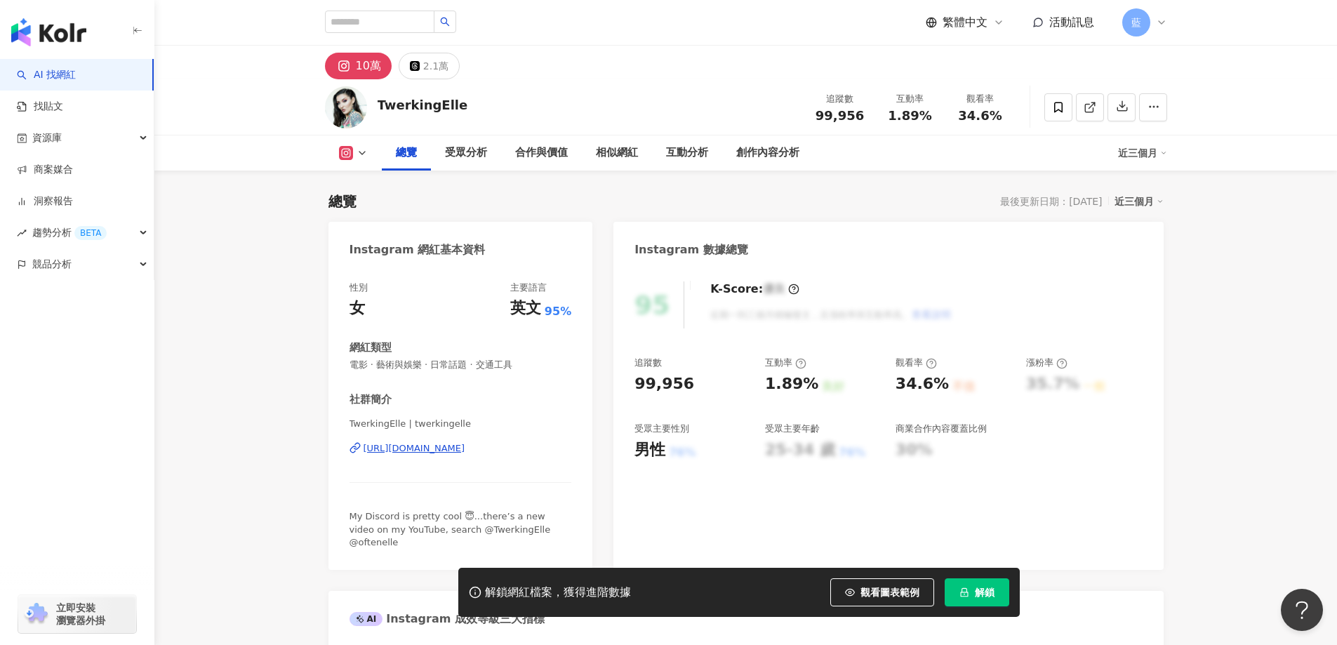
click at [465, 451] on div "https://www.instagram.com/twerkingelle/" at bounding box center [415, 448] width 102 height 13
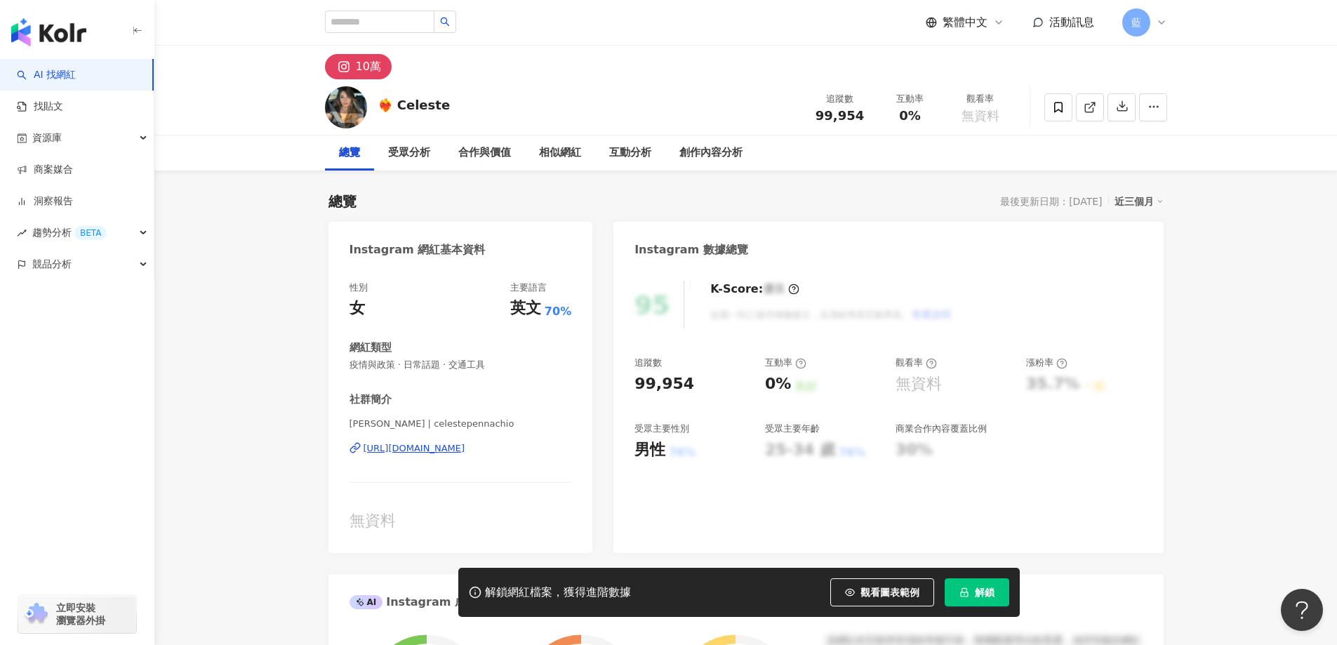
click at [465, 450] on div "[URL][DOMAIN_NAME]" at bounding box center [415, 448] width 102 height 13
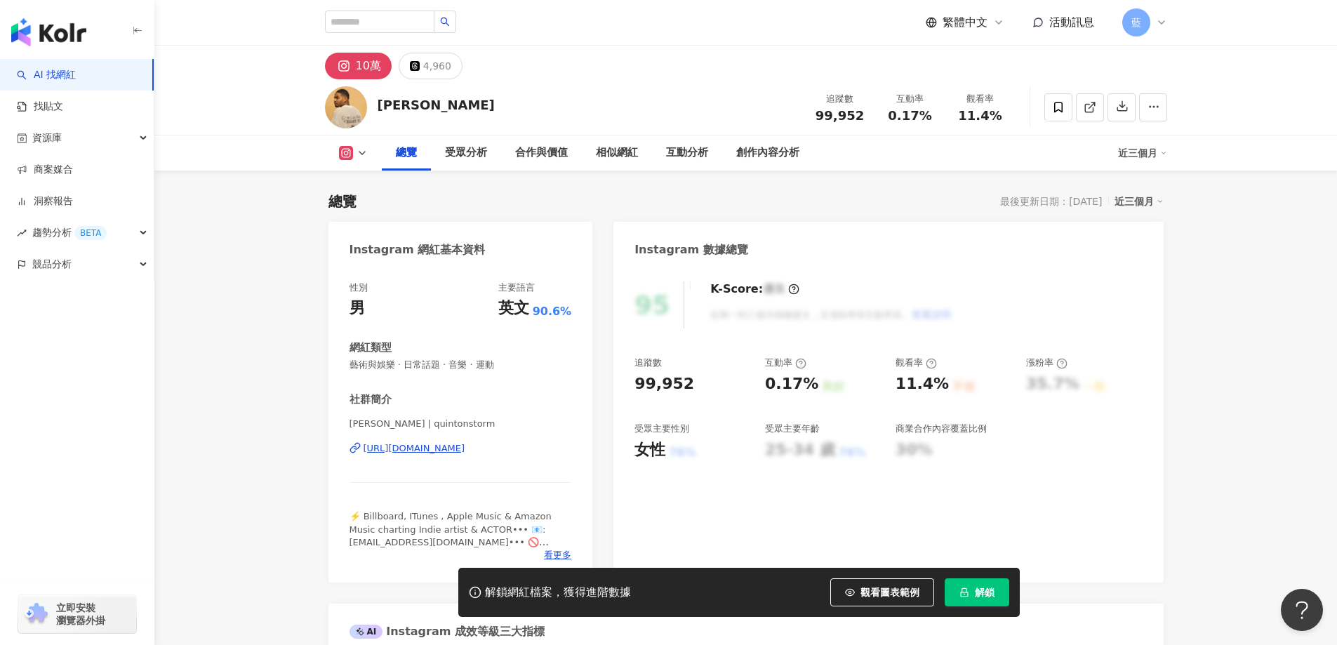
click at [460, 447] on div "[URL][DOMAIN_NAME]" at bounding box center [415, 448] width 102 height 13
click at [501, 458] on div "[PERSON_NAME] | quintonstorm [URL][DOMAIN_NAME]" at bounding box center [461, 459] width 222 height 82
click at [465, 452] on div "[URL][DOMAIN_NAME]" at bounding box center [415, 448] width 102 height 13
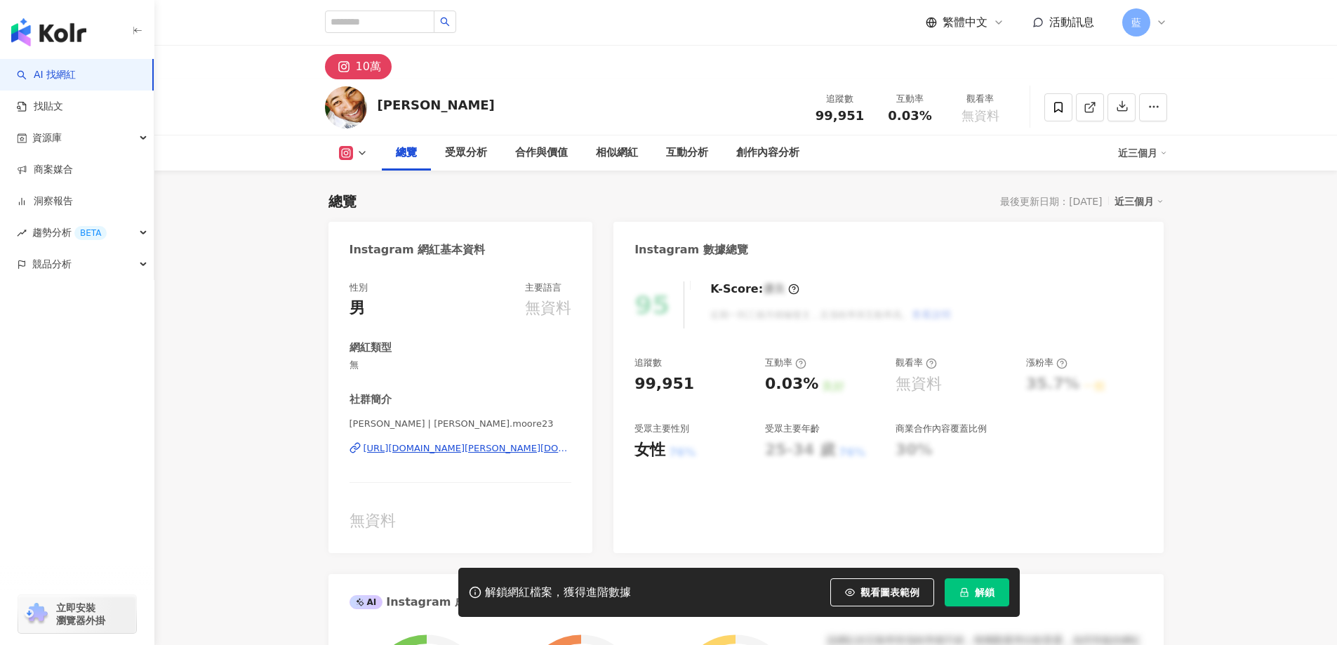
click at [482, 443] on div "https://www.instagram.com/michael.moore23/" at bounding box center [468, 448] width 208 height 13
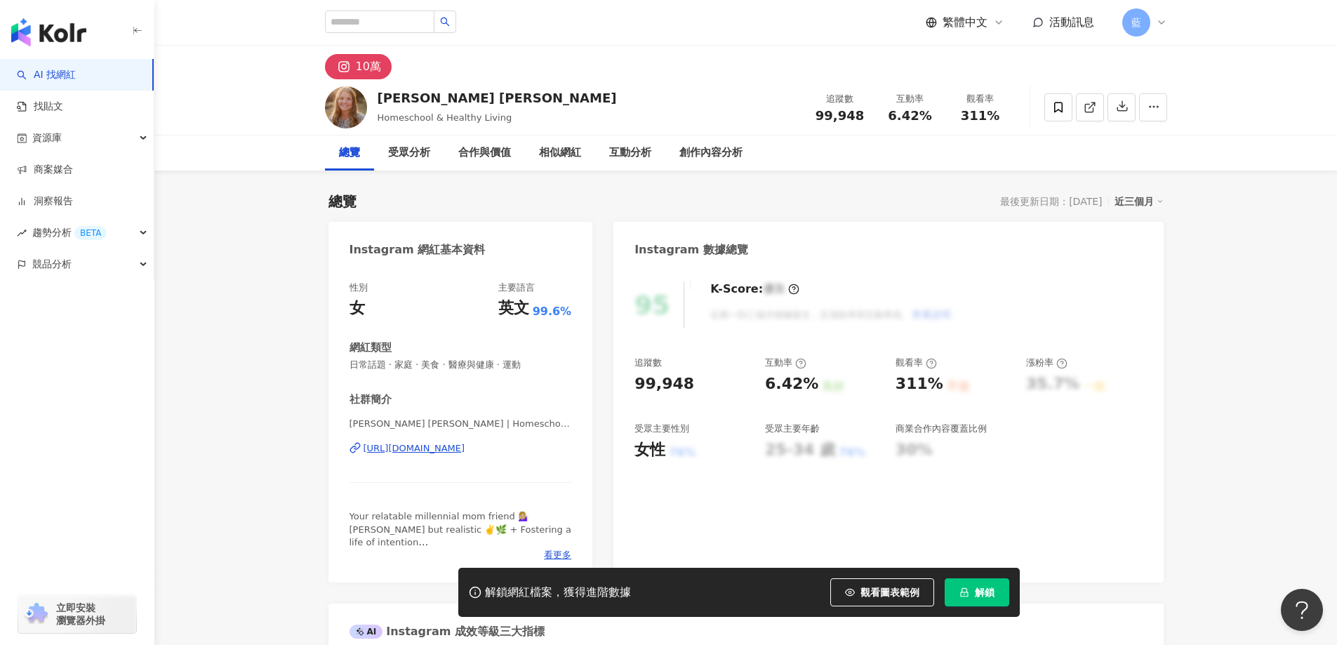
click at [465, 445] on div "https://www.instagram.com/wonderfilled_life_/" at bounding box center [415, 448] width 102 height 13
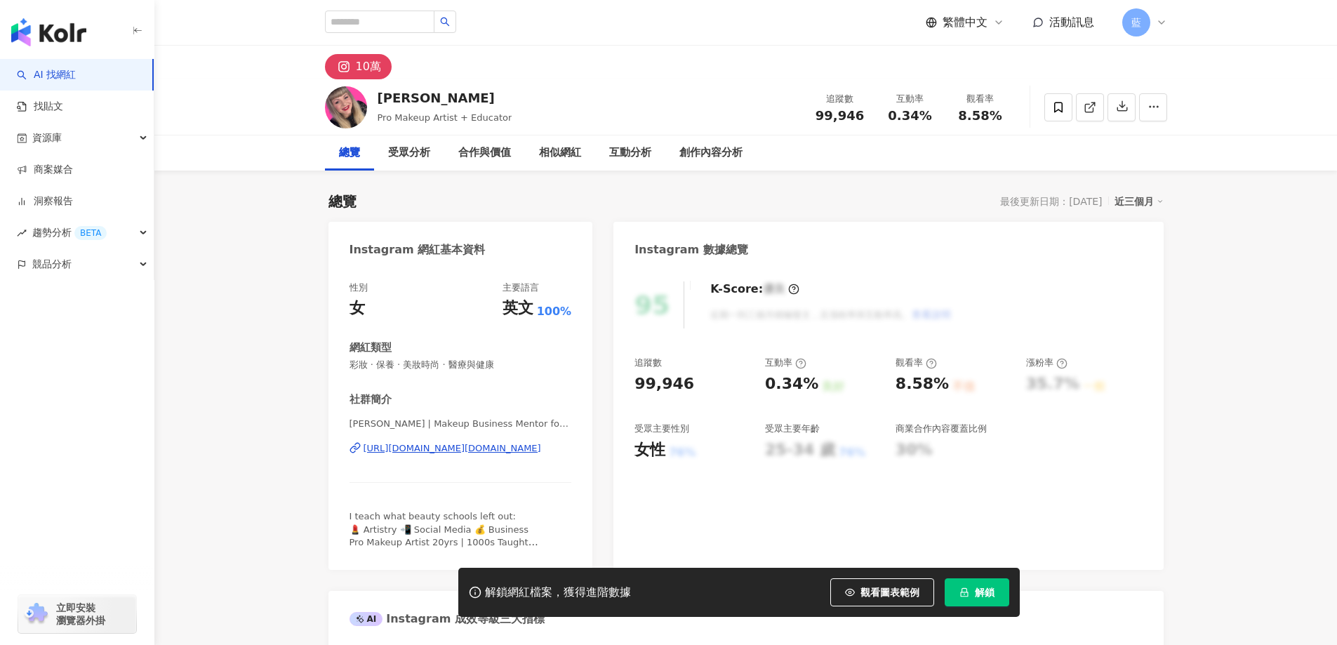
click at [512, 458] on div "Donna DeLia | Makeup Business Mentor for Beauty Pros | donna.delia https://www.…" at bounding box center [461, 459] width 222 height 82
click at [515, 450] on div "https://www.instagram.com/donna.delia/" at bounding box center [453, 448] width 178 height 13
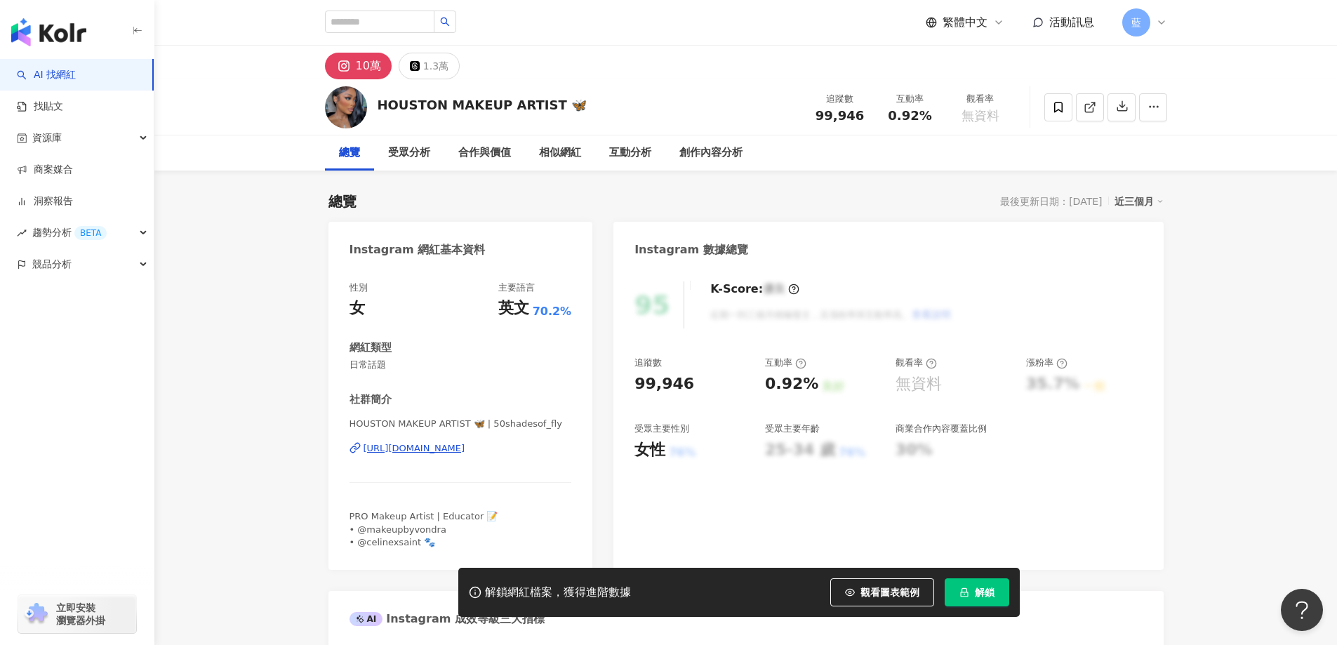
click at [495, 460] on div "HOUSTON MAKEUP ARTIST 🦋 | 50shadesof_fly https://www.instagram.com/50shadesof_f…" at bounding box center [461, 459] width 222 height 82
click at [465, 454] on div "https://www.instagram.com/50shadesof_fly/" at bounding box center [415, 448] width 102 height 13
